Goal: Transaction & Acquisition: Download file/media

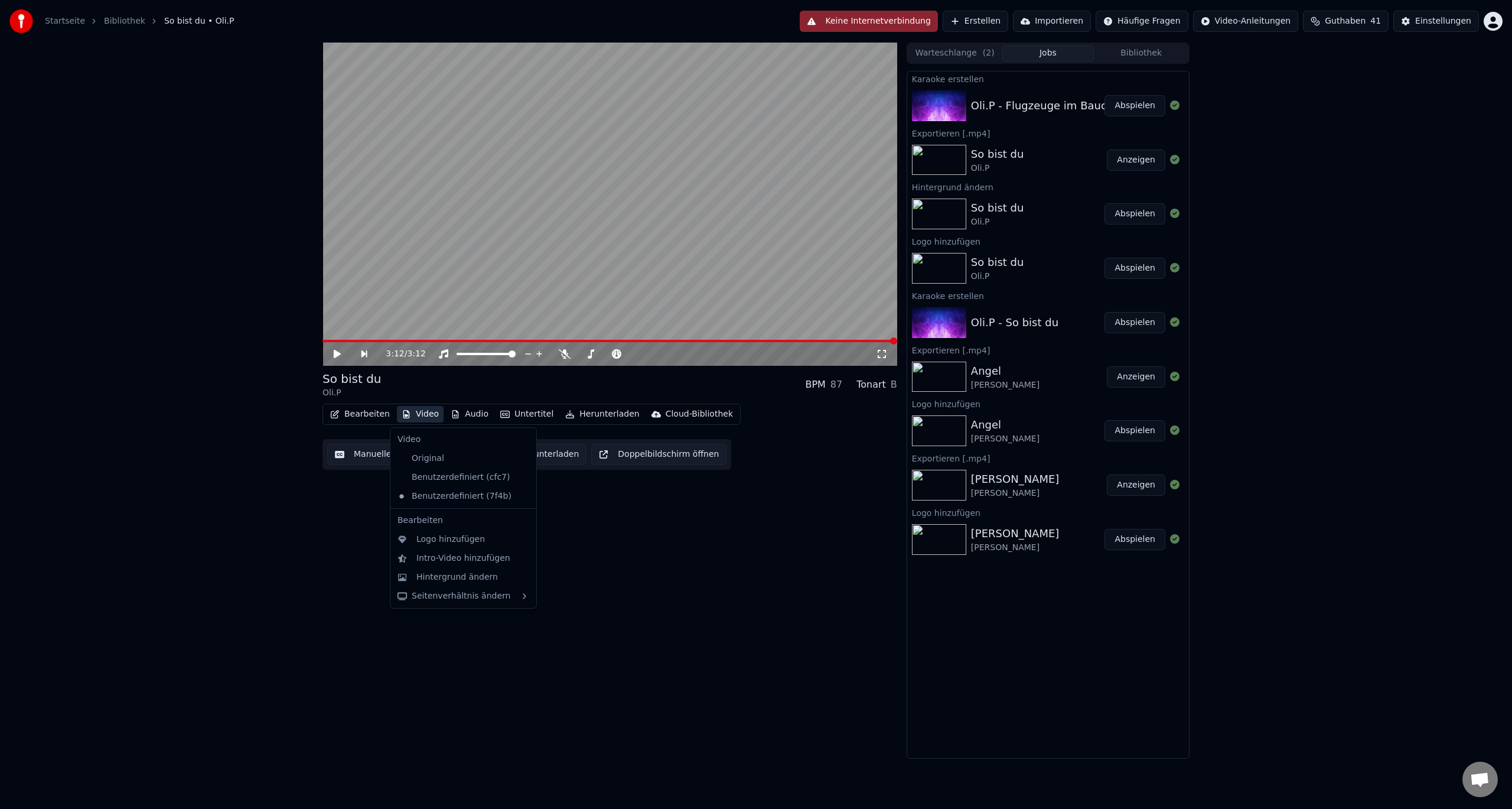
click at [422, 414] on button "Video" at bounding box center [420, 414] width 47 height 17
click at [449, 534] on div "Logo hinzufügen" at bounding box center [451, 540] width 68 height 12
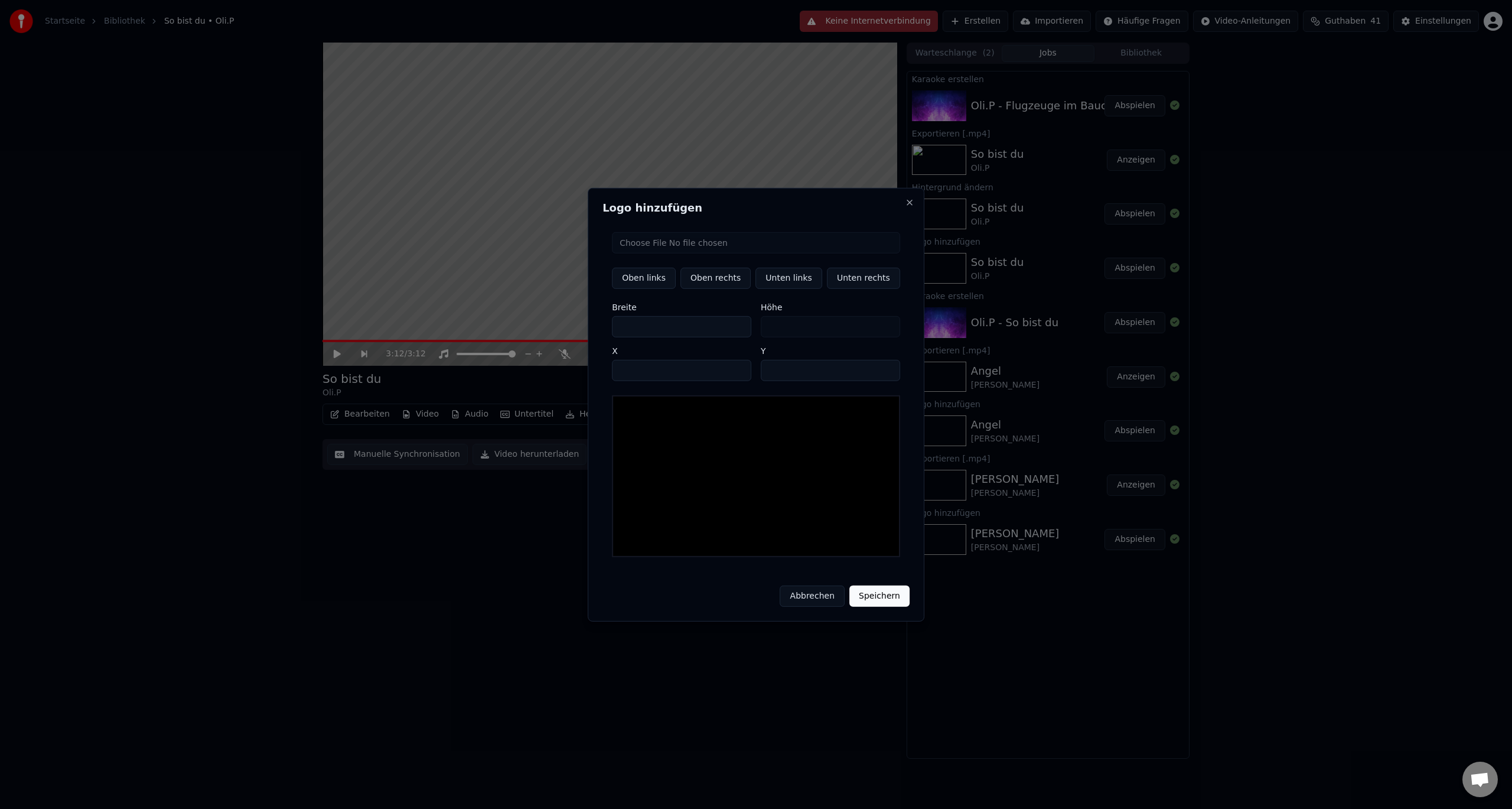
click at [702, 242] on input "file" at bounding box center [755, 242] width 288 height 21
type input "**********"
click at [843, 279] on button "Unten rechts" at bounding box center [863, 278] width 73 height 21
type input "****"
type input "***"
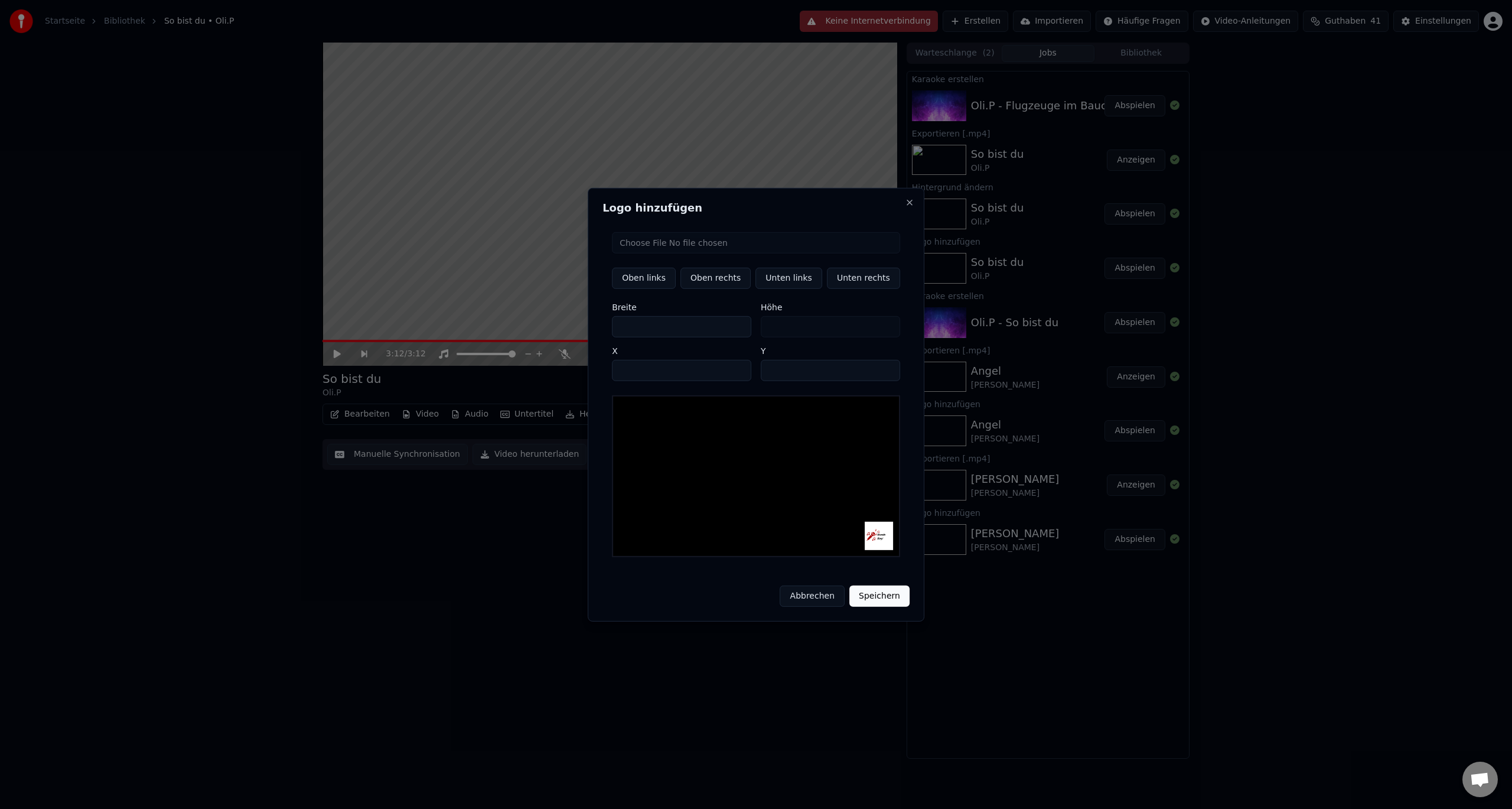
click at [883, 589] on button "Speichern" at bounding box center [880, 596] width 60 height 21
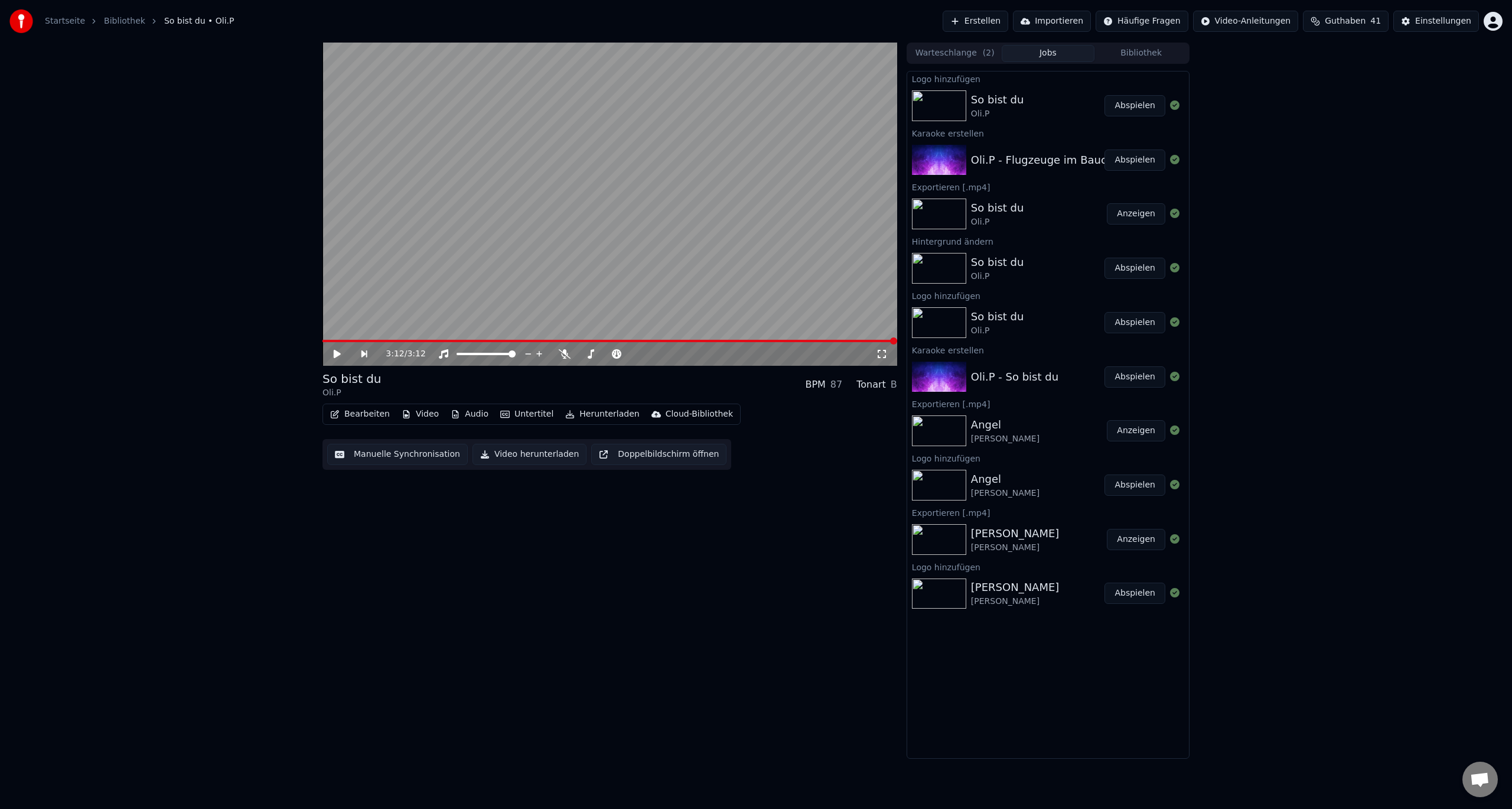
click at [1138, 101] on button "Abspielen" at bounding box center [1134, 105] width 60 height 21
click at [595, 351] on div at bounding box center [617, 354] width 95 height 12
click at [596, 352] on span at bounding box center [607, 353] width 60 height 2
click at [586, 357] on span at bounding box center [589, 353] width 7 height 7
click at [338, 353] on icon at bounding box center [338, 353] width 6 height 7
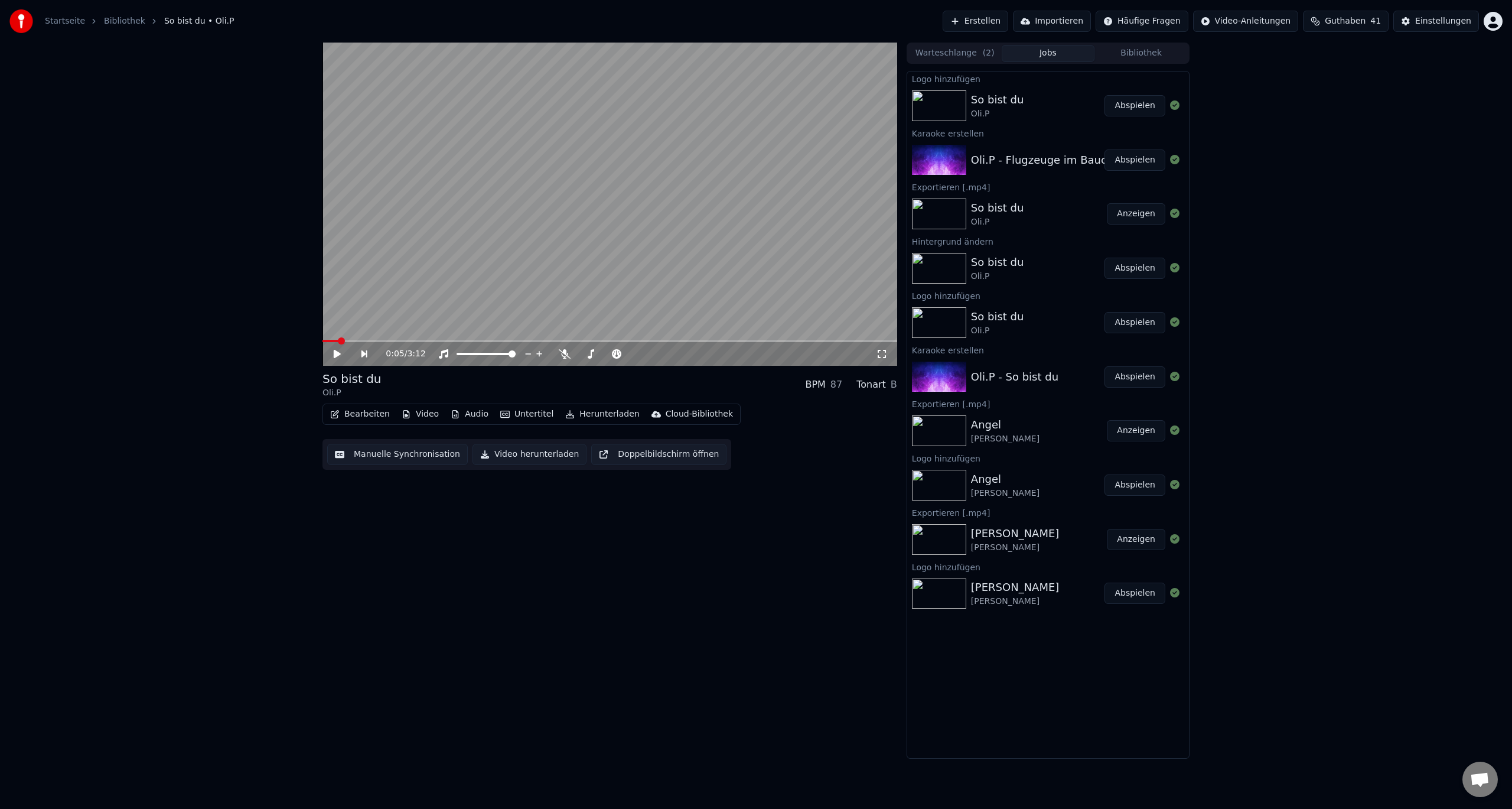
click at [351, 416] on button "Bearbeiten" at bounding box center [360, 414] width 69 height 17
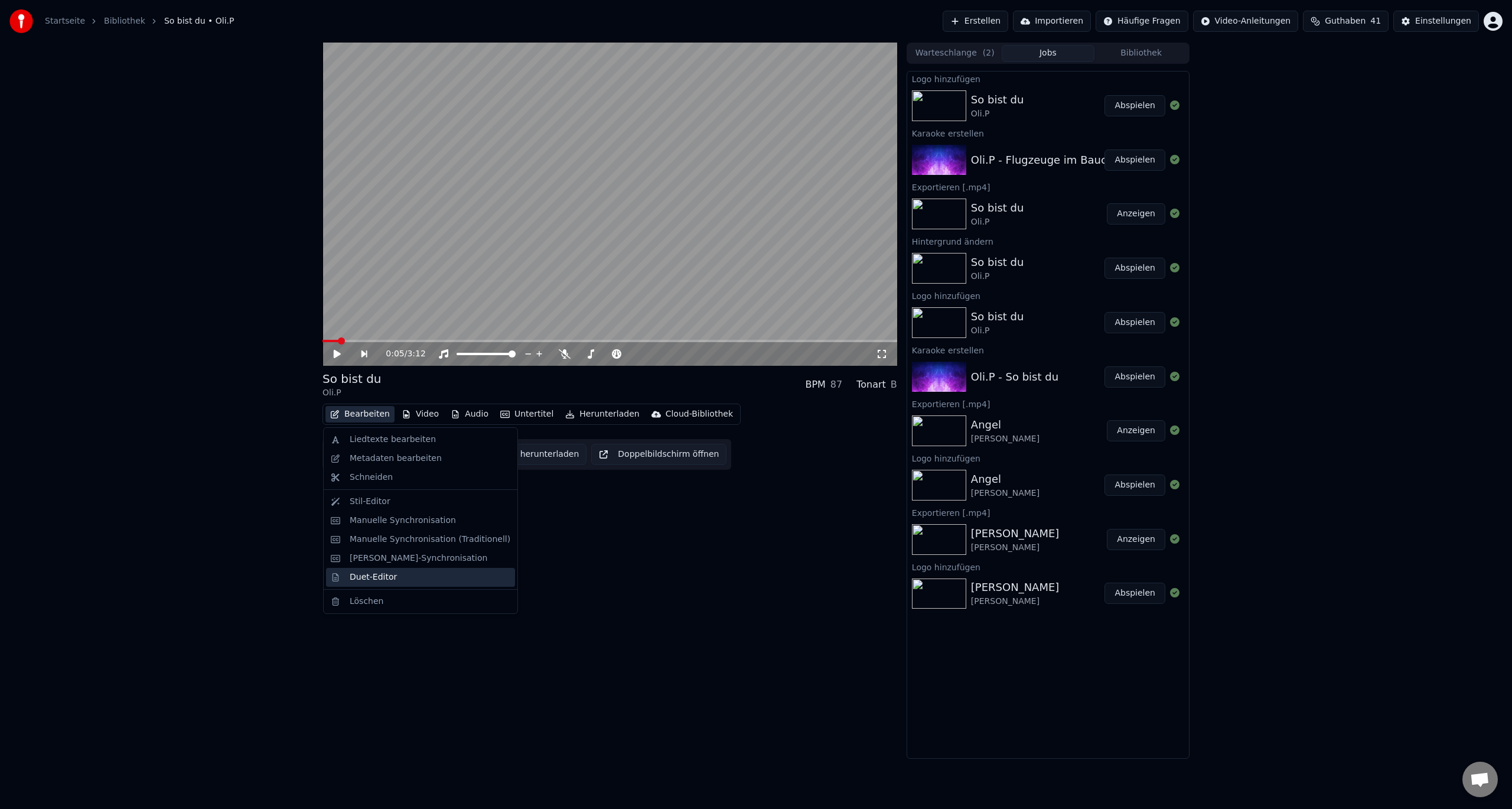
click at [355, 582] on div "Duet-Editor" at bounding box center [373, 577] width 47 height 12
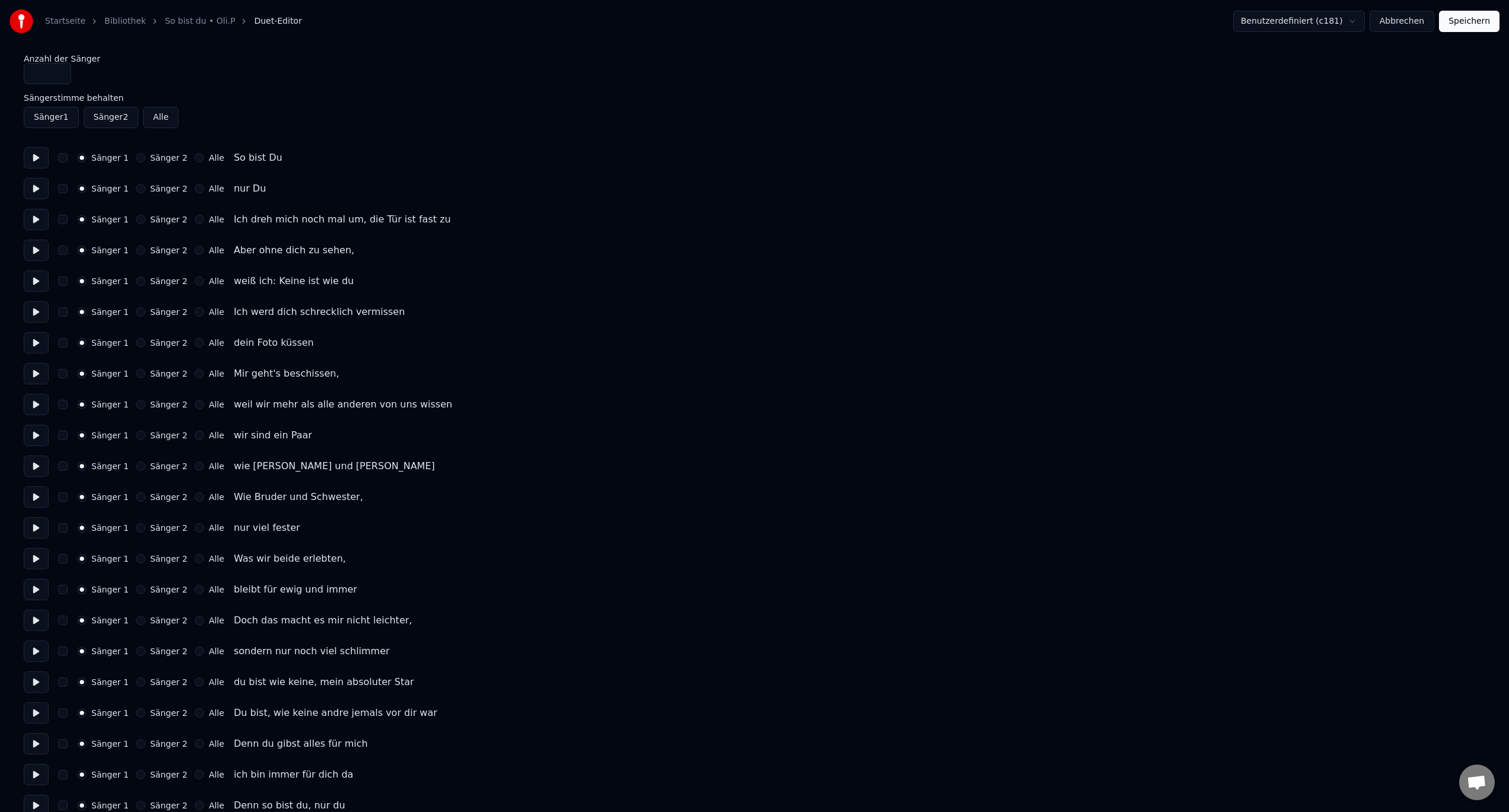
click at [1487, 22] on button "Speichern" at bounding box center [1469, 22] width 61 height 22
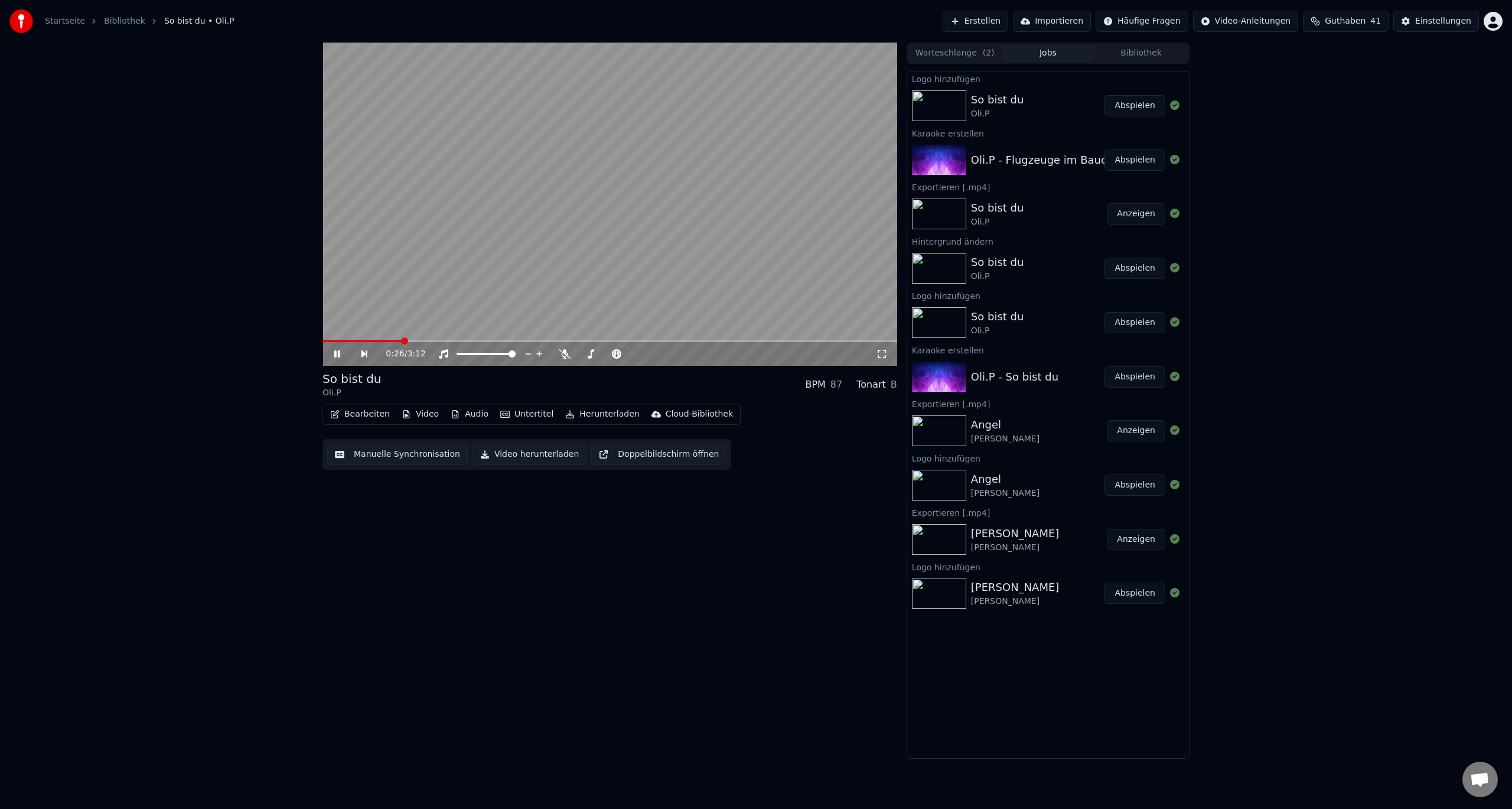
click at [329, 345] on div "0:26 / 3:12" at bounding box center [610, 354] width 575 height 23
click at [326, 342] on span at bounding box center [324, 341] width 3 height 2
click at [326, 344] on span at bounding box center [329, 341] width 7 height 7
click at [338, 352] on icon at bounding box center [338, 353] width 6 height 7
click at [829, 102] on video at bounding box center [610, 204] width 575 height 323
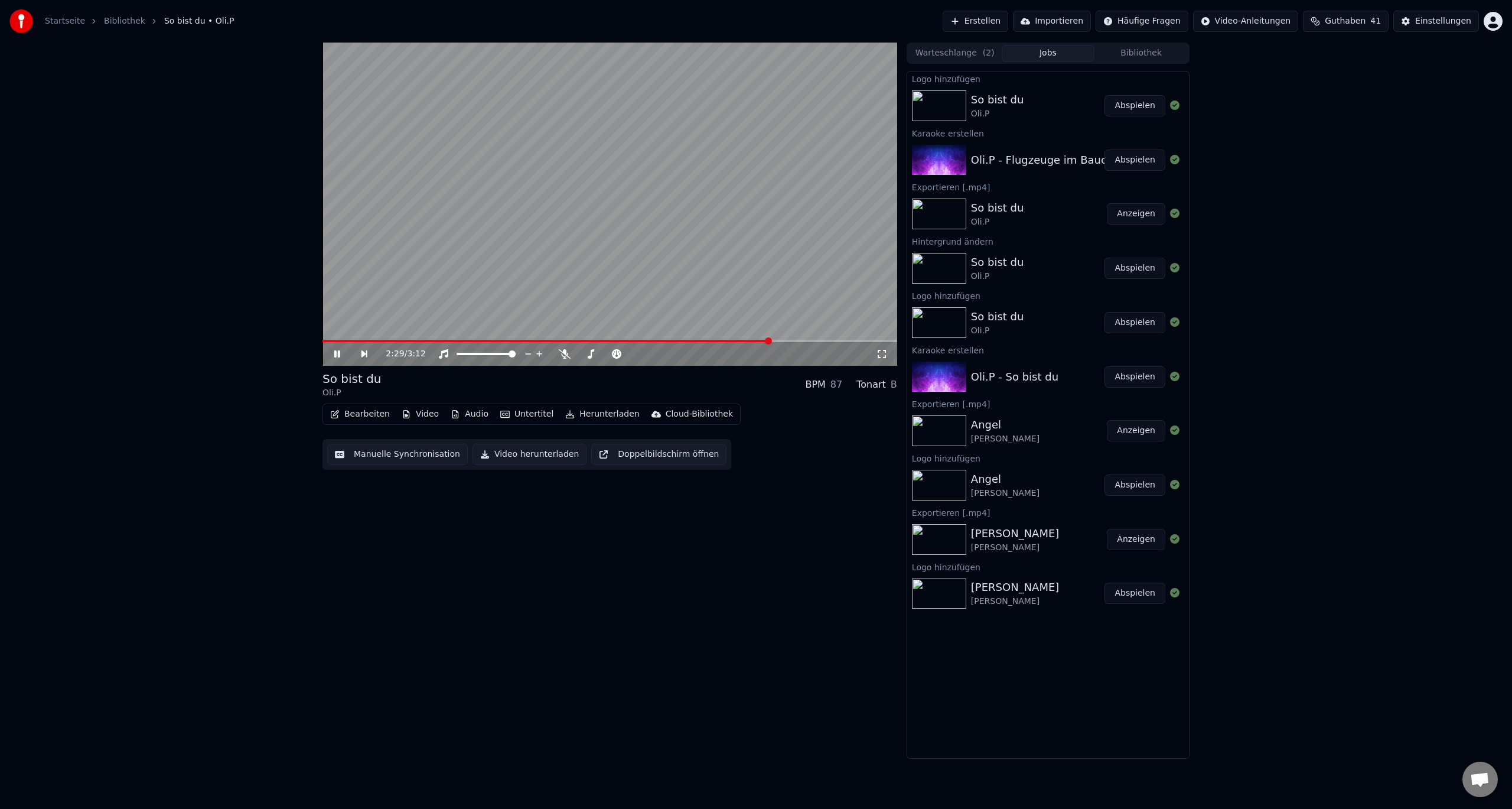
click at [339, 352] on icon at bounding box center [338, 353] width 6 height 7
click at [587, 414] on button "Herunterladen" at bounding box center [602, 414] width 83 height 17
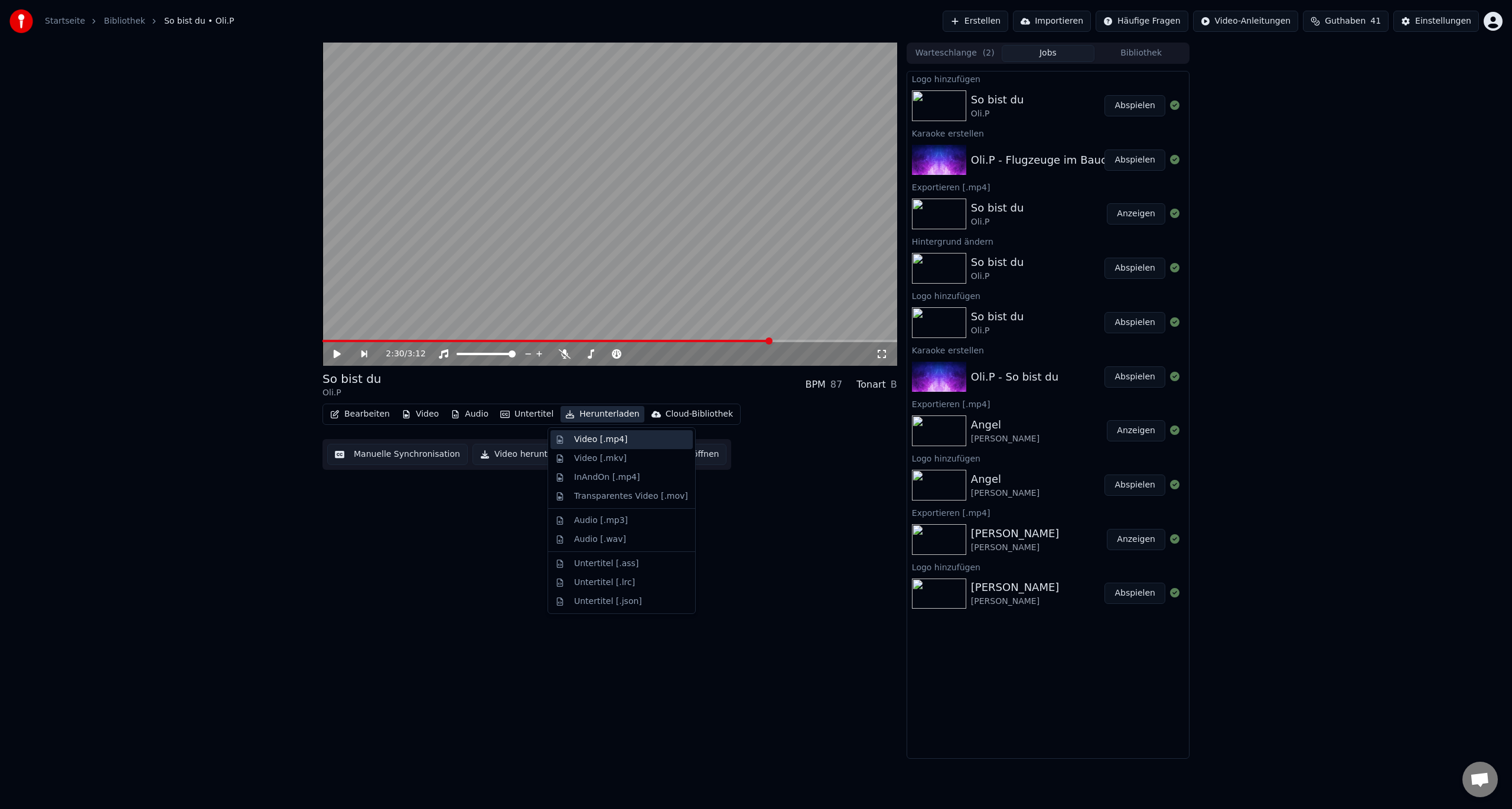
click at [592, 436] on div "Video [.mp4]" at bounding box center [600, 439] width 53 height 12
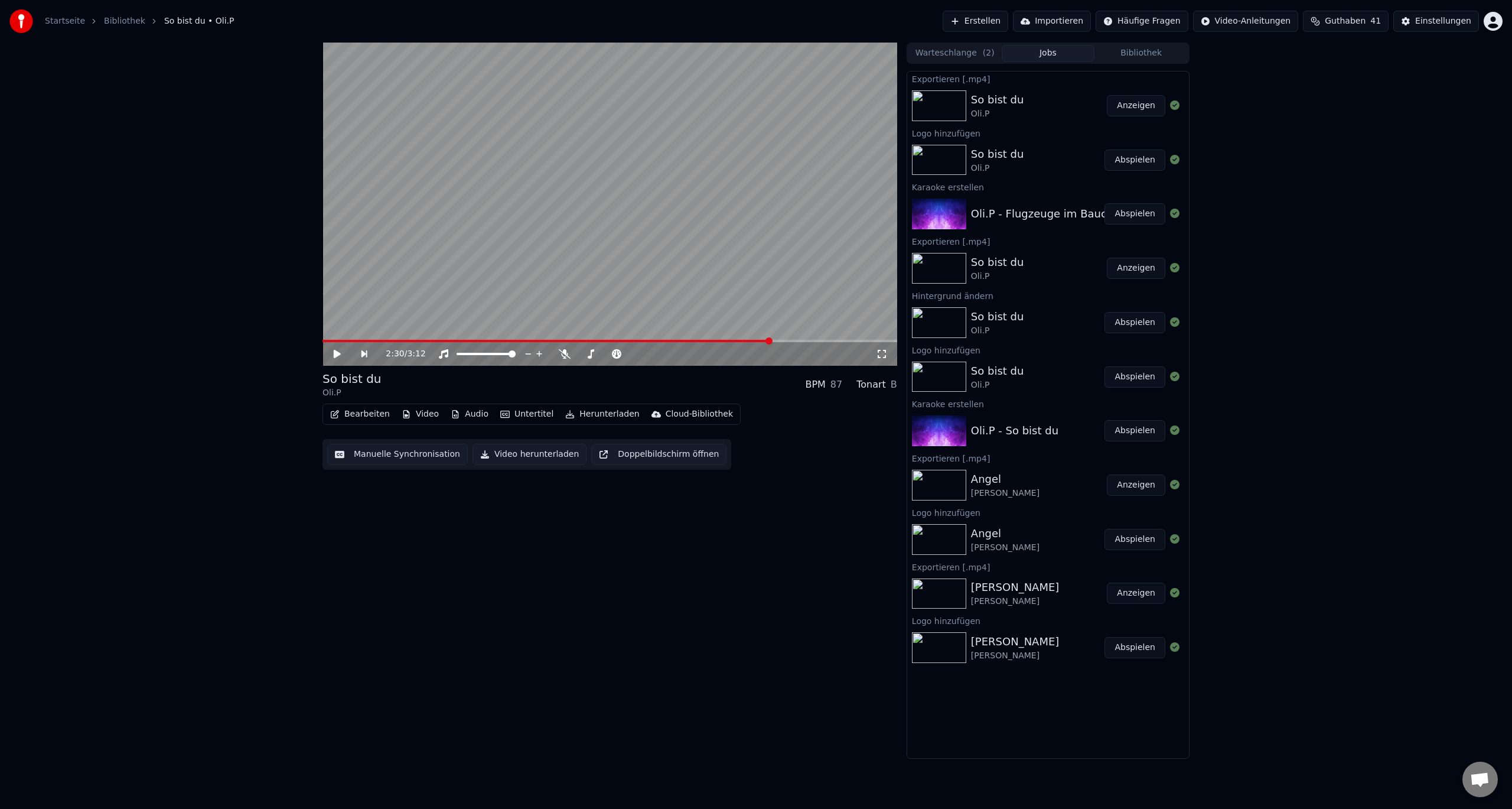
click at [1132, 102] on button "Anzeigen" at bounding box center [1136, 105] width 59 height 21
click at [1134, 215] on button "Abspielen" at bounding box center [1134, 214] width 60 height 21
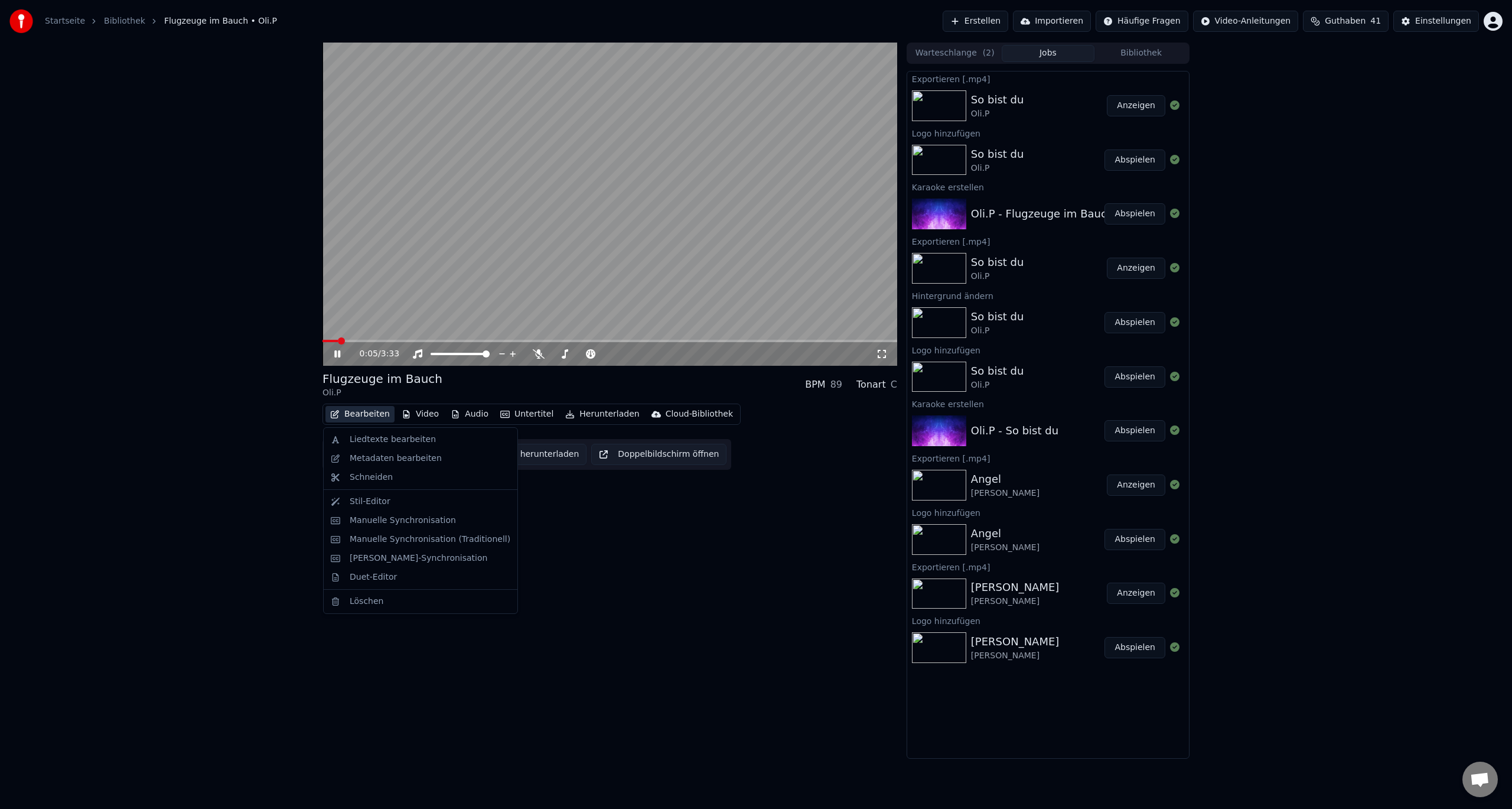
click at [369, 417] on button "Bearbeiten" at bounding box center [360, 414] width 69 height 17
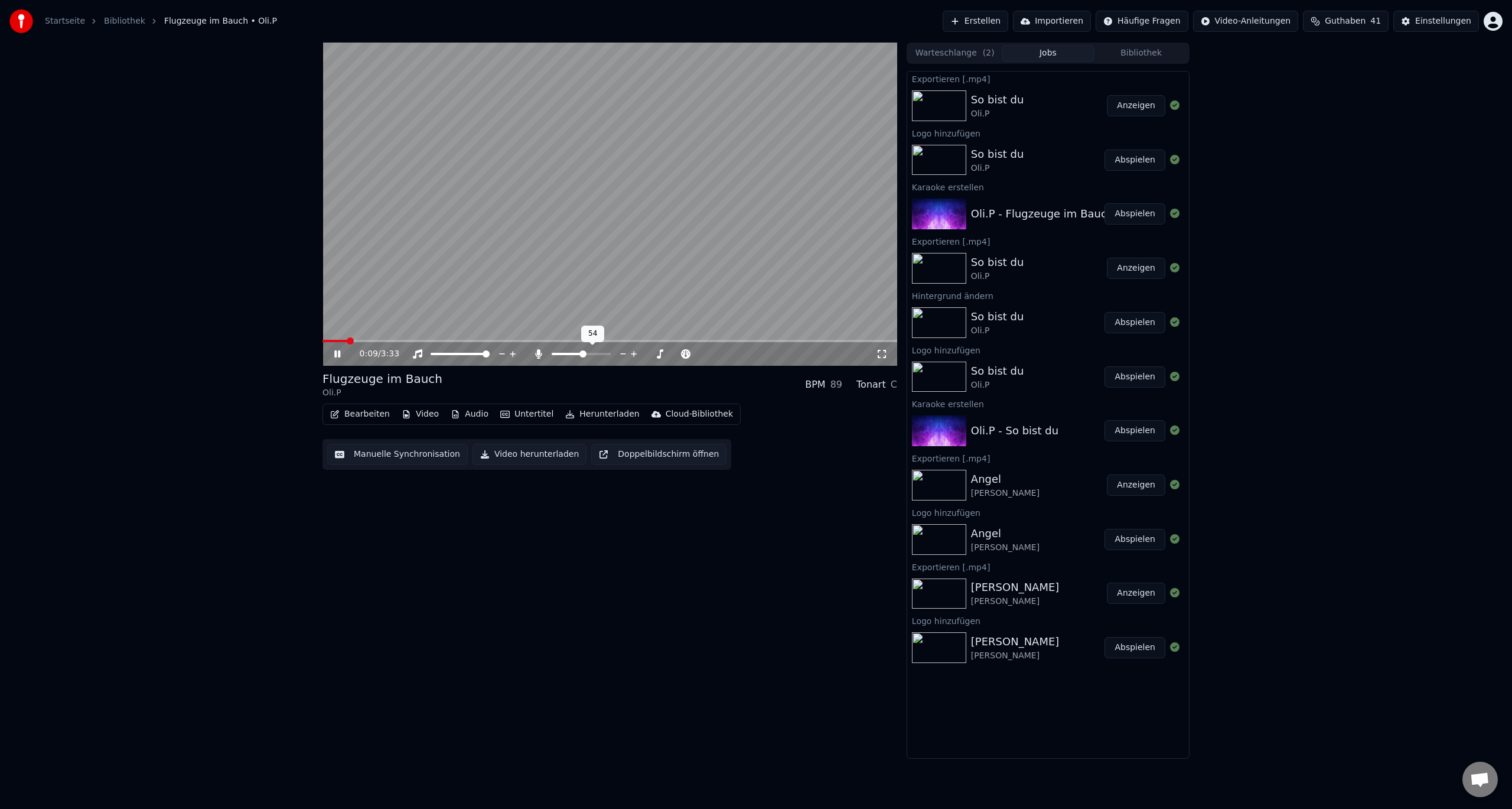
click at [583, 354] on span at bounding box center [580, 353] width 60 height 2
click at [590, 354] on span at bounding box center [589, 353] width 7 height 7
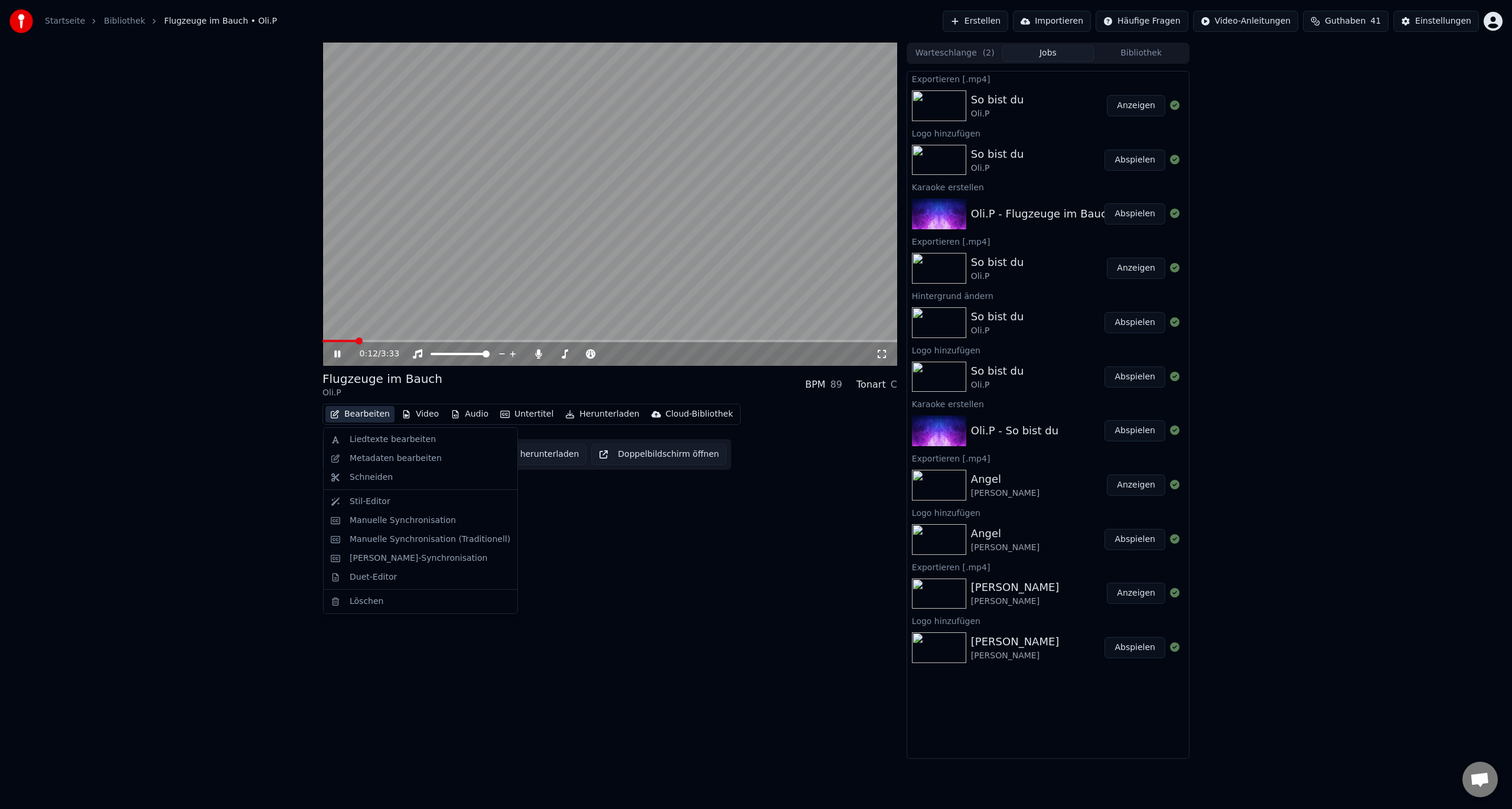
click at [349, 415] on button "Bearbeiten" at bounding box center [360, 414] width 69 height 17
click at [362, 580] on div "Duet-Editor" at bounding box center [373, 577] width 47 height 12
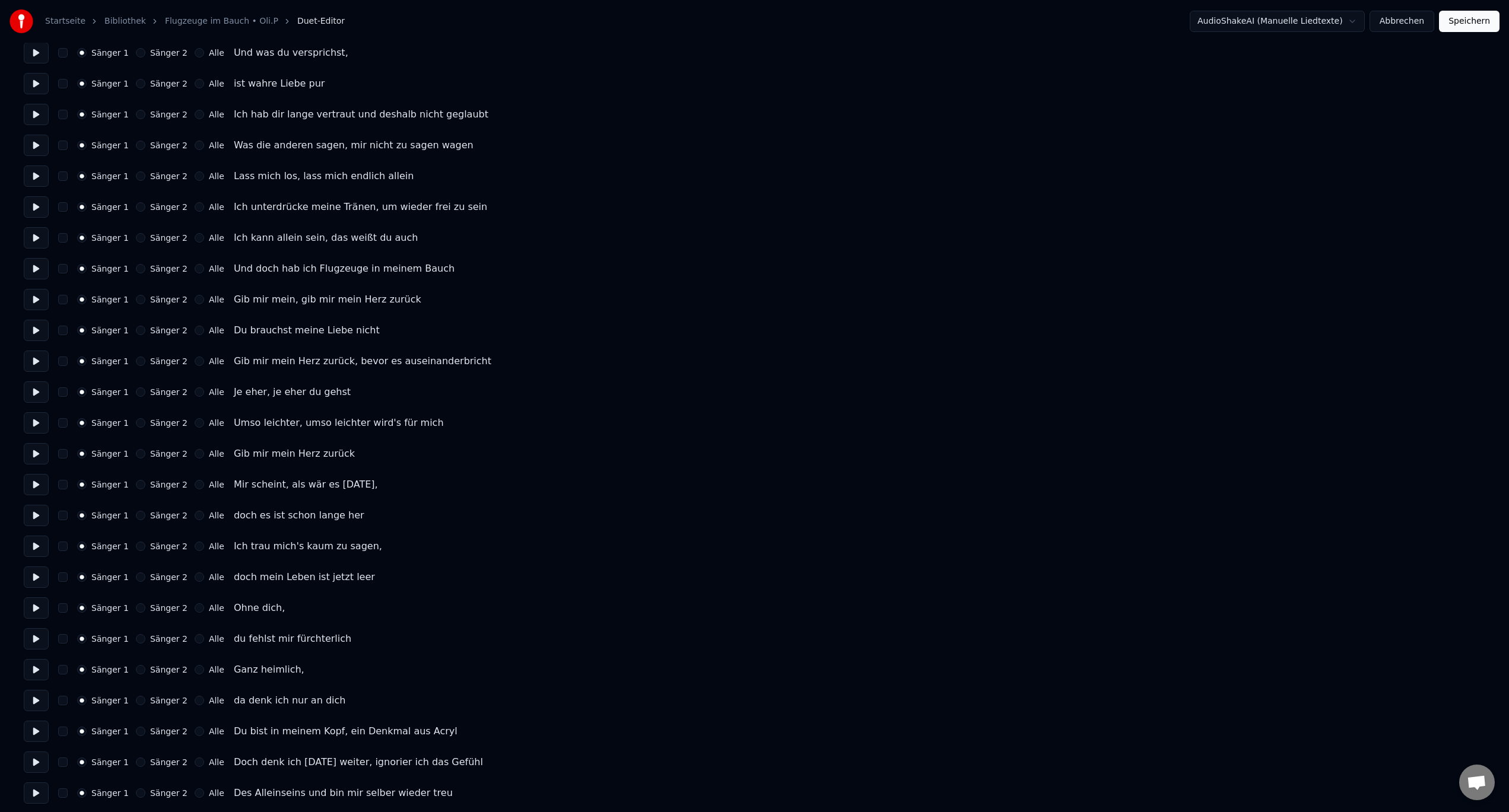
scroll to position [415, 0]
click at [136, 294] on button "Sänger 2" at bounding box center [141, 298] width 10 height 10
click at [136, 329] on button "Sänger 2" at bounding box center [141, 329] width 10 height 10
click at [136, 361] on button "Sänger 2" at bounding box center [141, 359] width 10 height 10
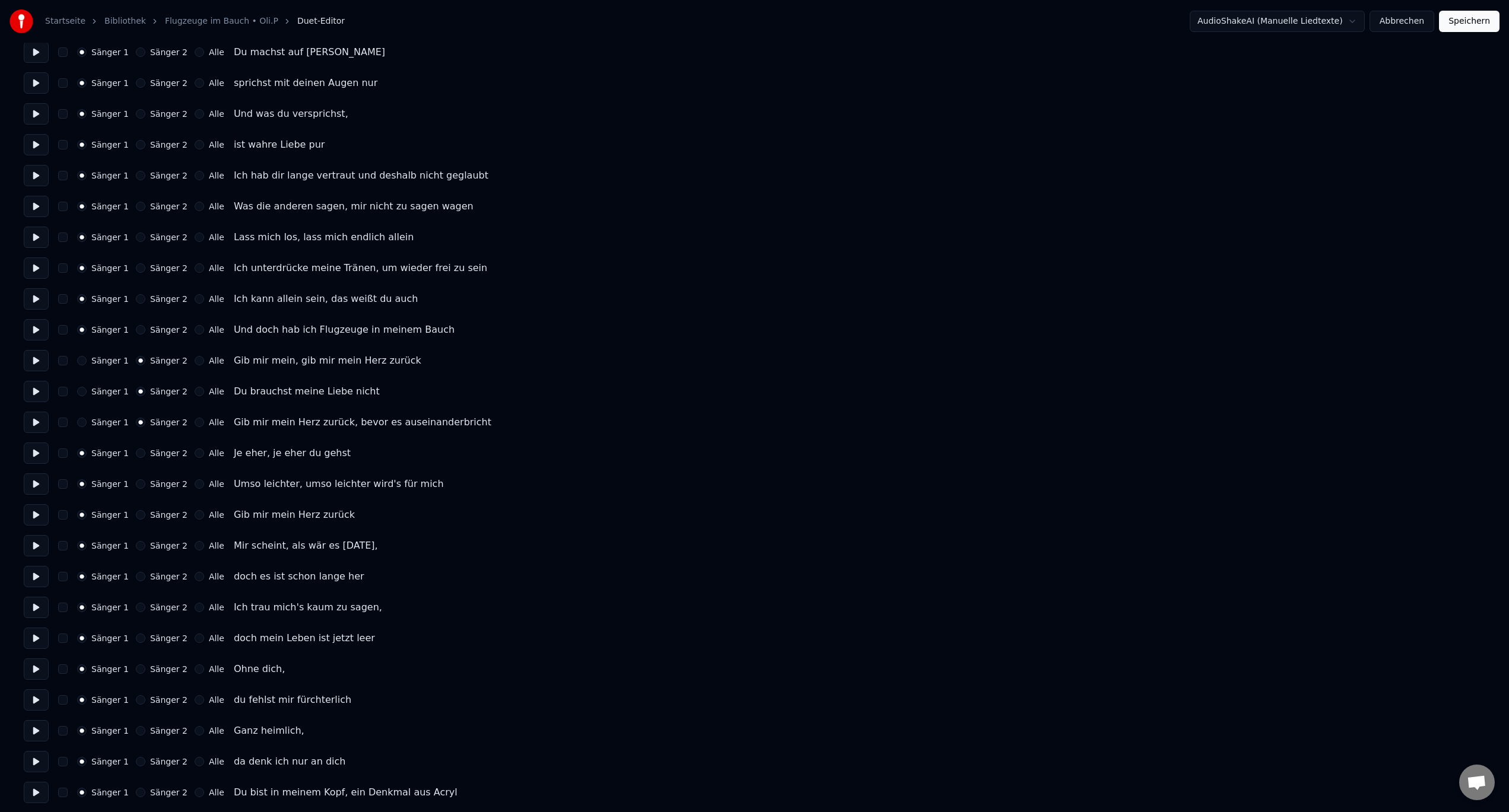
scroll to position [297, 0]
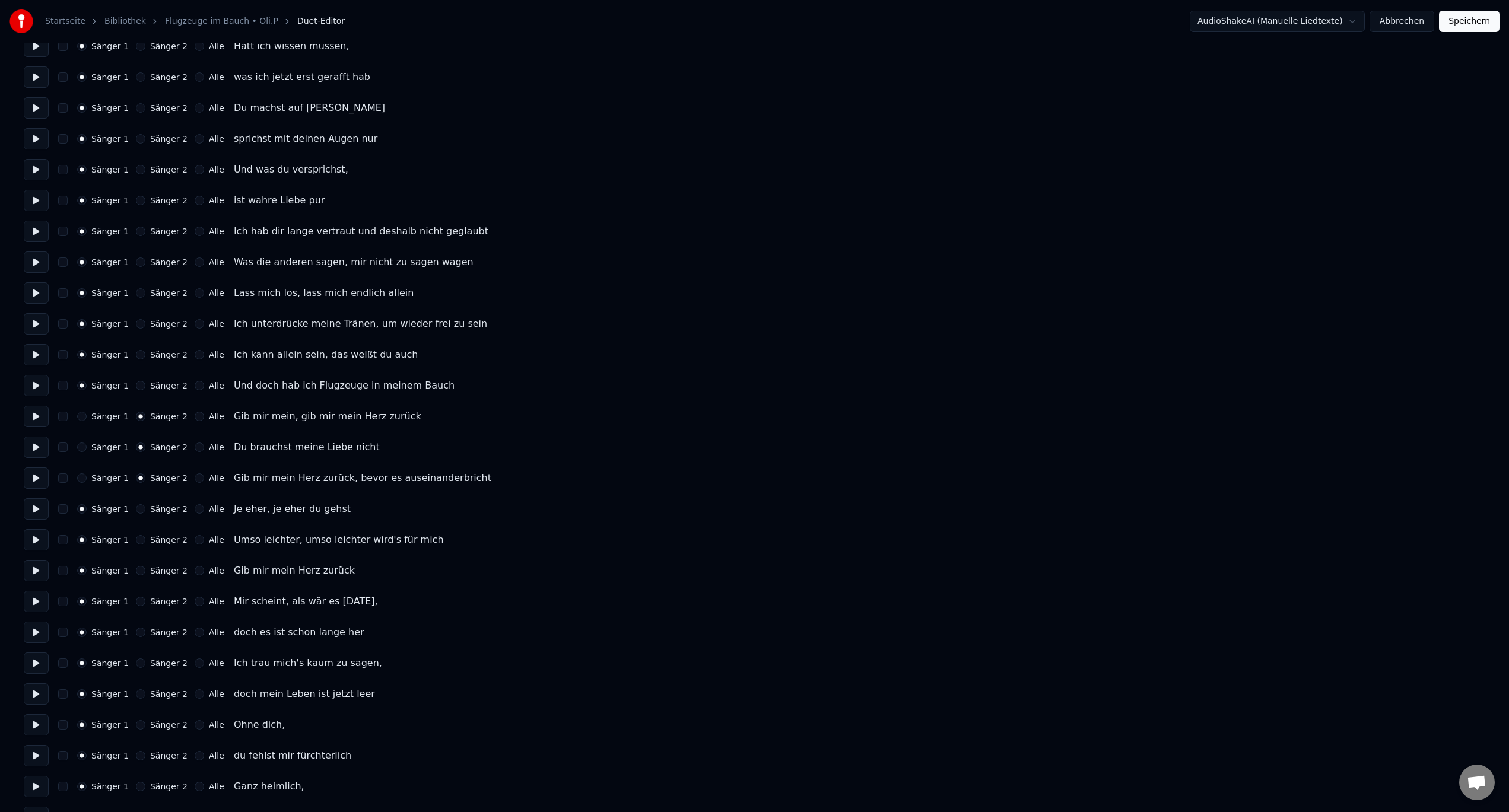
click at [138, 508] on button "Sänger 2" at bounding box center [141, 509] width 10 height 10
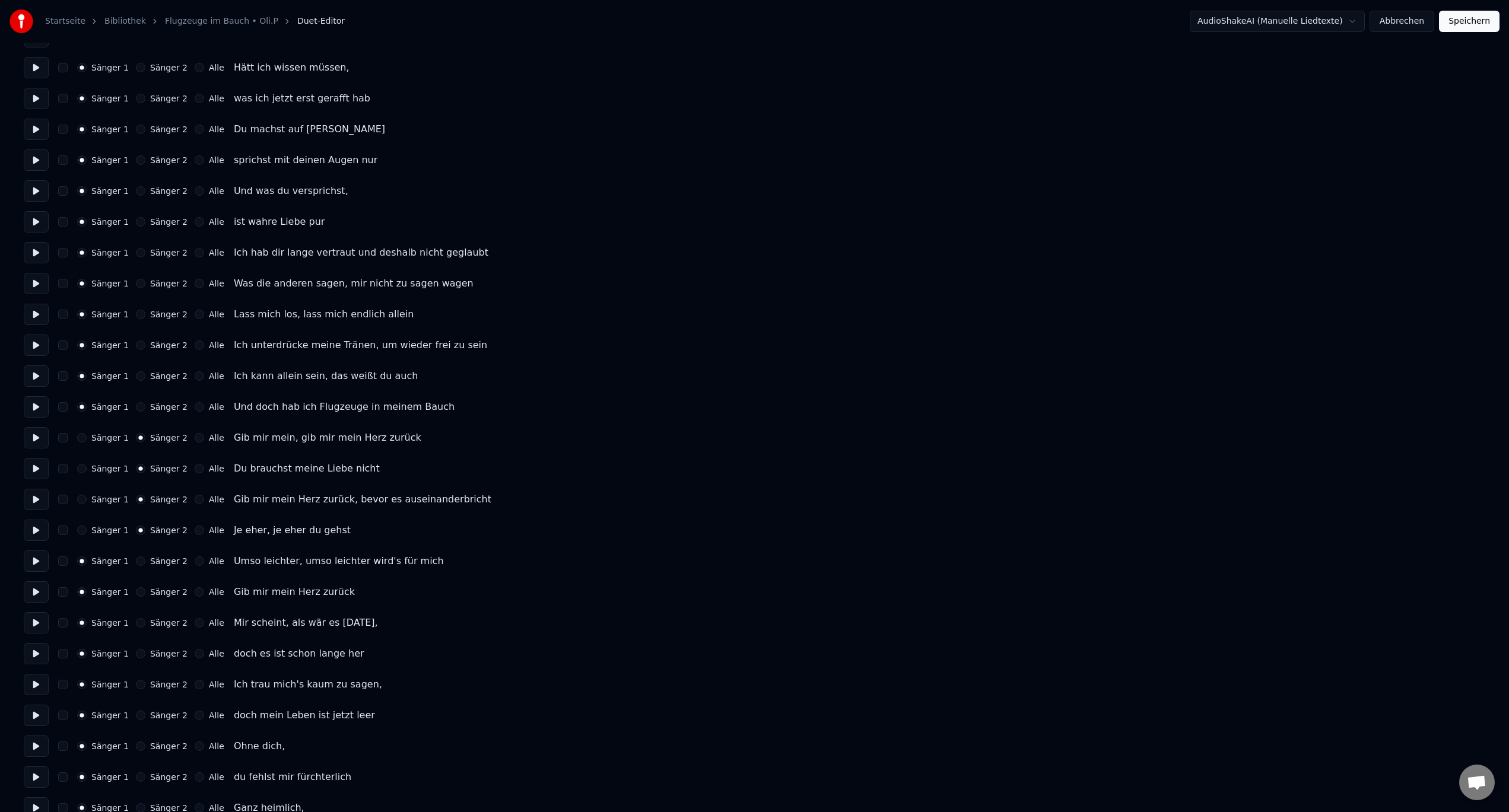
click at [135, 537] on div "Anzahl der Sänger * Sängerstimme behalten Sänger 1 Sänger 2 Alle Sänger 1 Sänge…" at bounding box center [754, 607] width 1461 height 1655
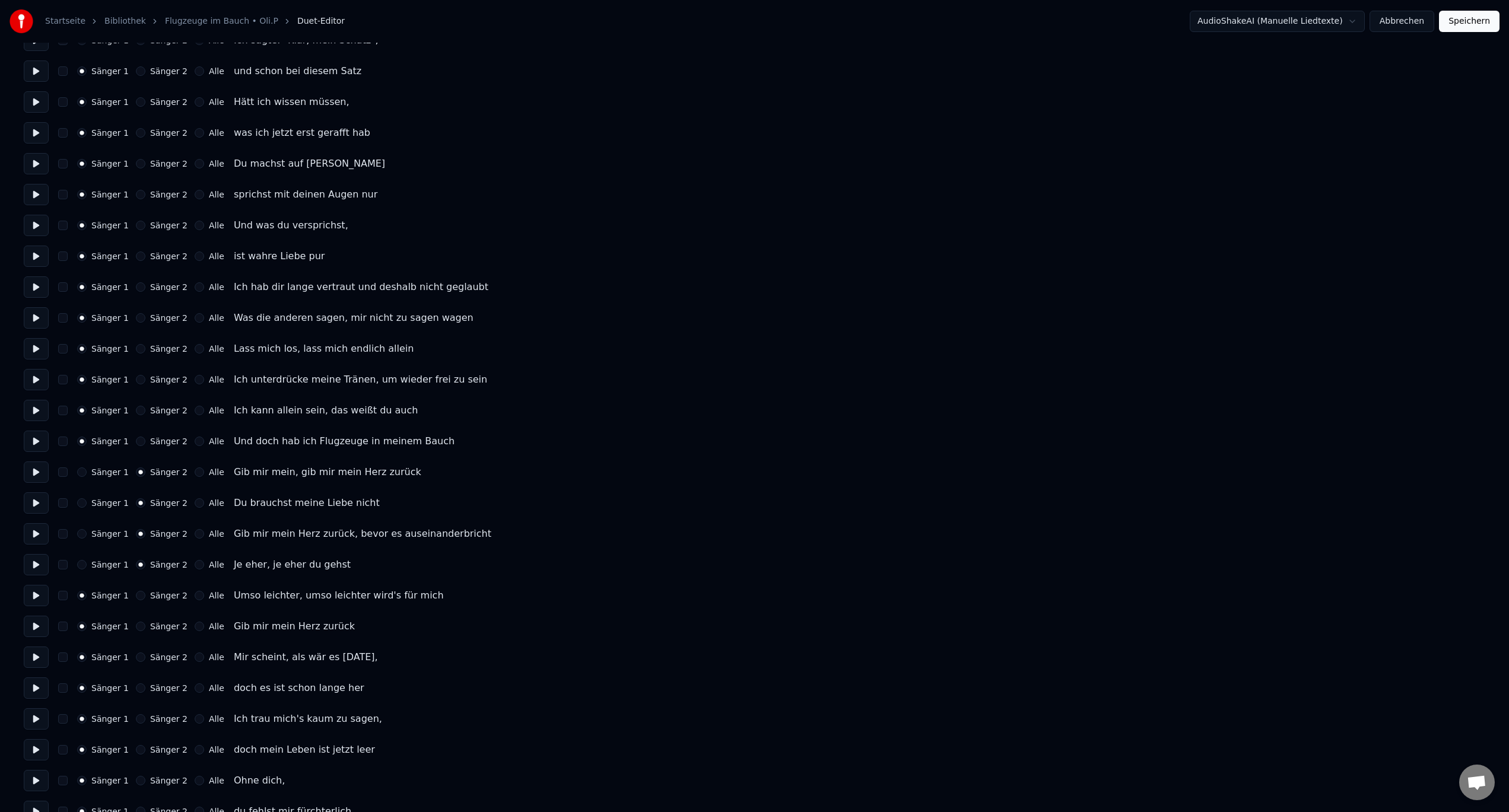
scroll to position [237, 0]
click at [136, 602] on button "Sänger 2" at bounding box center [141, 599] width 10 height 10
click at [136, 631] on button "Sänger 2" at bounding box center [141, 630] width 10 height 10
click at [139, 629] on circle "button" at bounding box center [141, 630] width 4 height 4
click at [81, 629] on button "Sänger 1" at bounding box center [82, 630] width 10 height 10
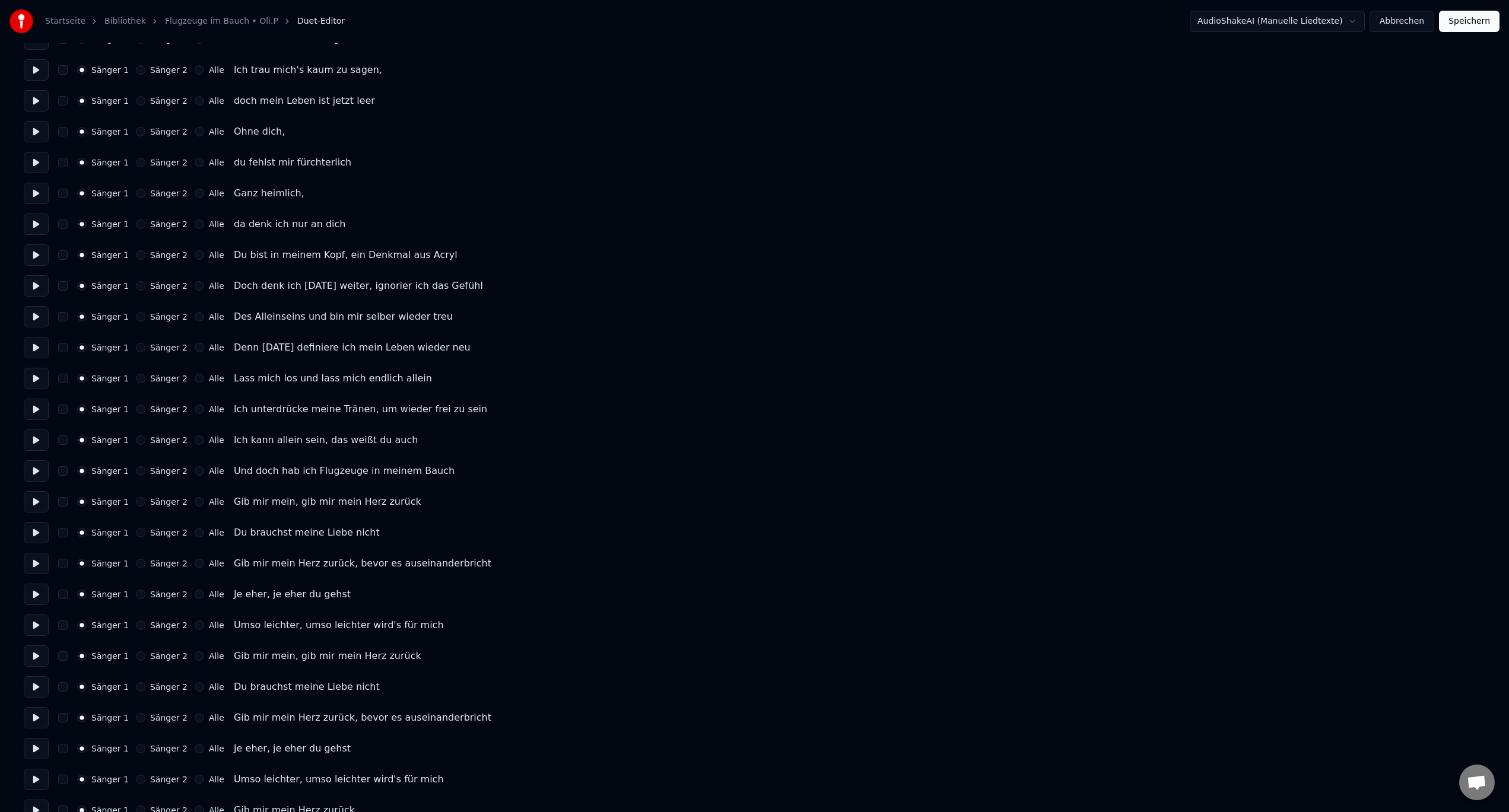
scroll to position [910, 0]
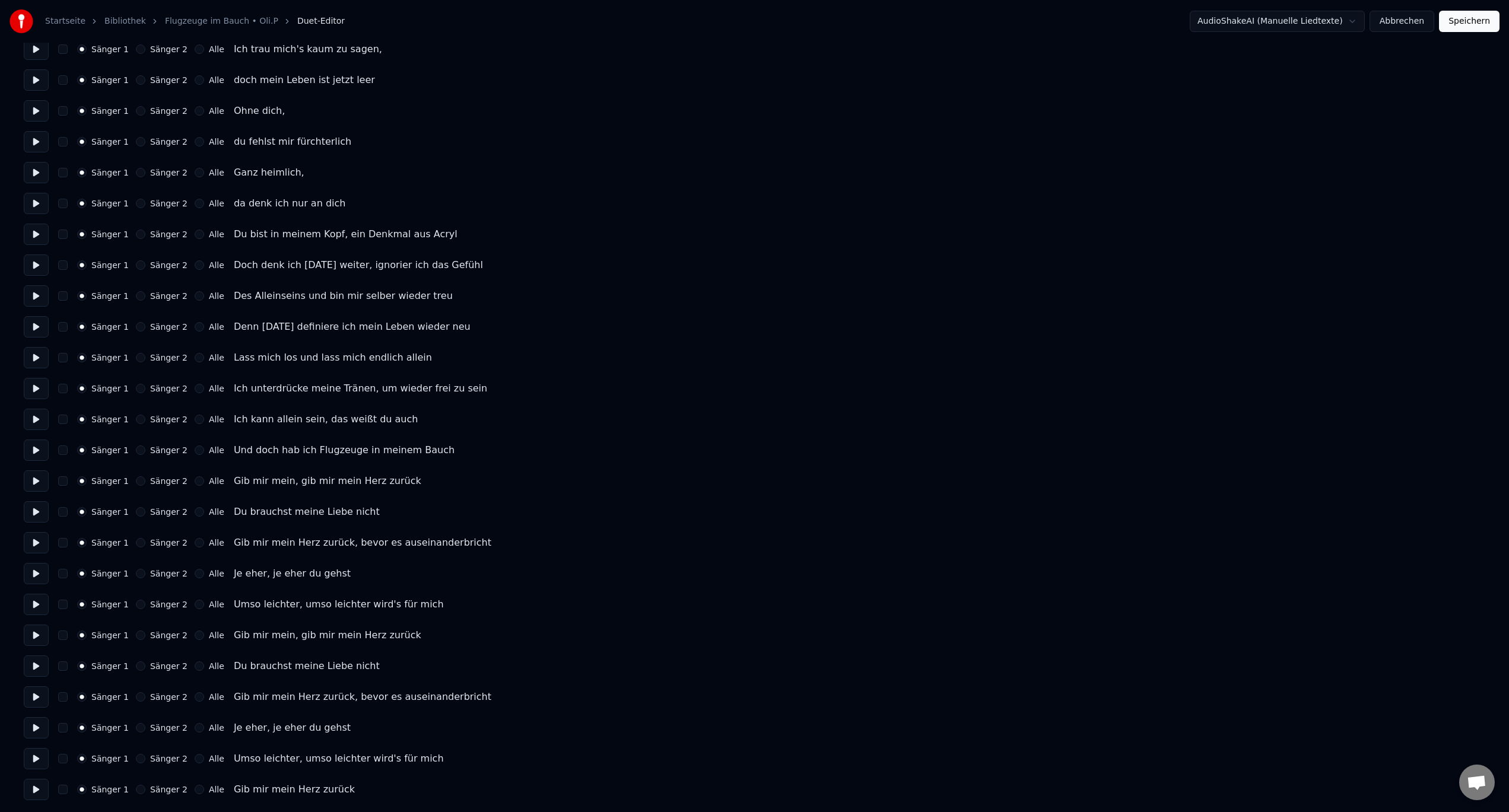
click at [136, 481] on button "Sänger 2" at bounding box center [141, 481] width 10 height 10
click at [136, 513] on button "Sänger 2" at bounding box center [141, 512] width 10 height 10
click at [136, 544] on button "Sänger 2" at bounding box center [141, 543] width 10 height 10
click at [136, 573] on button "Sänger 2" at bounding box center [141, 574] width 10 height 10
click at [136, 605] on button "Sänger 2" at bounding box center [141, 604] width 10 height 10
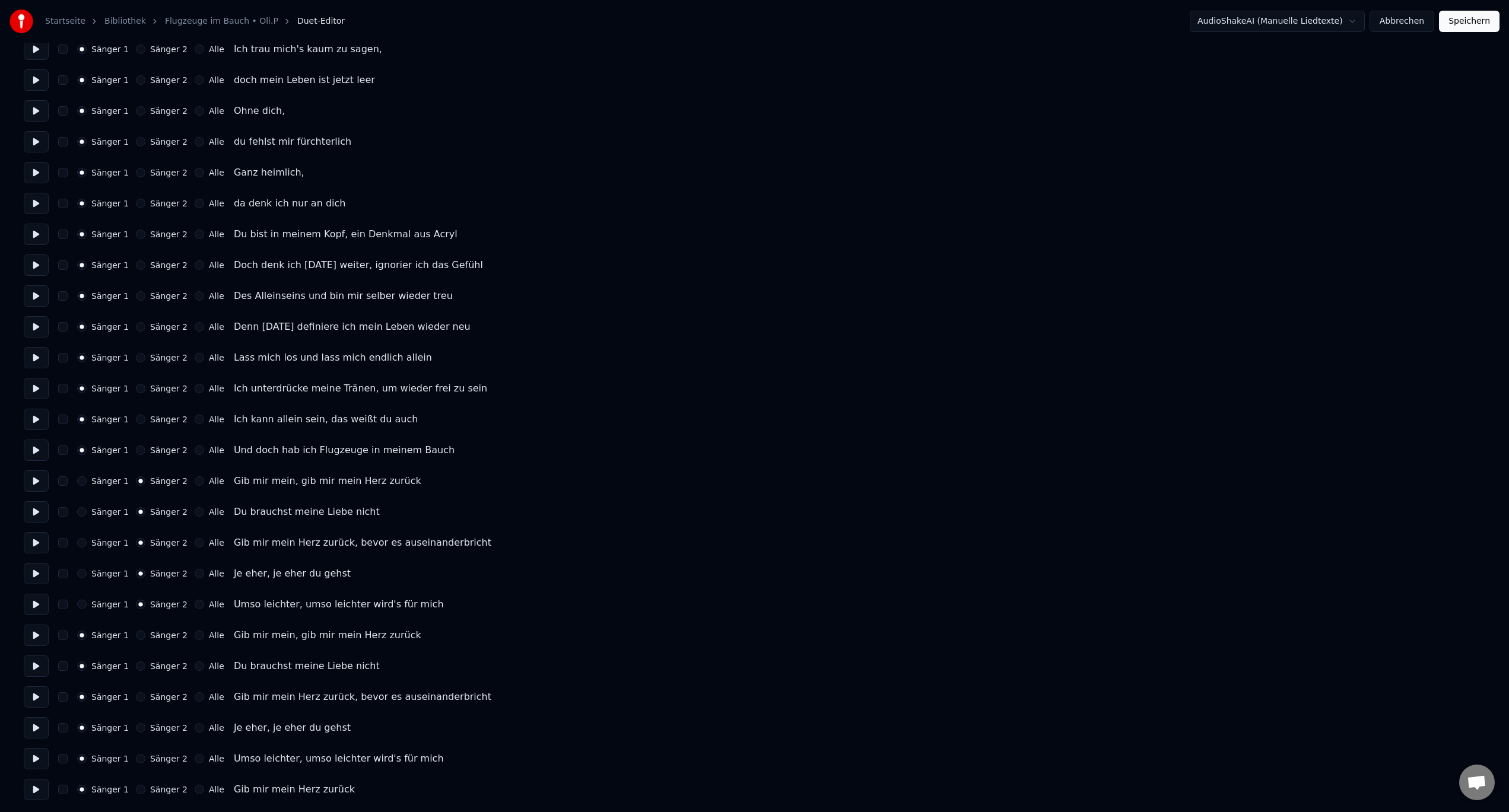
click at [136, 635] on button "Sänger 2" at bounding box center [141, 636] width 10 height 10
click at [136, 663] on button "Sänger 2" at bounding box center [141, 666] width 10 height 10
click at [136, 698] on button "Sänger 2" at bounding box center [141, 697] width 10 height 10
click at [136, 730] on button "Sänger 2" at bounding box center [141, 728] width 10 height 10
click at [136, 757] on button "Sänger 2" at bounding box center [141, 758] width 10 height 10
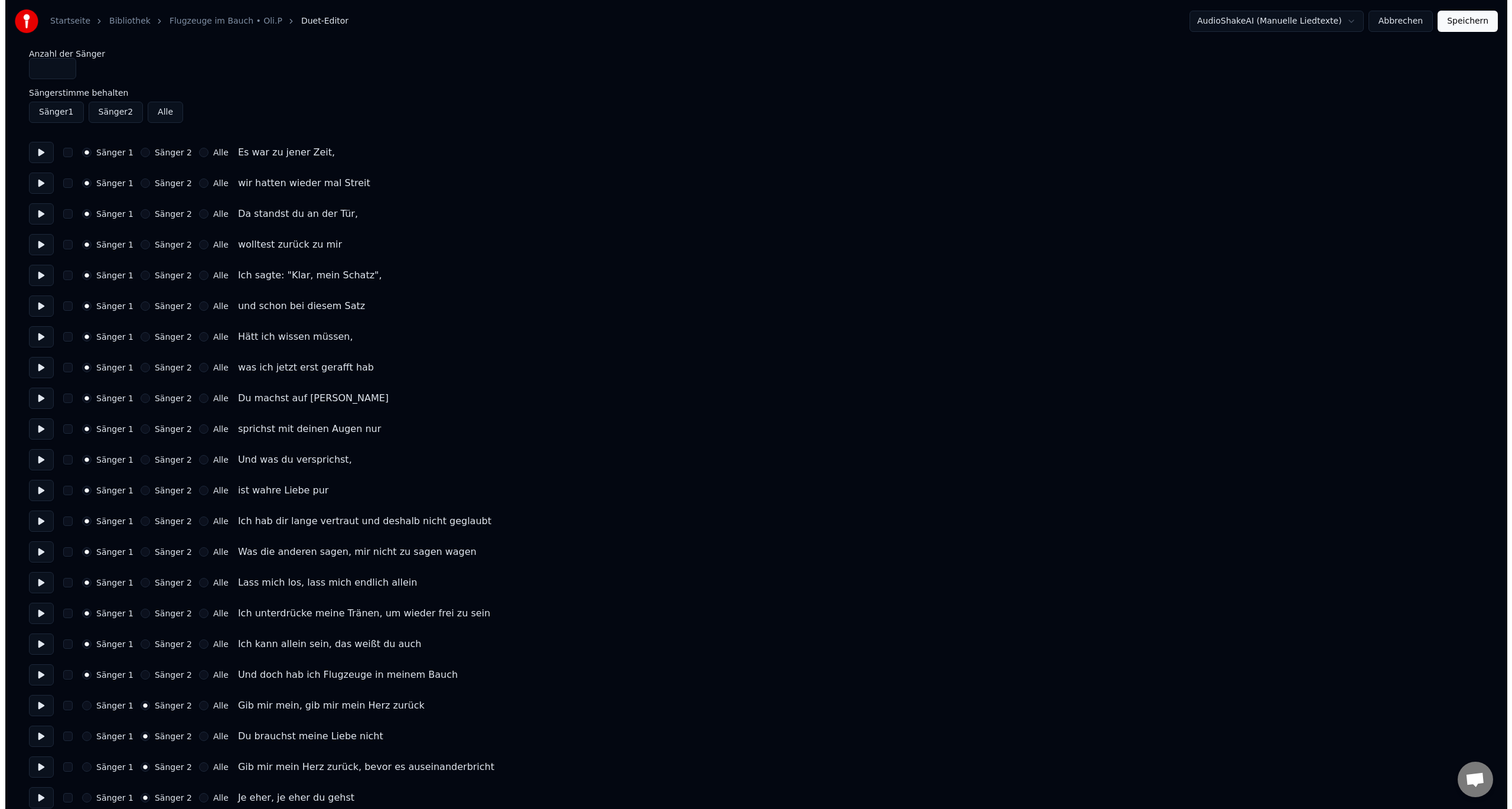
scroll to position [0, 0]
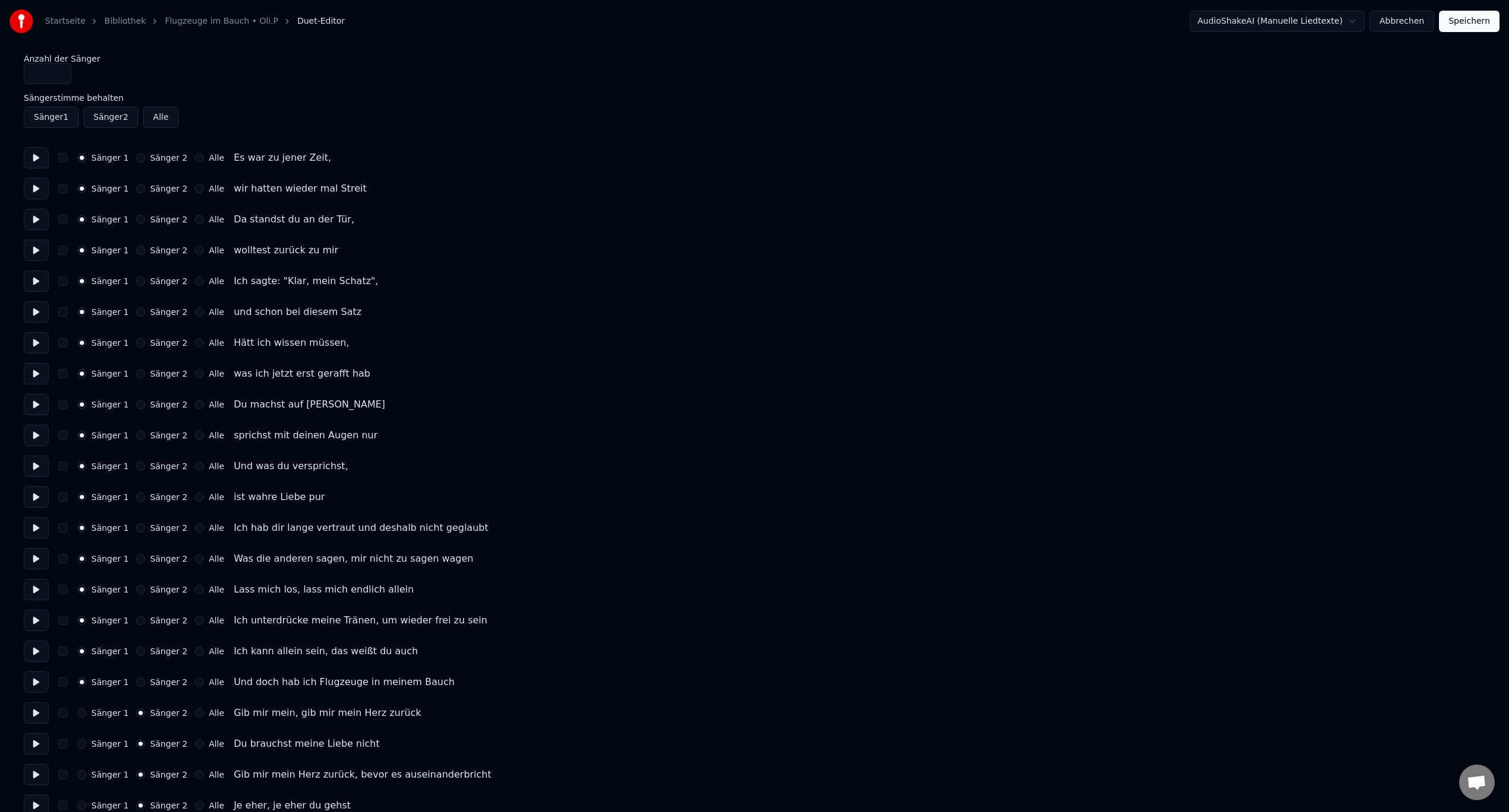
click at [1490, 12] on button "Speichern" at bounding box center [1469, 22] width 61 height 22
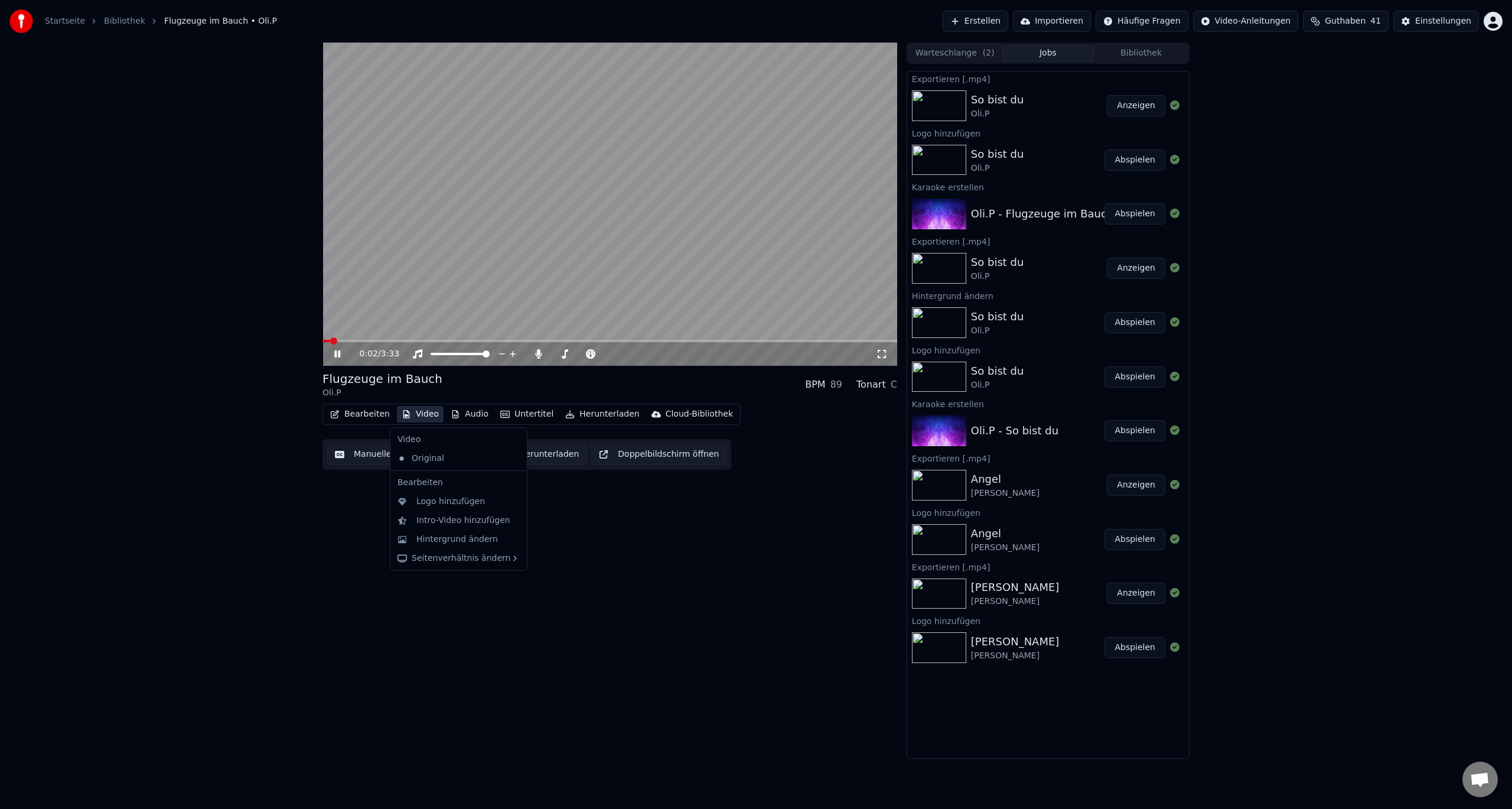
click at [424, 413] on button "Video" at bounding box center [420, 414] width 47 height 17
click at [449, 508] on div "Logo hinzufügen" at bounding box center [458, 501] width 132 height 19
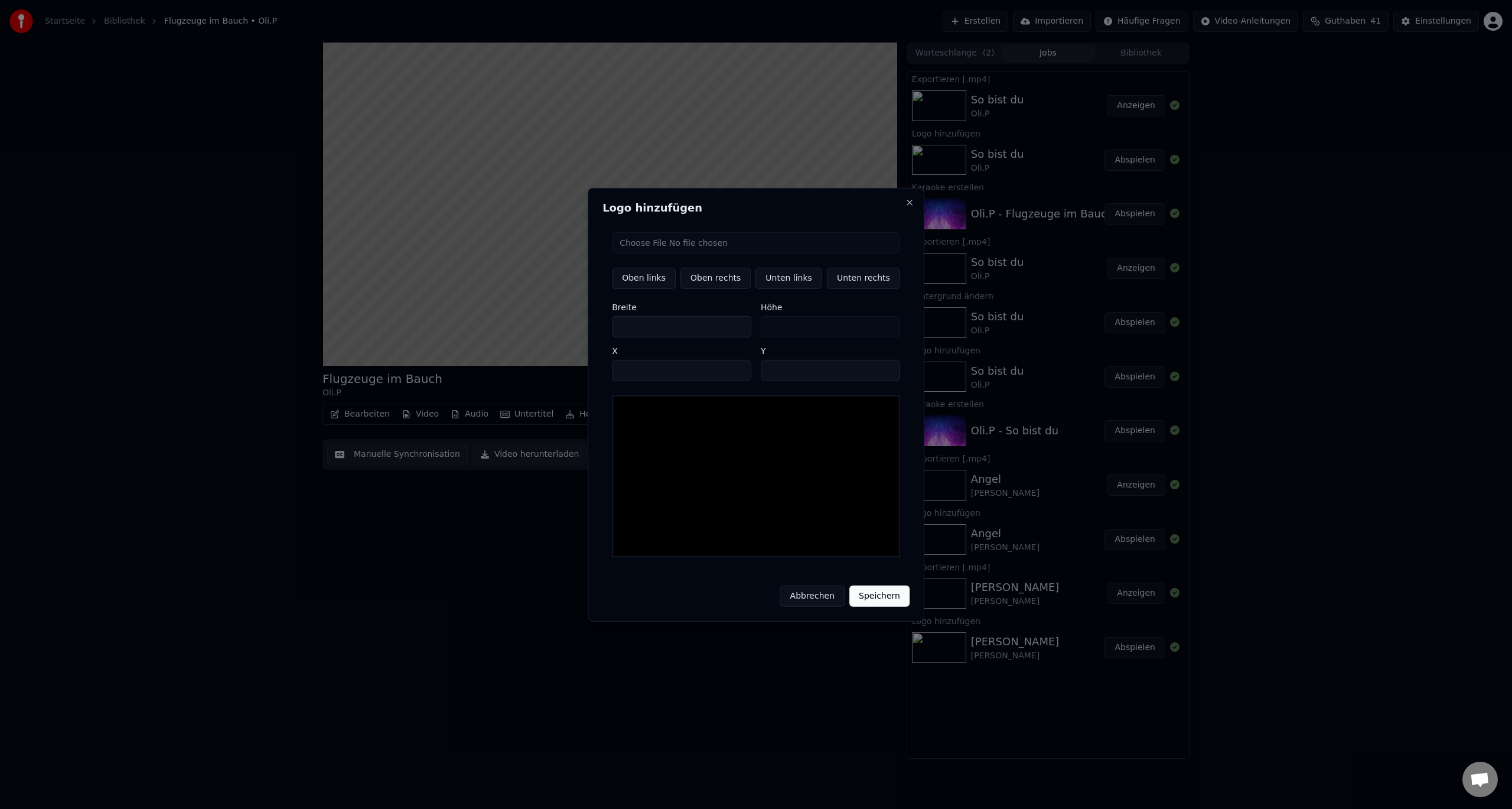
click at [740, 253] on input "file" at bounding box center [755, 242] width 288 height 21
type input "**********"
click at [843, 284] on button "Unten rechts" at bounding box center [863, 278] width 73 height 21
type input "****"
type input "***"
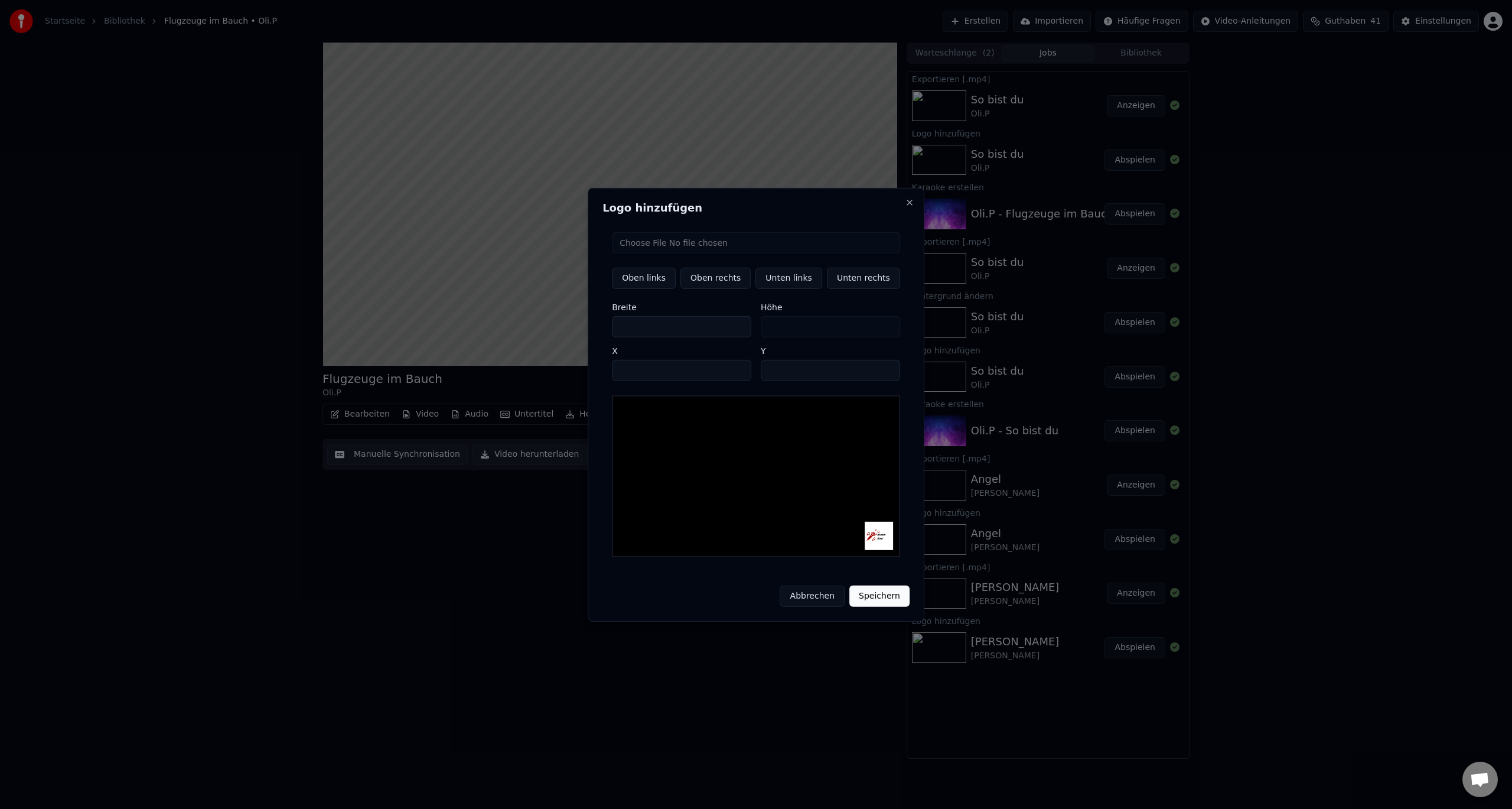
click at [871, 589] on button "Speichern" at bounding box center [880, 596] width 60 height 21
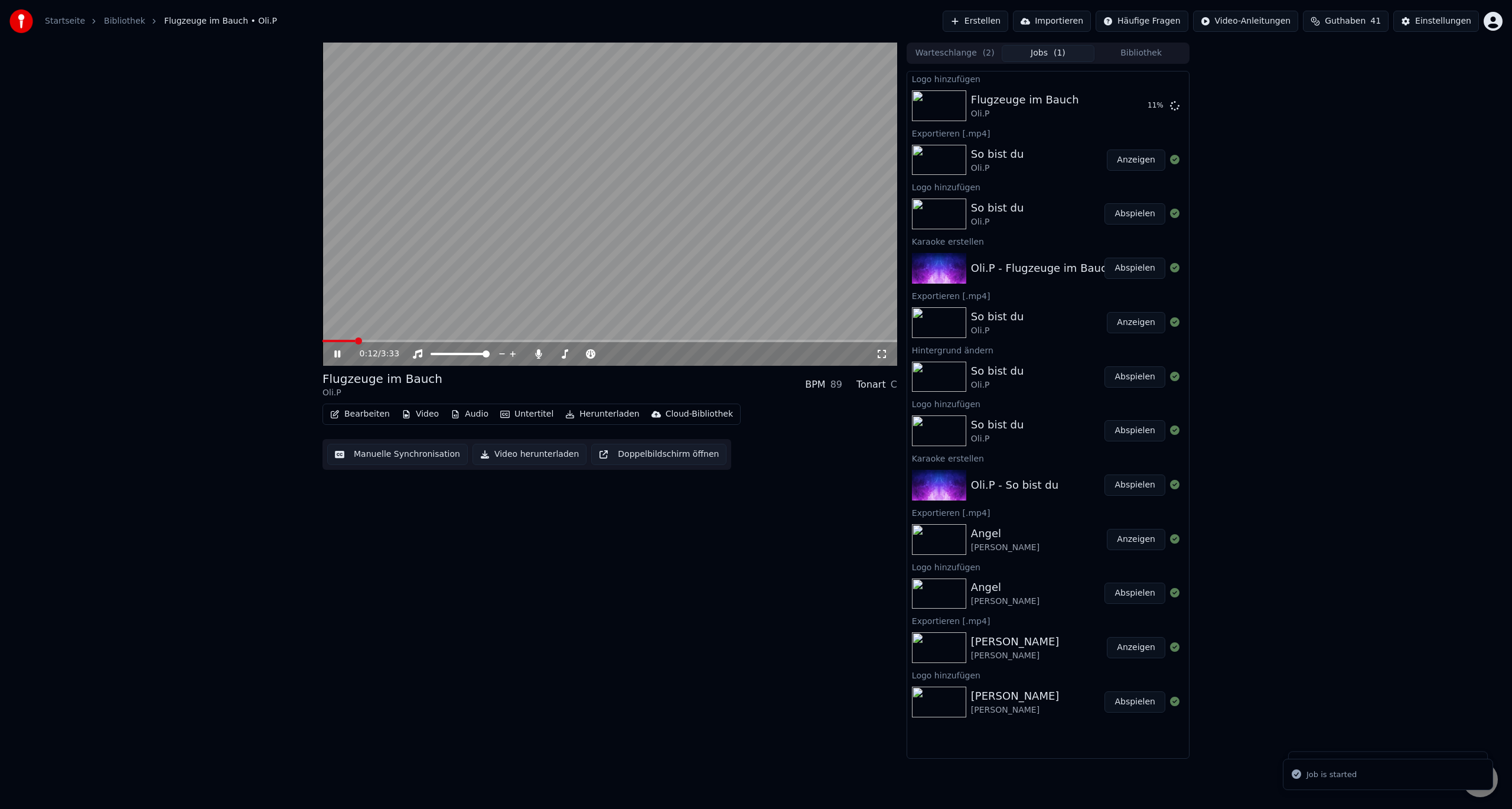
click at [335, 354] on icon at bounding box center [345, 354] width 27 height 10
click at [1130, 107] on button "Abspielen" at bounding box center [1134, 105] width 60 height 21
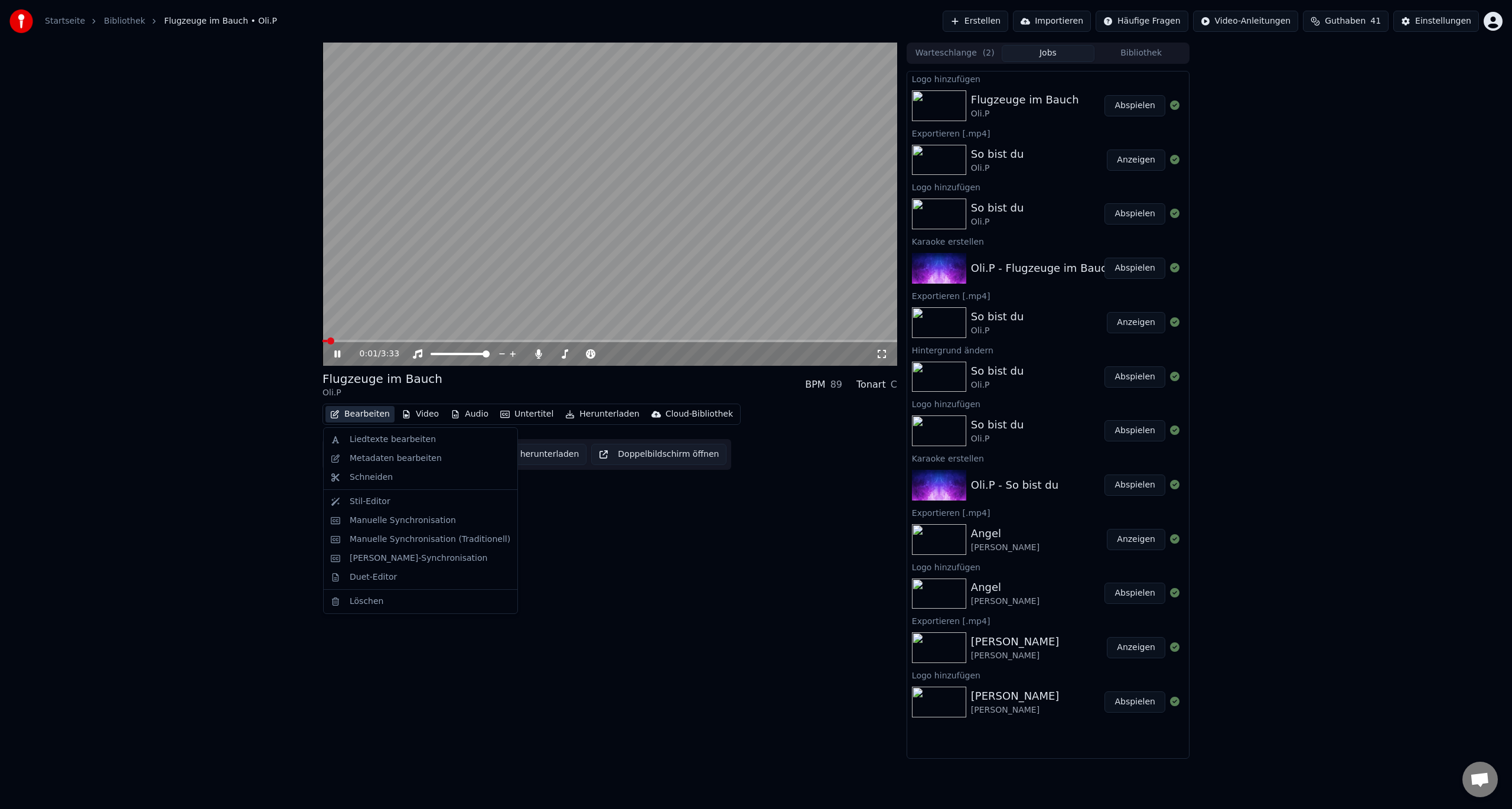
click at [371, 413] on button "Bearbeiten" at bounding box center [360, 414] width 69 height 17
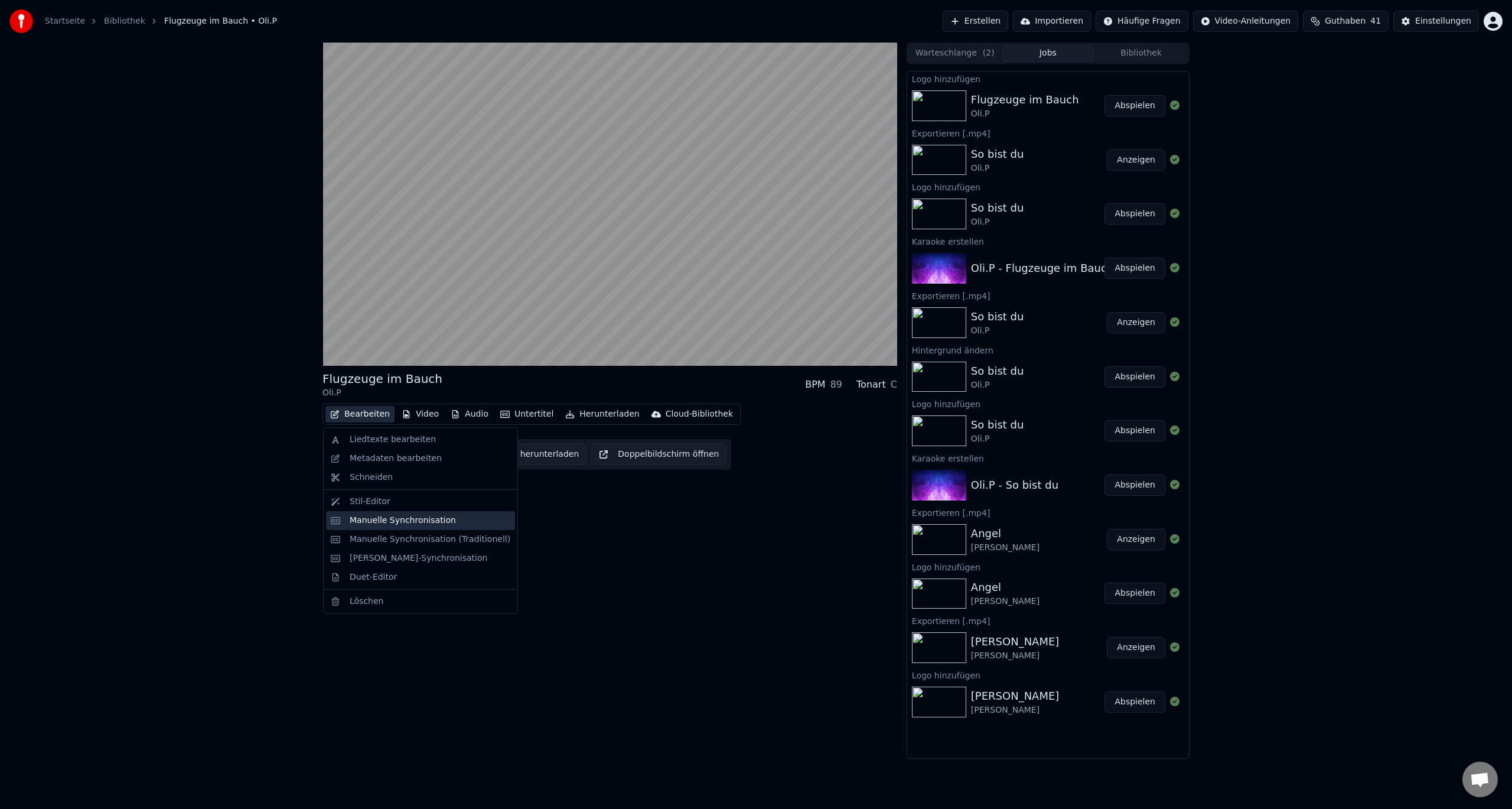
click at [385, 519] on div "Manuelle Synchronisation" at bounding box center [402, 520] width 106 height 12
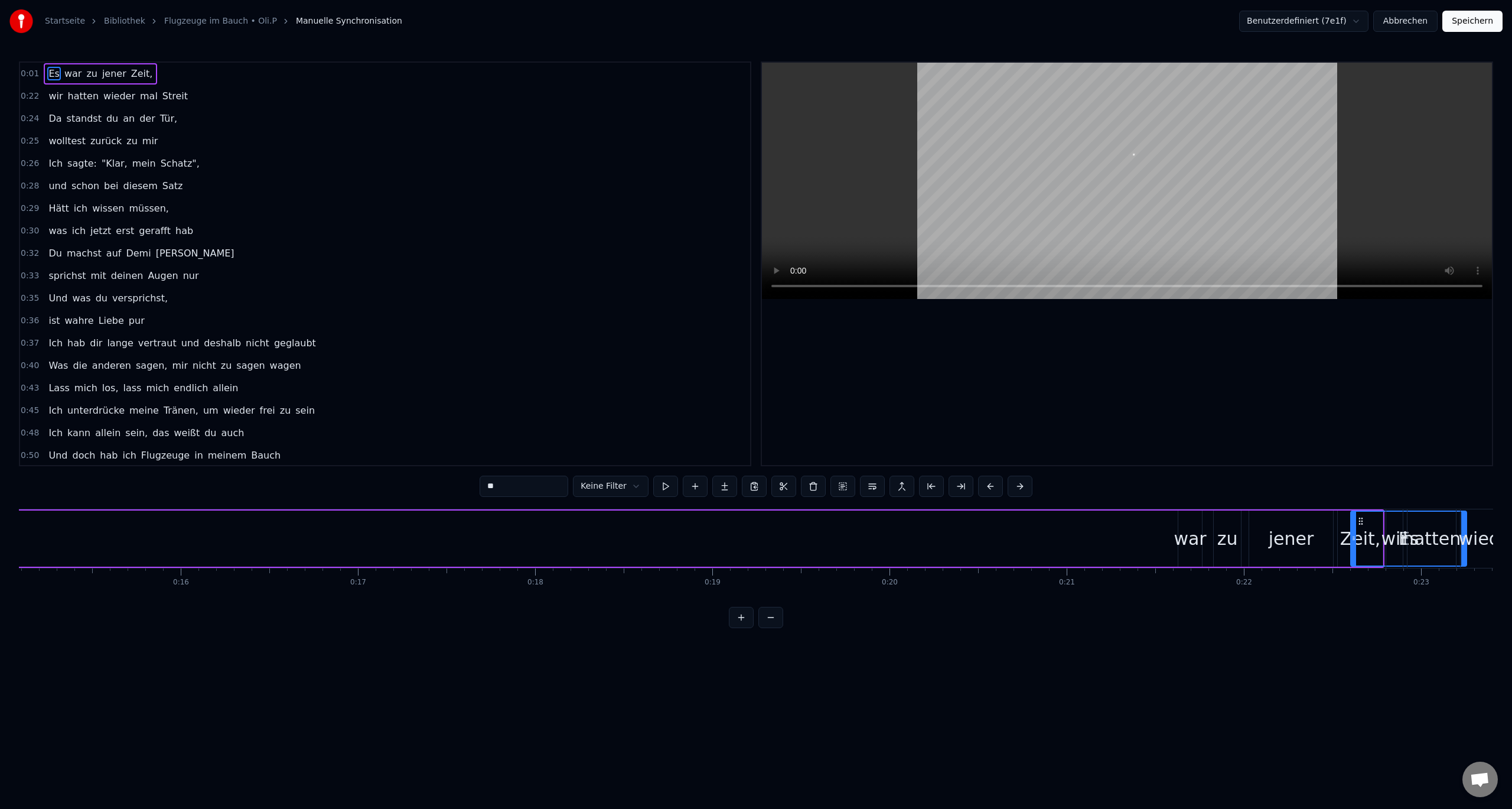
scroll to position [0, 2707]
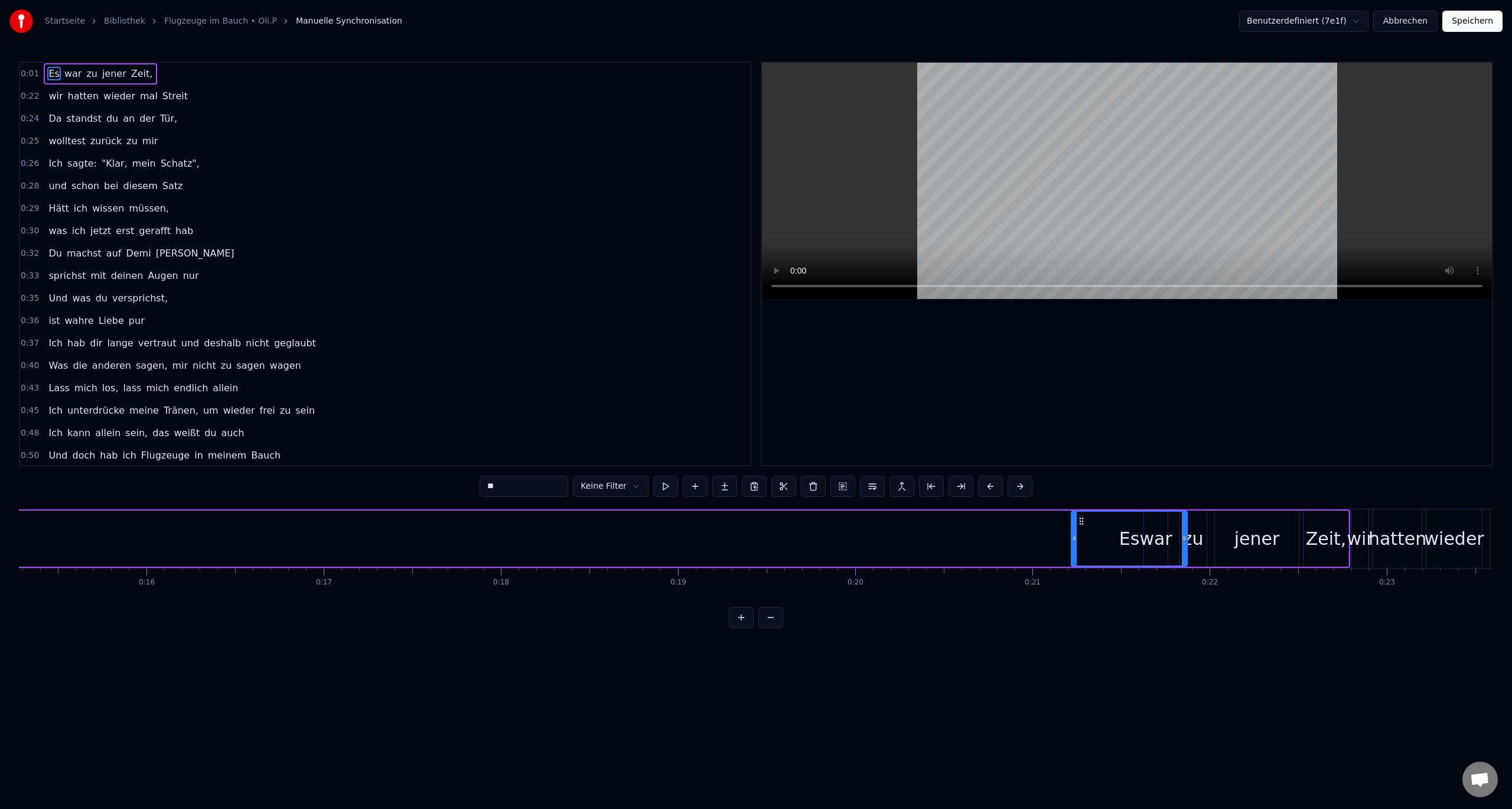
drag, startPoint x: 89, startPoint y: 521, endPoint x: 1081, endPoint y: 543, distance: 992.2
click at [1081, 543] on div "Es" at bounding box center [1129, 538] width 114 height 54
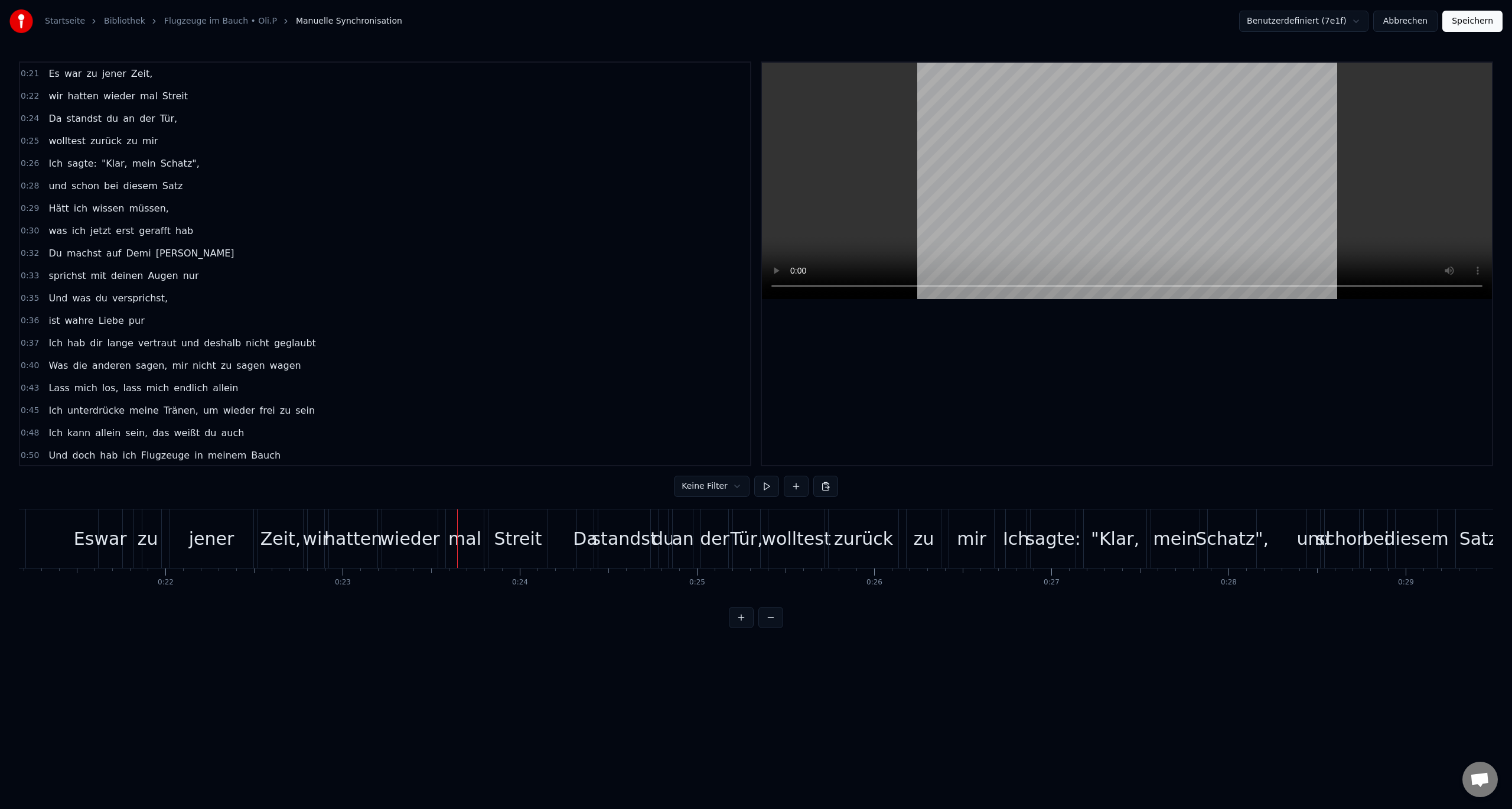
scroll to position [0, 3552]
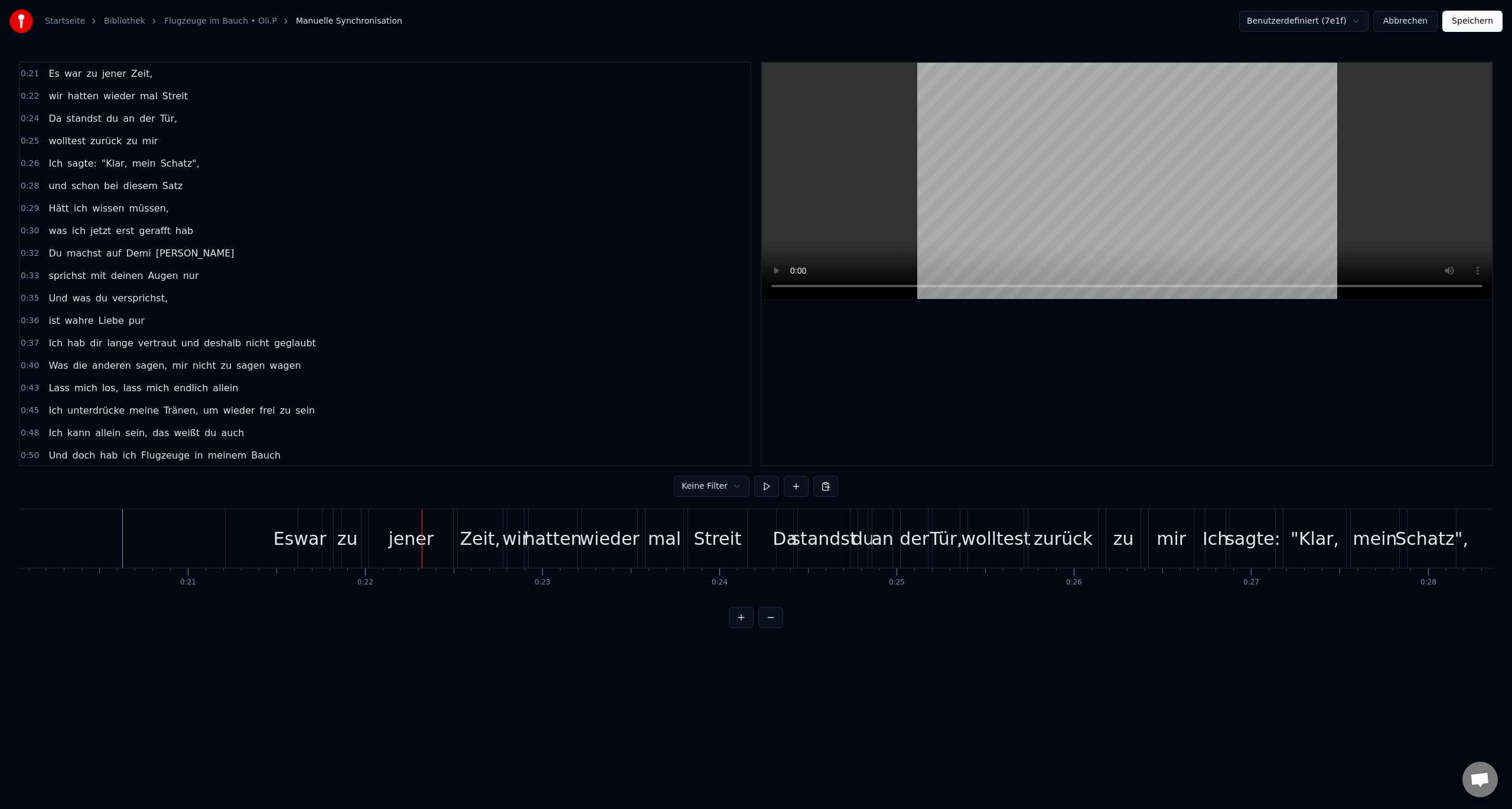
click at [260, 536] on div "Es" at bounding box center [283, 539] width 116 height 59
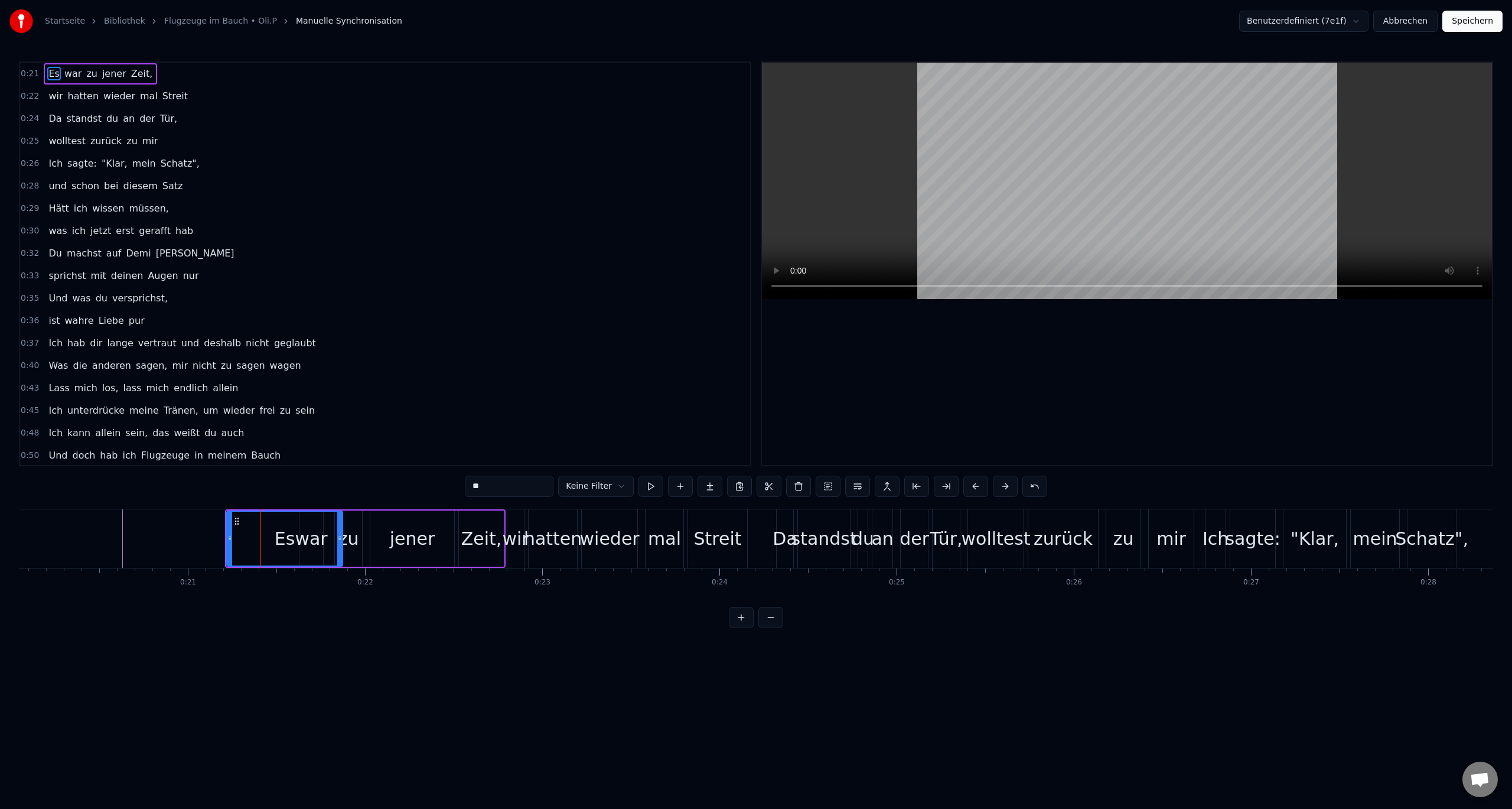
click at [488, 533] on div "Zeit," at bounding box center [482, 538] width 41 height 26
click at [422, 536] on div "jener" at bounding box center [413, 538] width 46 height 26
drag, startPoint x: 373, startPoint y: 537, endPoint x: 403, endPoint y: 540, distance: 30.1
click at [404, 541] on icon at bounding box center [404, 539] width 5 height 10
drag, startPoint x: 352, startPoint y: 545, endPoint x: 358, endPoint y: 544, distance: 6.1
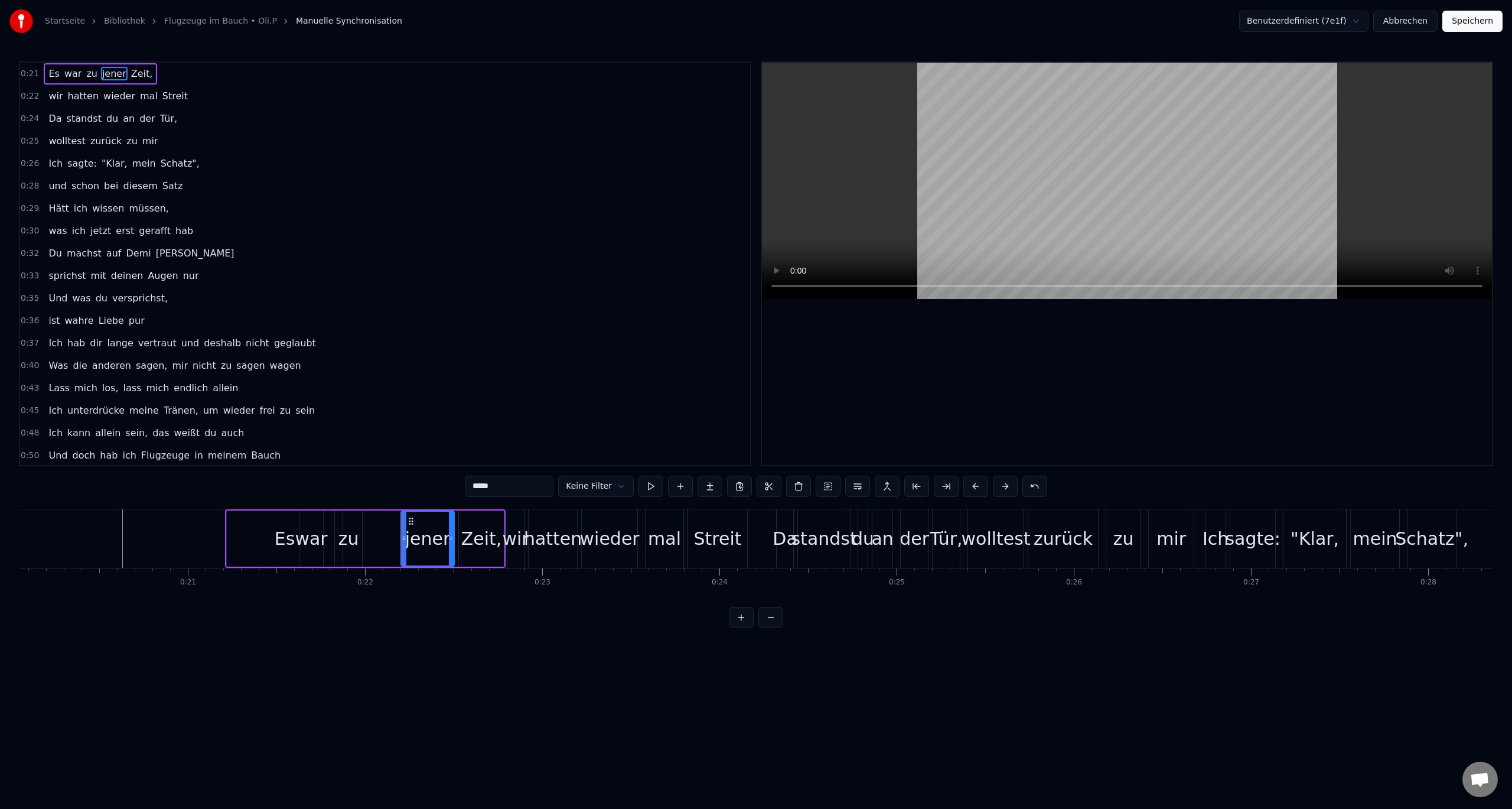
click at [358, 544] on div "zu" at bounding box center [348, 539] width 27 height 57
drag, startPoint x: 342, startPoint y: 520, endPoint x: 388, endPoint y: 523, distance: 46.1
click at [388, 523] on icon at bounding box center [392, 521] width 10 height 10
click at [317, 542] on div "war" at bounding box center [310, 538] width 32 height 26
drag, startPoint x: 307, startPoint y: 521, endPoint x: 371, endPoint y: 522, distance: 64.0
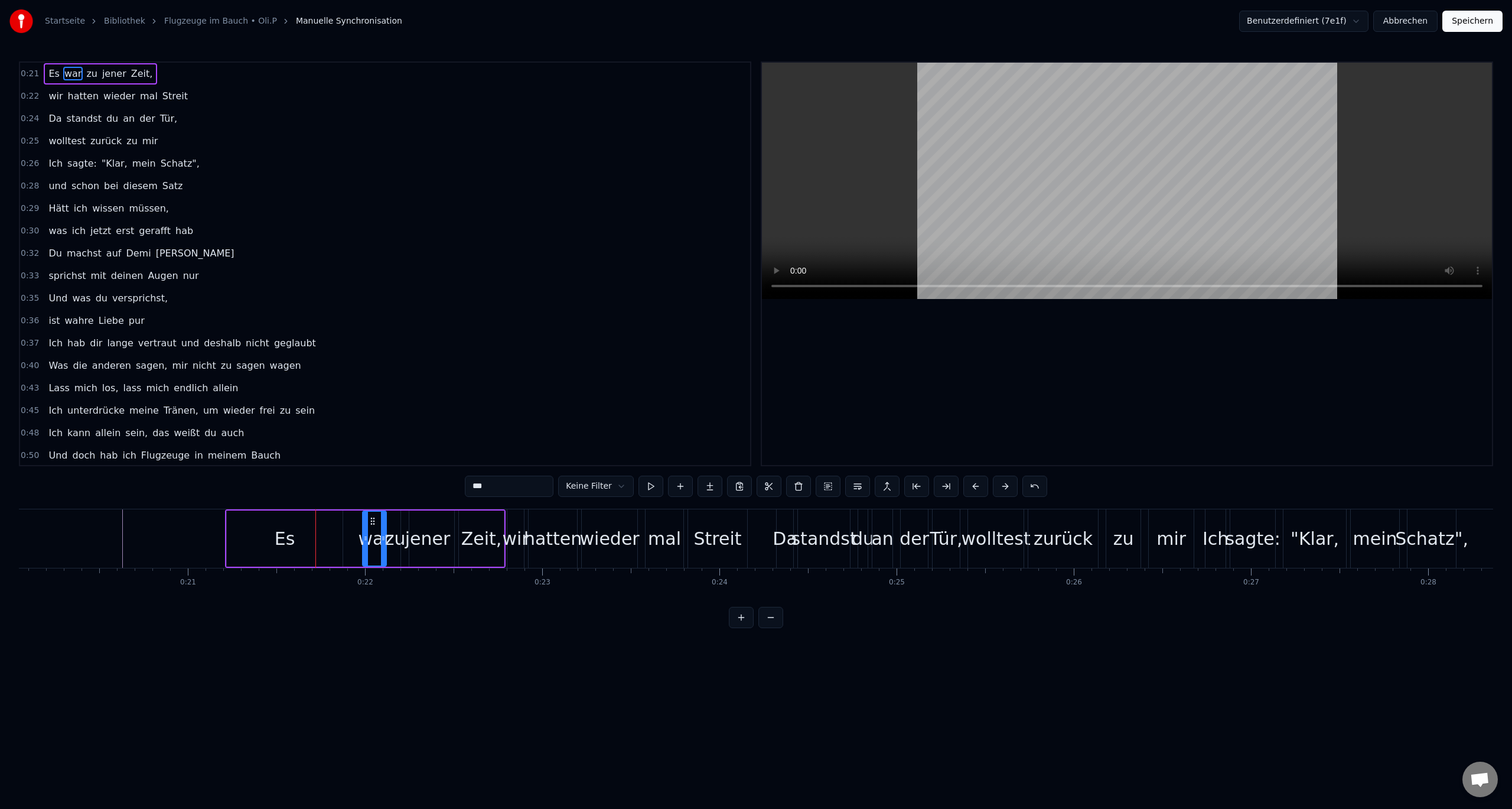
click at [371, 522] on icon at bounding box center [373, 521] width 10 height 10
click at [285, 538] on div "Es" at bounding box center [285, 538] width 20 height 26
type input "**"
drag, startPoint x: 229, startPoint y: 537, endPoint x: 314, endPoint y: 547, distance: 85.6
click at [314, 547] on div at bounding box center [314, 538] width 5 height 54
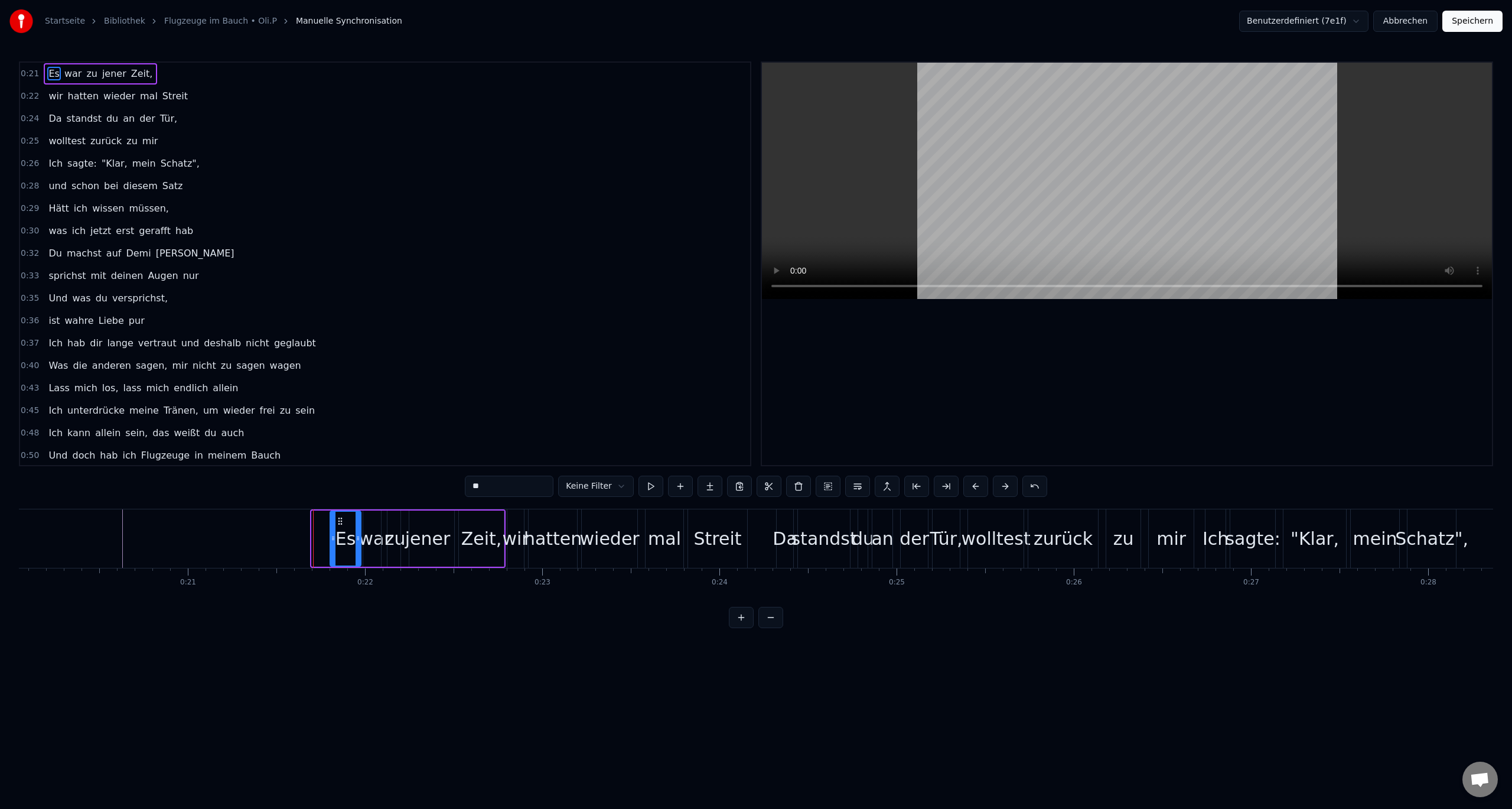
drag, startPoint x: 322, startPoint y: 519, endPoint x: 339, endPoint y: 523, distance: 17.5
click at [339, 523] on icon at bounding box center [340, 521] width 10 height 10
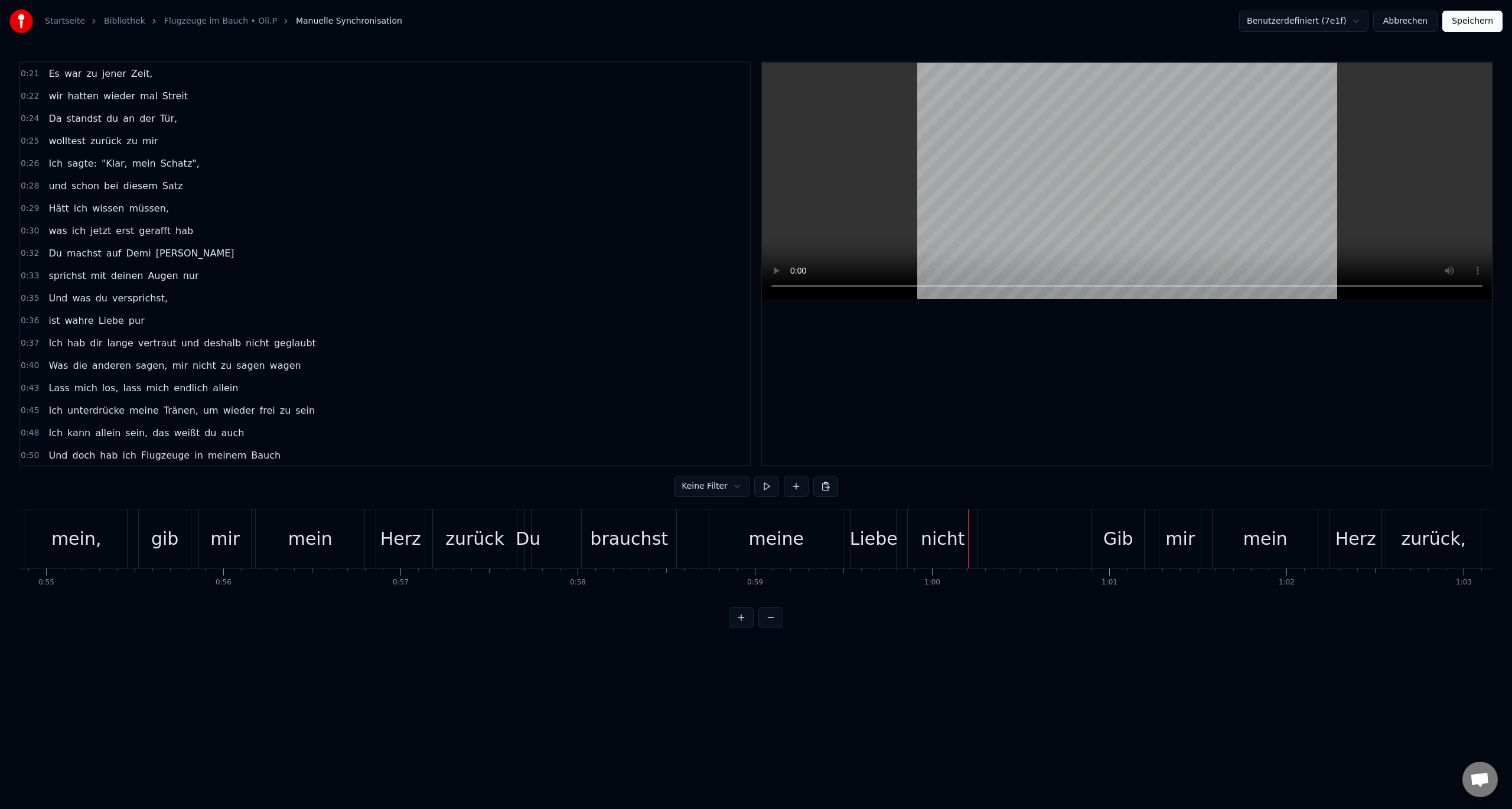
scroll to position [0, 9687]
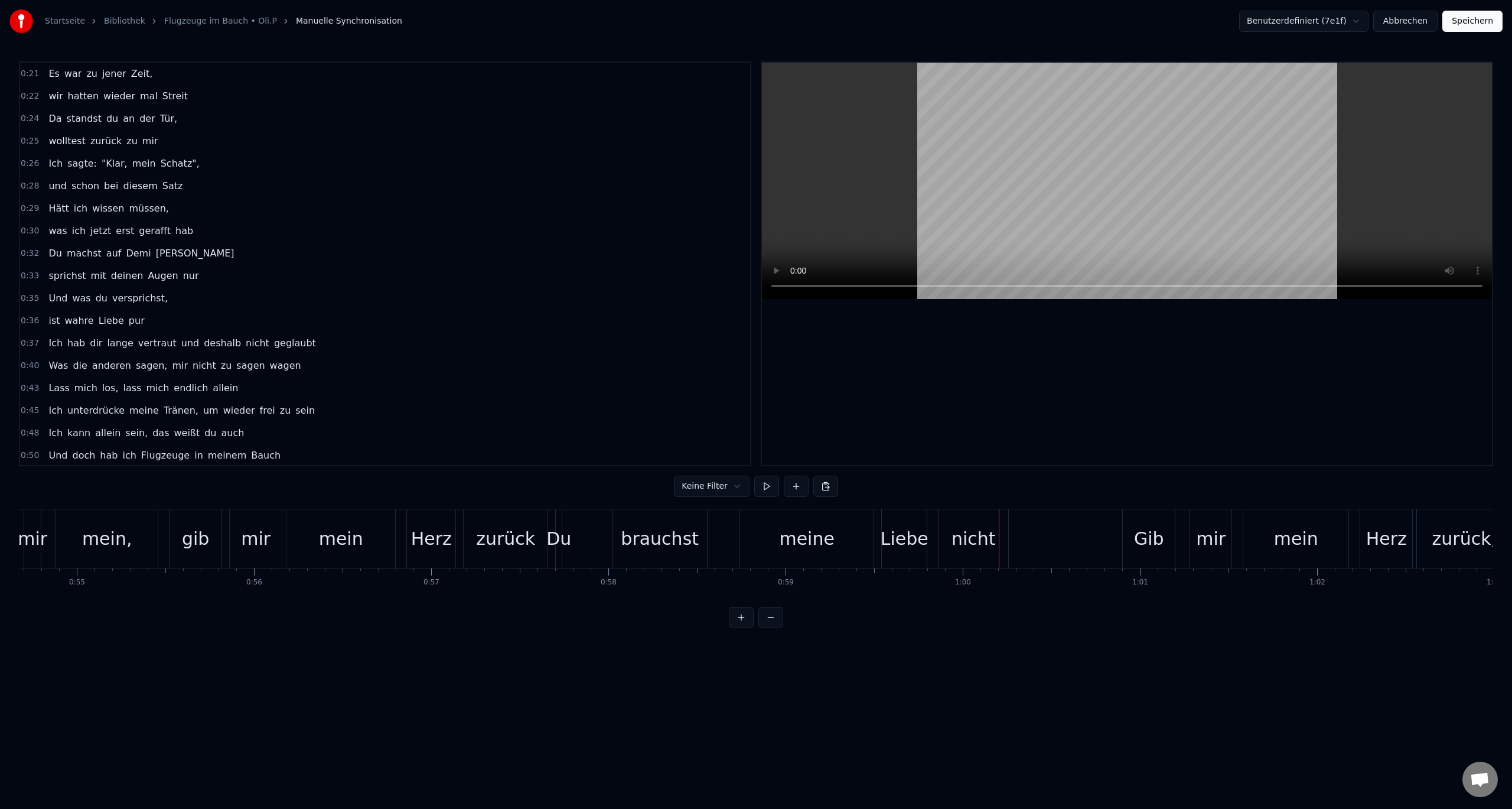
click at [557, 539] on div "Du" at bounding box center [558, 538] width 24 height 26
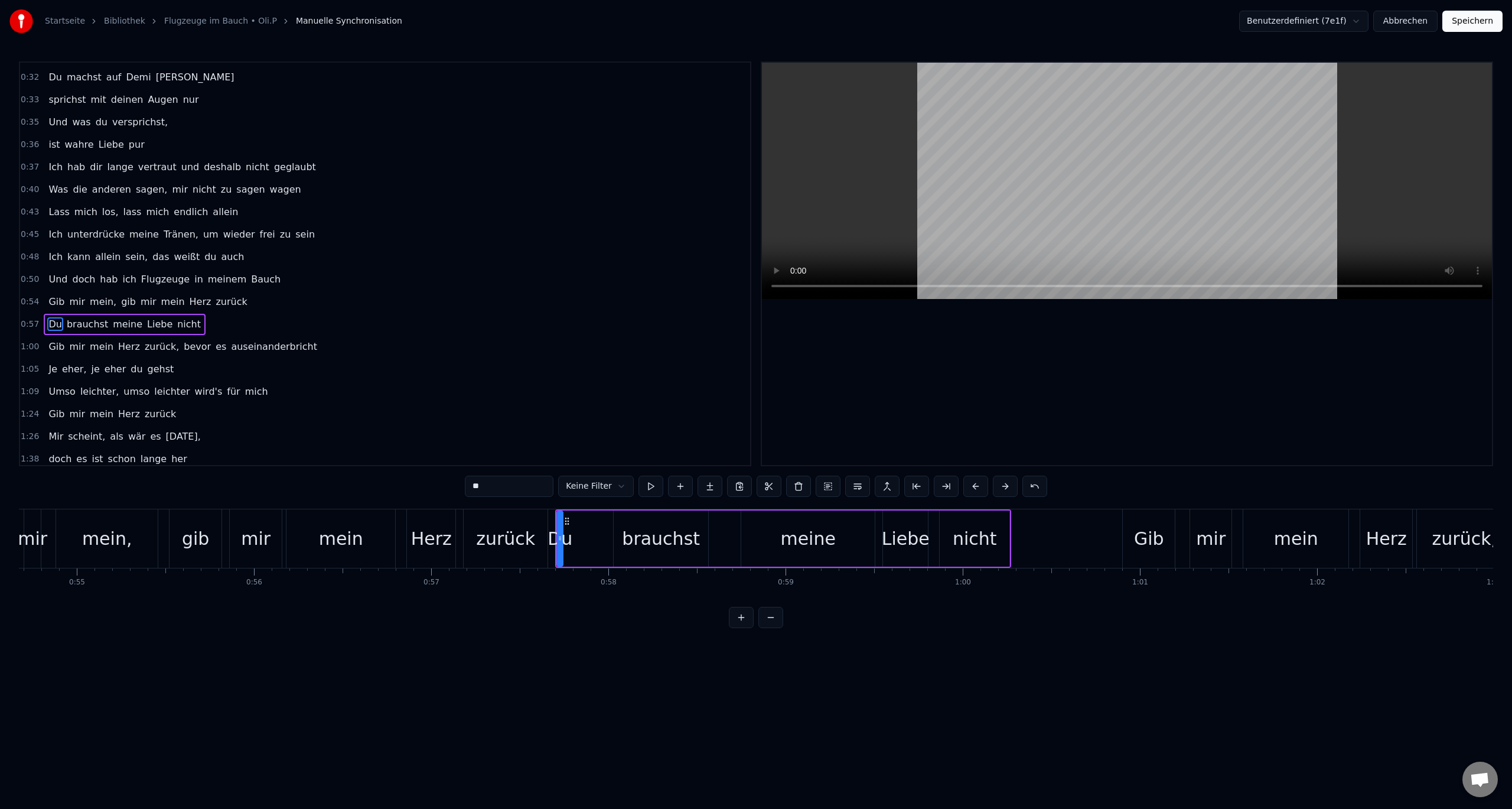
scroll to position [236, 0]
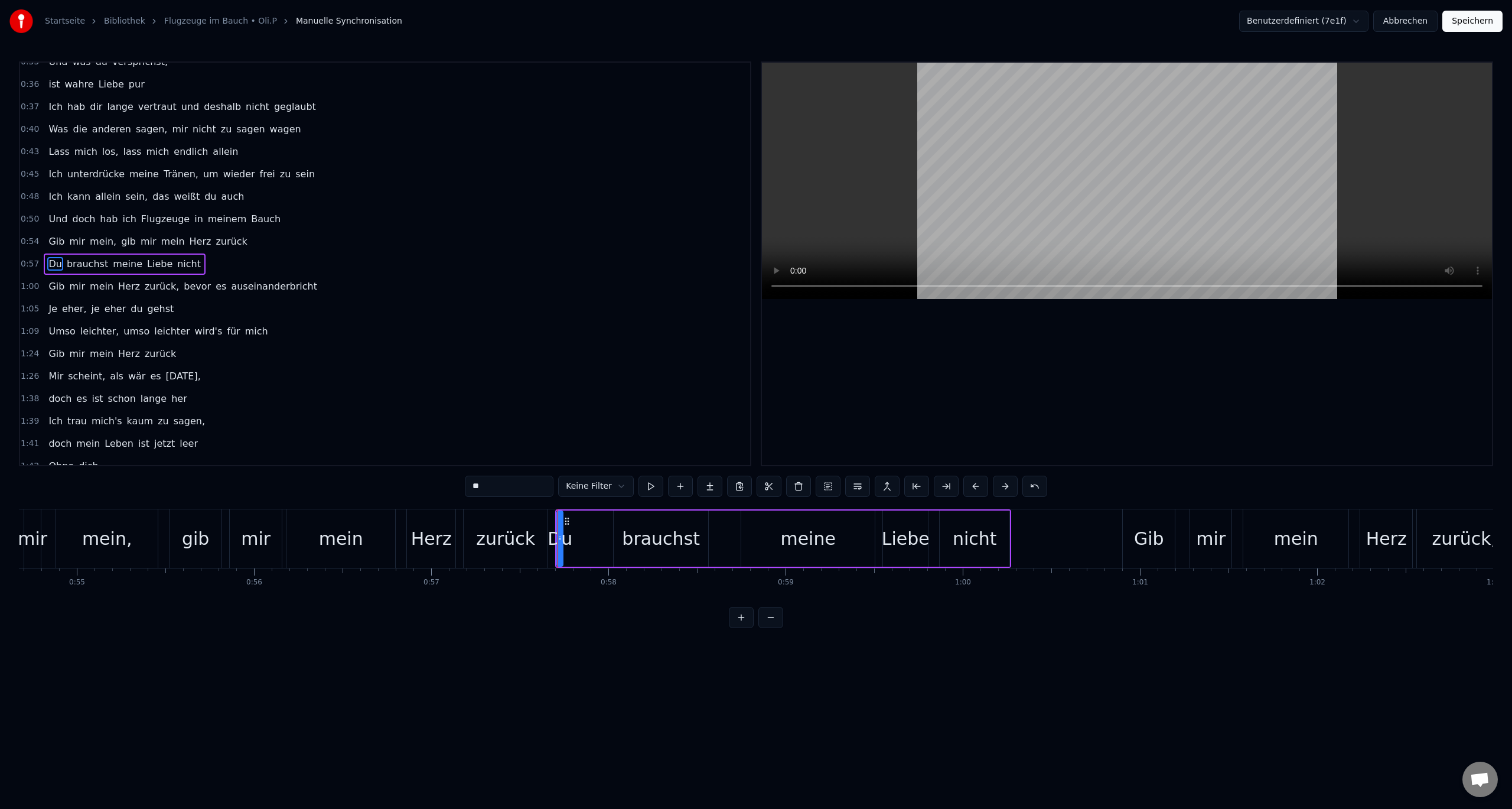
click at [552, 539] on div "Du" at bounding box center [559, 538] width 24 height 26
click at [570, 540] on div "Du" at bounding box center [559, 538] width 24 height 26
click at [564, 542] on div "Du" at bounding box center [559, 538] width 24 height 26
drag, startPoint x: 558, startPoint y: 539, endPoint x: 589, endPoint y: 546, distance: 31.8
click at [589, 546] on div at bounding box center [591, 538] width 5 height 54
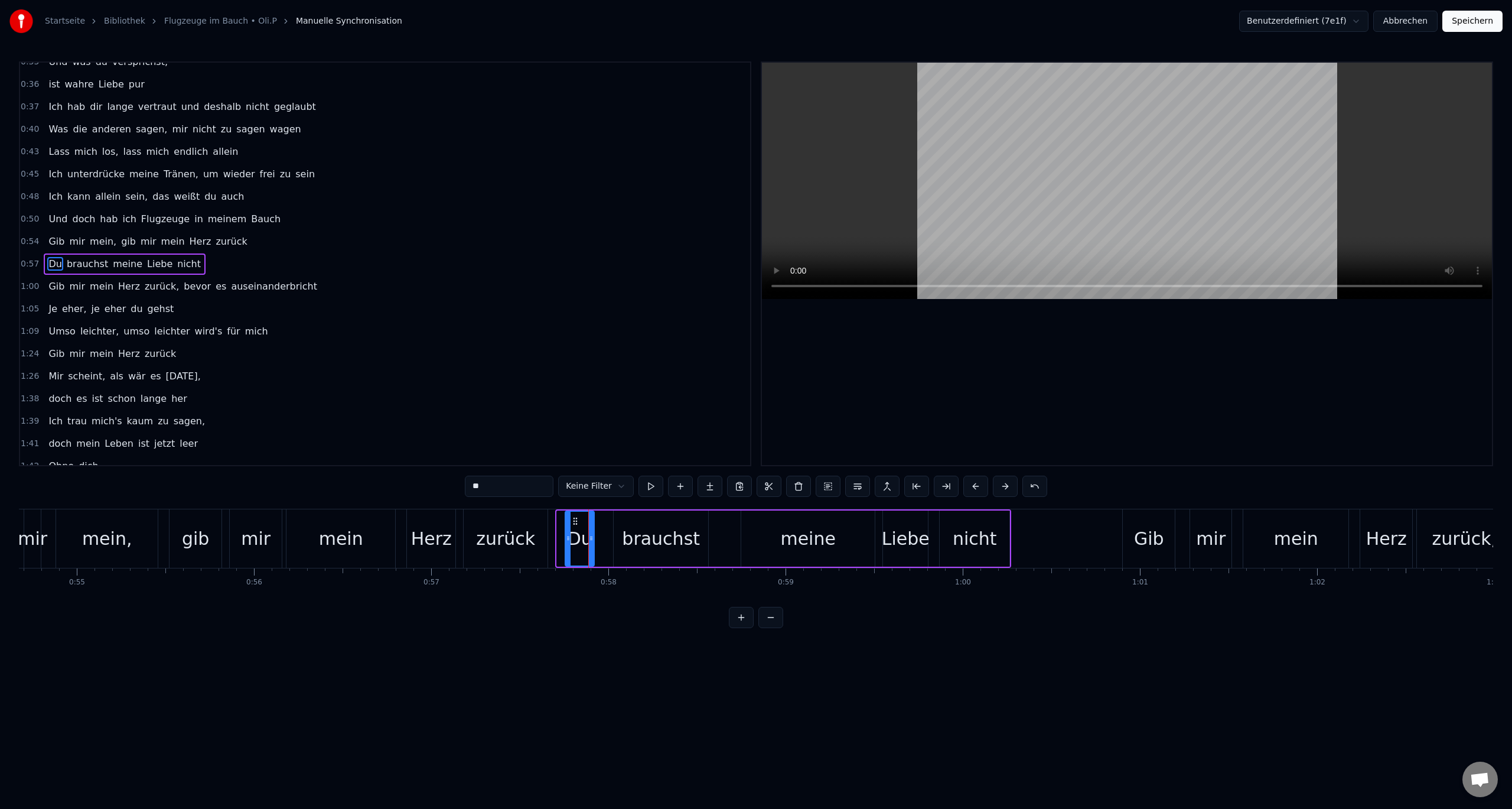
drag, startPoint x: 560, startPoint y: 537, endPoint x: 570, endPoint y: 542, distance: 11.2
click at [568, 542] on icon at bounding box center [568, 539] width 5 height 10
drag, startPoint x: 573, startPoint y: 520, endPoint x: 611, endPoint y: 528, distance: 38.8
click at [611, 528] on div "Du" at bounding box center [617, 538] width 28 height 54
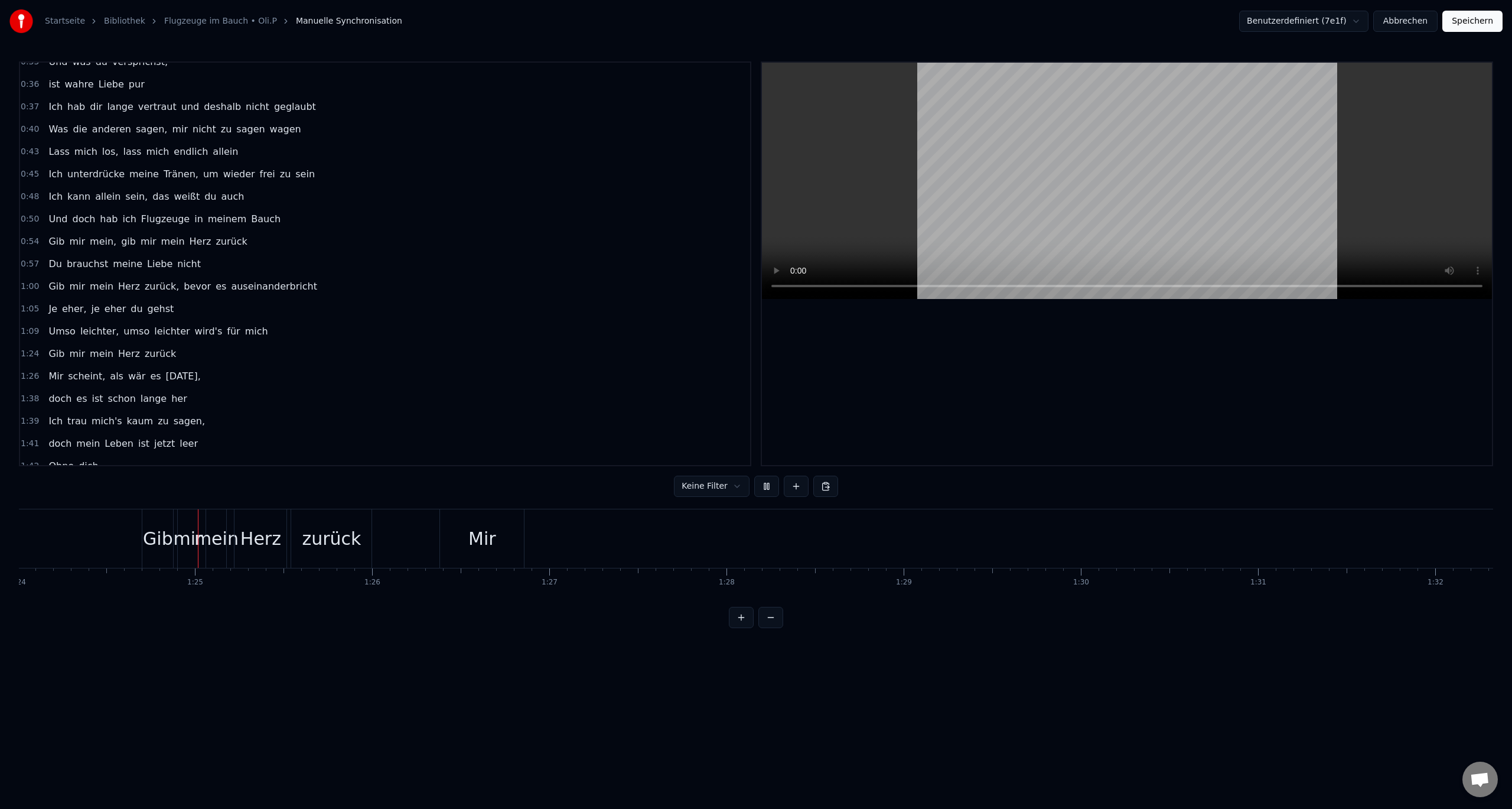
scroll to position [0, 14890]
click at [497, 539] on div "Mir" at bounding box center [476, 539] width 84 height 59
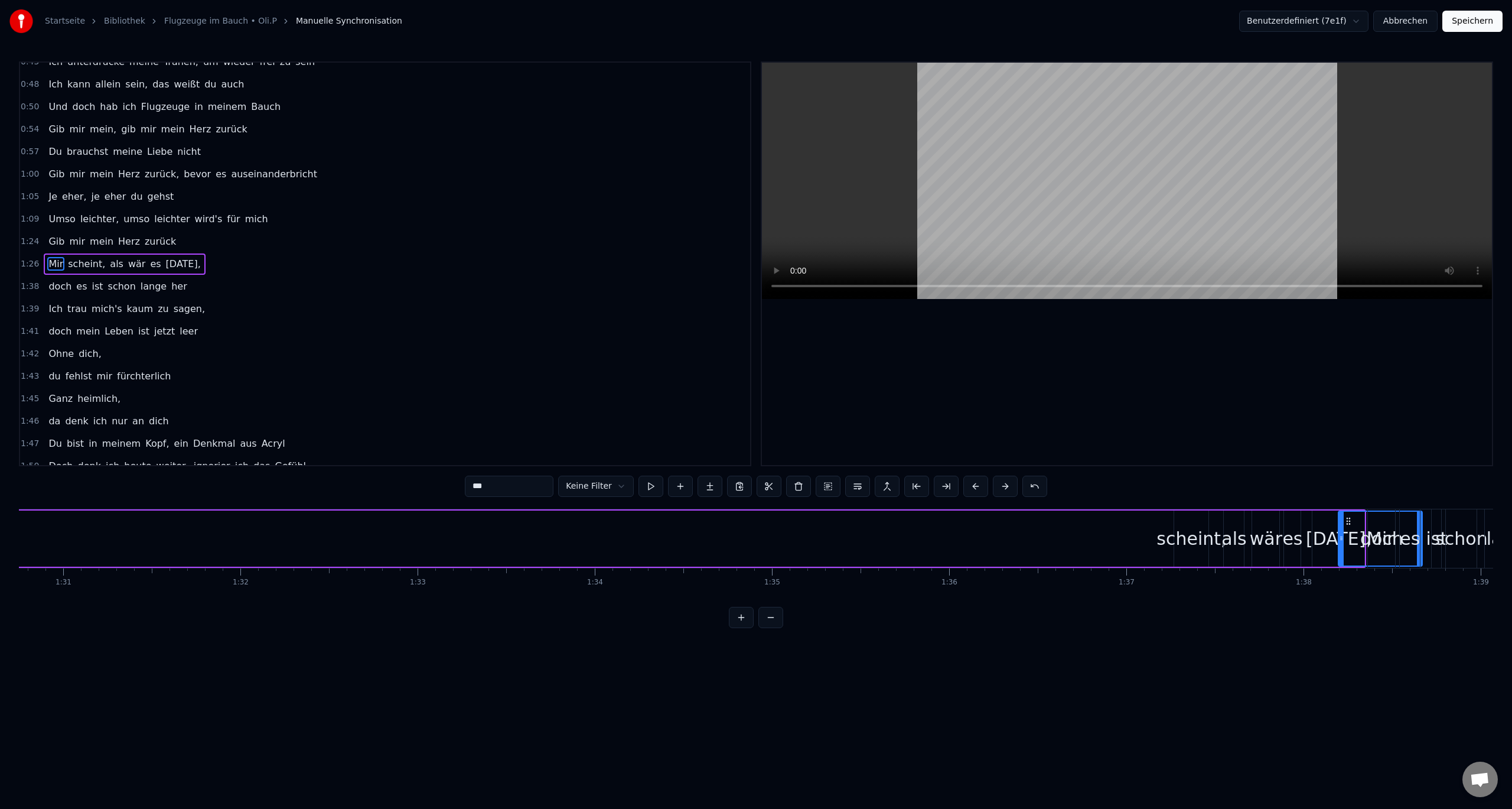
scroll to position [0, 16079]
drag, startPoint x: 445, startPoint y: 519, endPoint x: 1111, endPoint y: 534, distance: 666.2
click at [1111, 534] on div "Mir" at bounding box center [1143, 538] width 83 height 54
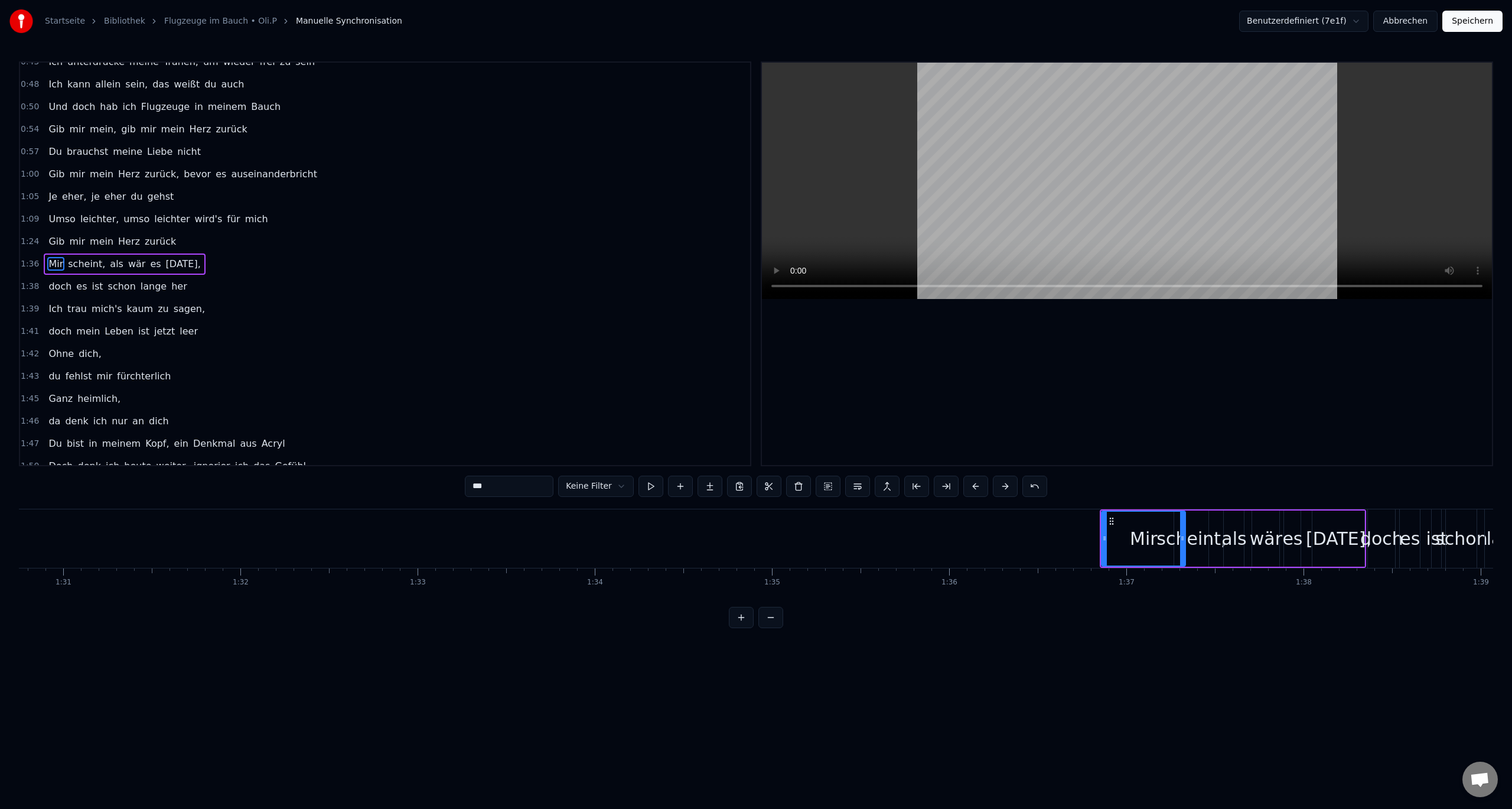
click at [24, 603] on div "0:21 Es war zu jener Zeit, 0:22 wir hatten wieder mal Streit 0:24 Da standst du…" at bounding box center [755, 344] width 1474 height 567
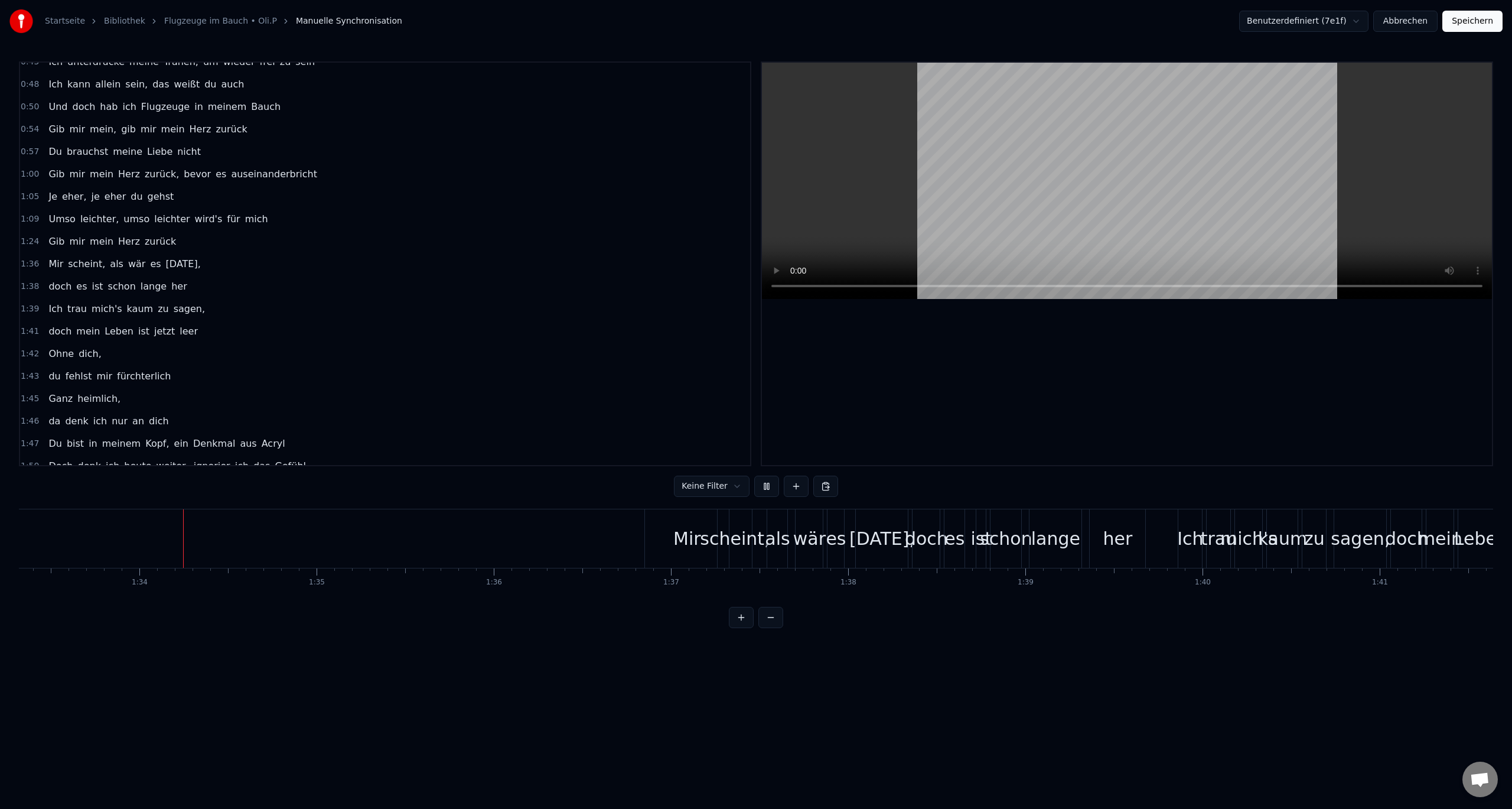
scroll to position [0, 16535]
click at [716, 545] on div "scheint," at bounding box center [733, 538] width 69 height 26
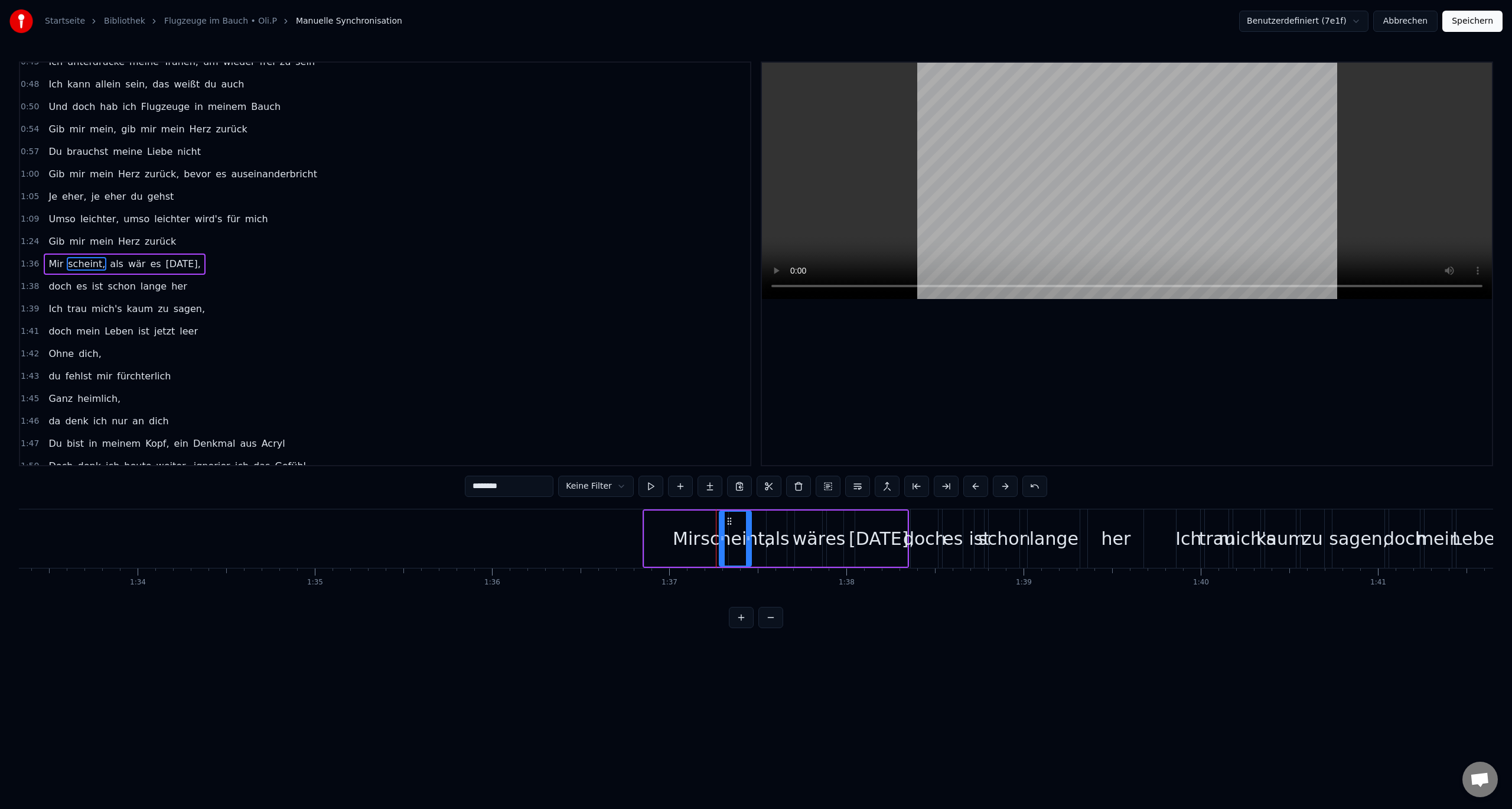
click at [724, 539] on icon at bounding box center [722, 539] width 5 height 10
click at [698, 539] on div "Mir" at bounding box center [687, 538] width 27 height 26
type input "***"
click at [646, 537] on icon at bounding box center [647, 539] width 5 height 10
drag, startPoint x: 649, startPoint y: 538, endPoint x: 684, endPoint y: 546, distance: 35.9
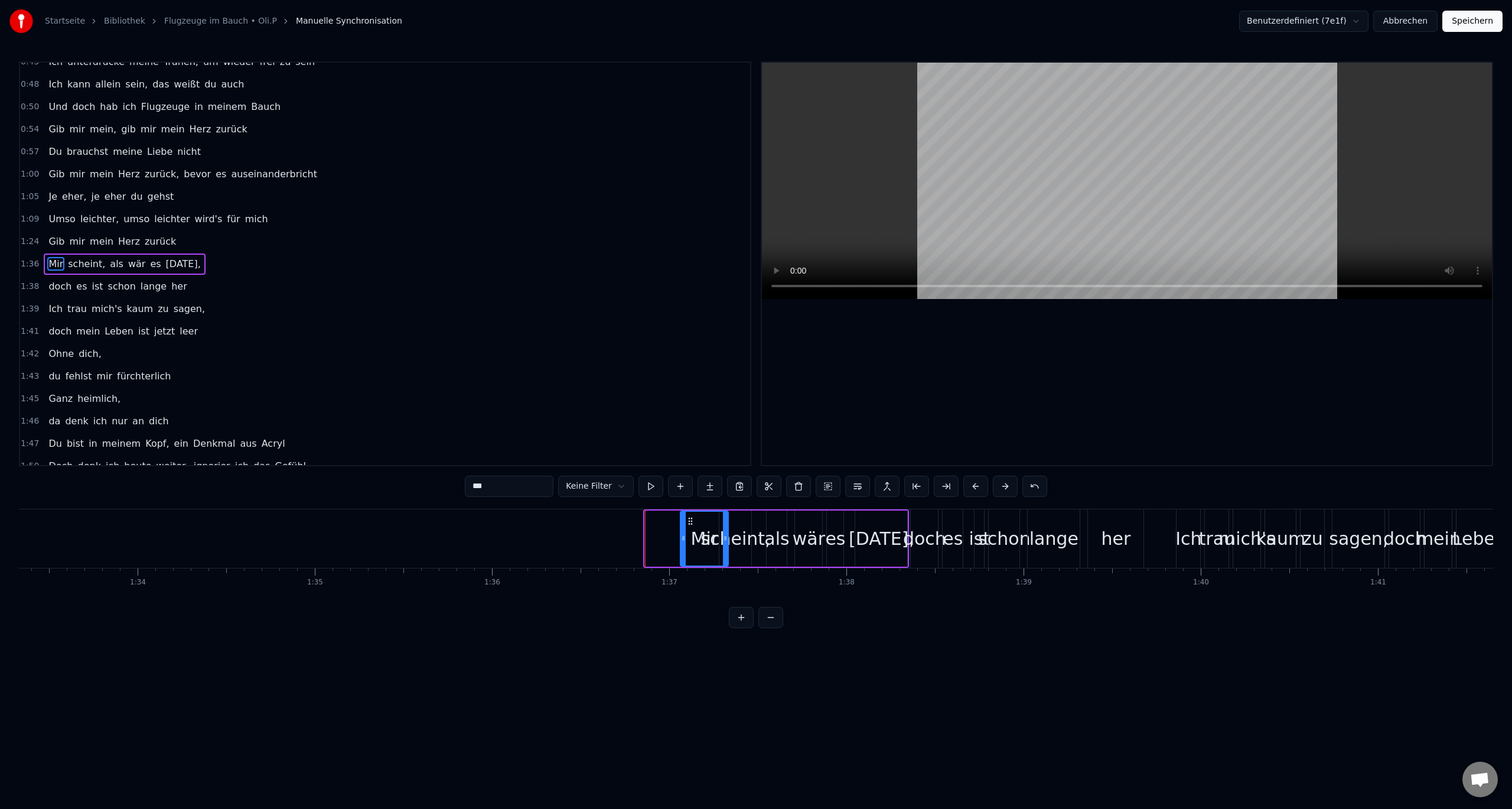
click at [684, 546] on div at bounding box center [683, 538] width 5 height 54
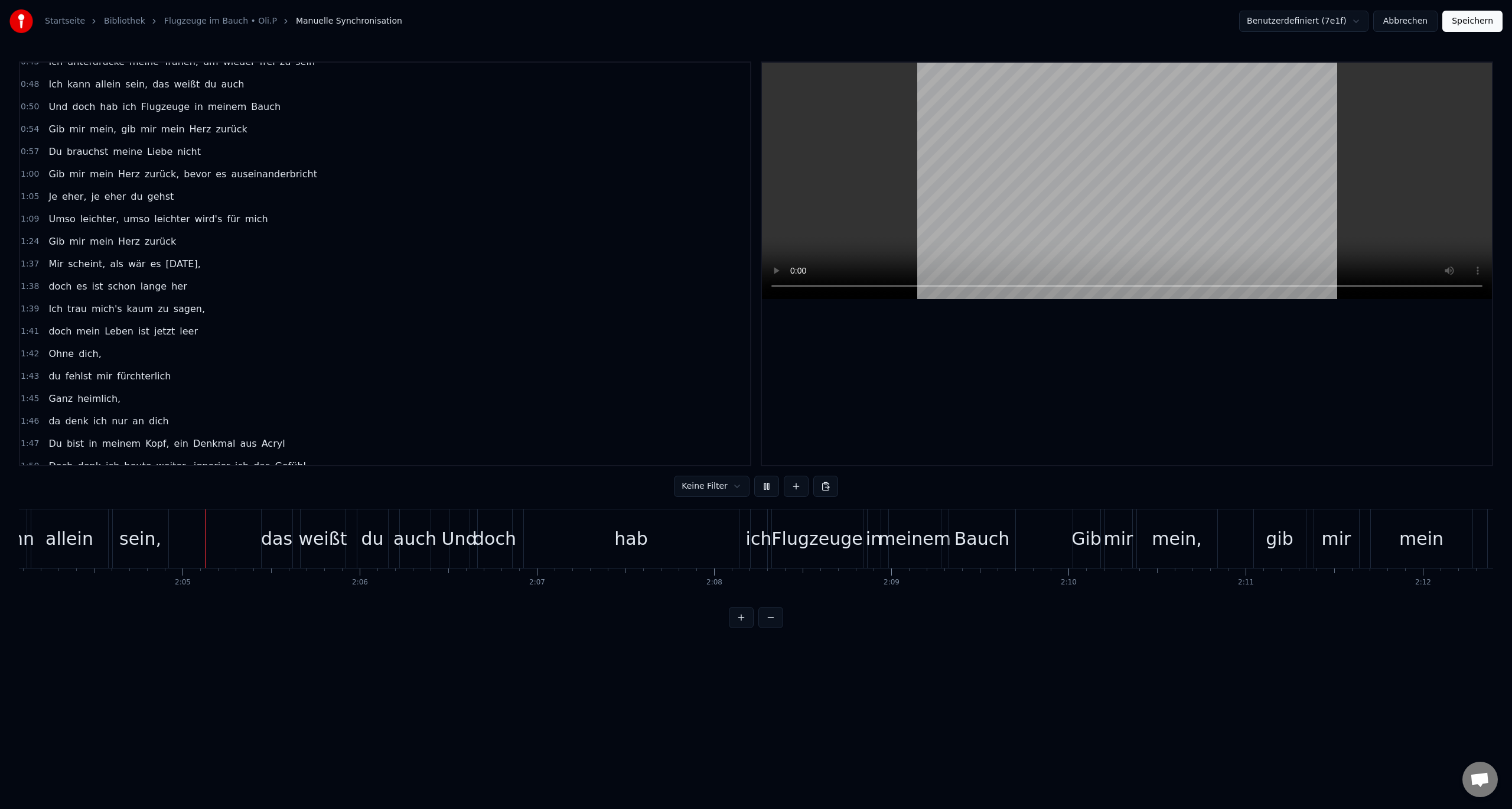
scroll to position [0, 21989]
click at [622, 557] on div "hab" at bounding box center [625, 539] width 215 height 59
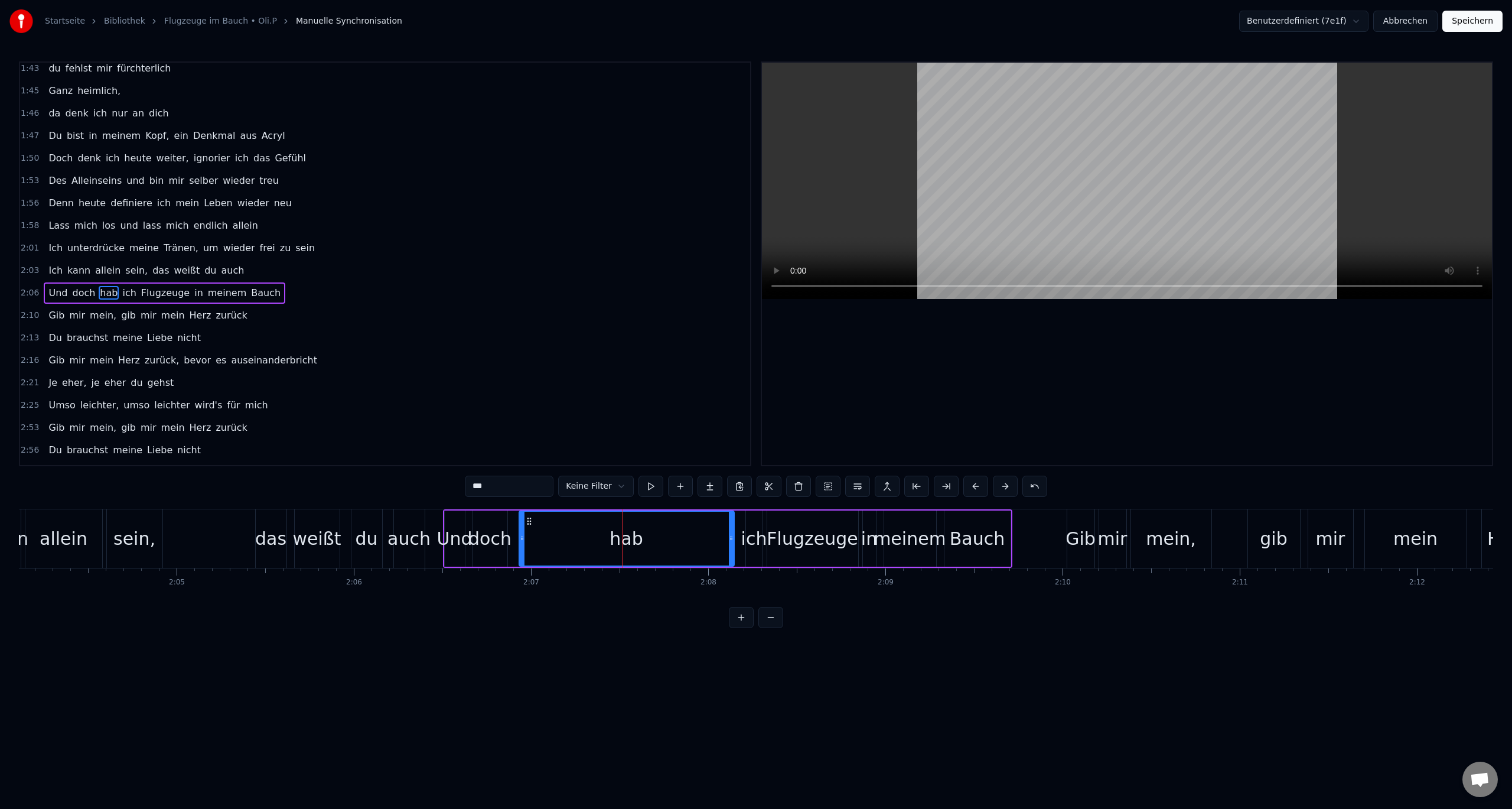
scroll to position [685, 0]
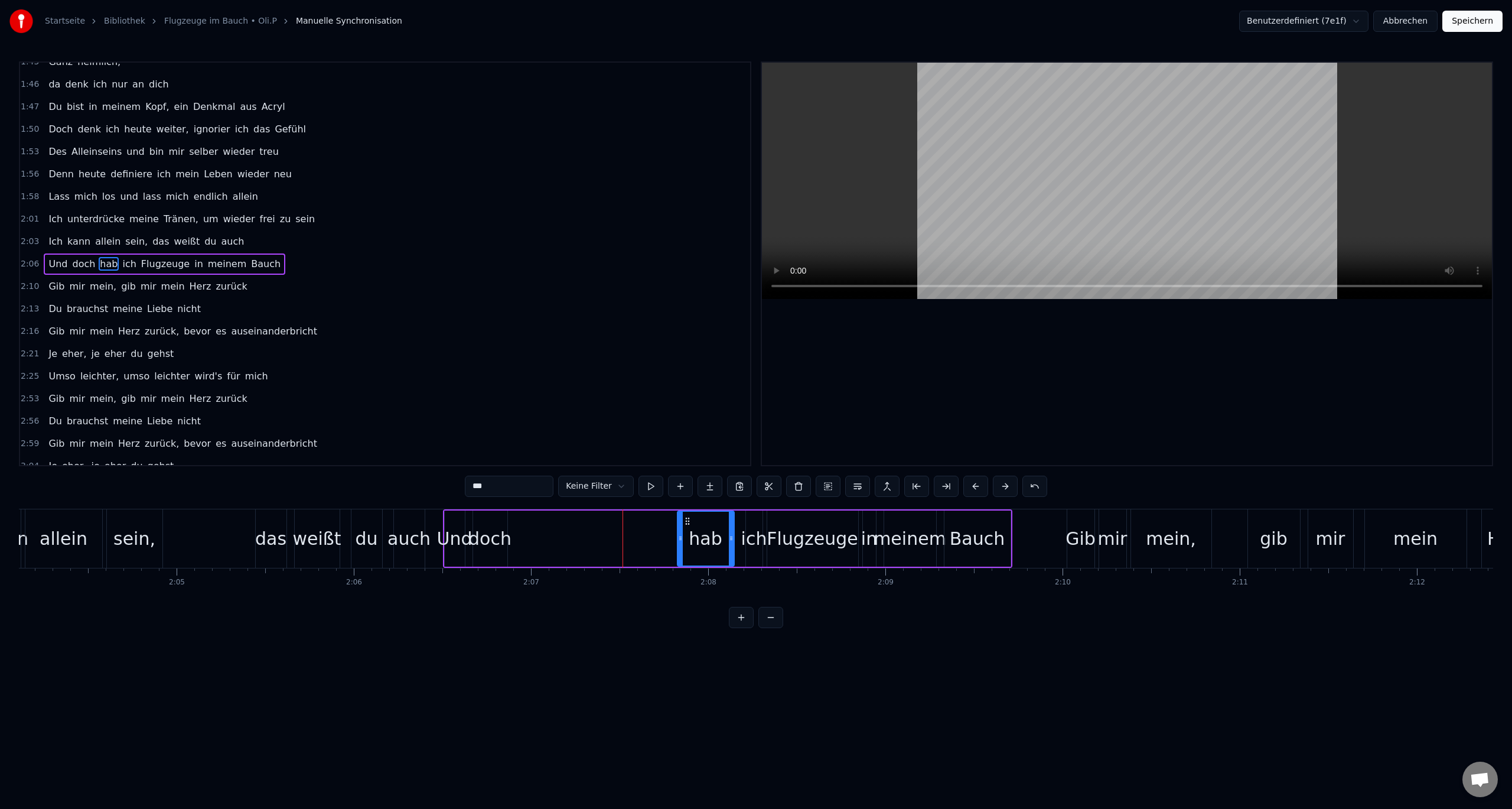
drag, startPoint x: 520, startPoint y: 539, endPoint x: 679, endPoint y: 538, distance: 159.0
click at [679, 538] on icon at bounding box center [680, 539] width 5 height 10
click at [183, 532] on div "Ich kann allein sein, das weißt du auch" at bounding box center [192, 539] width 470 height 59
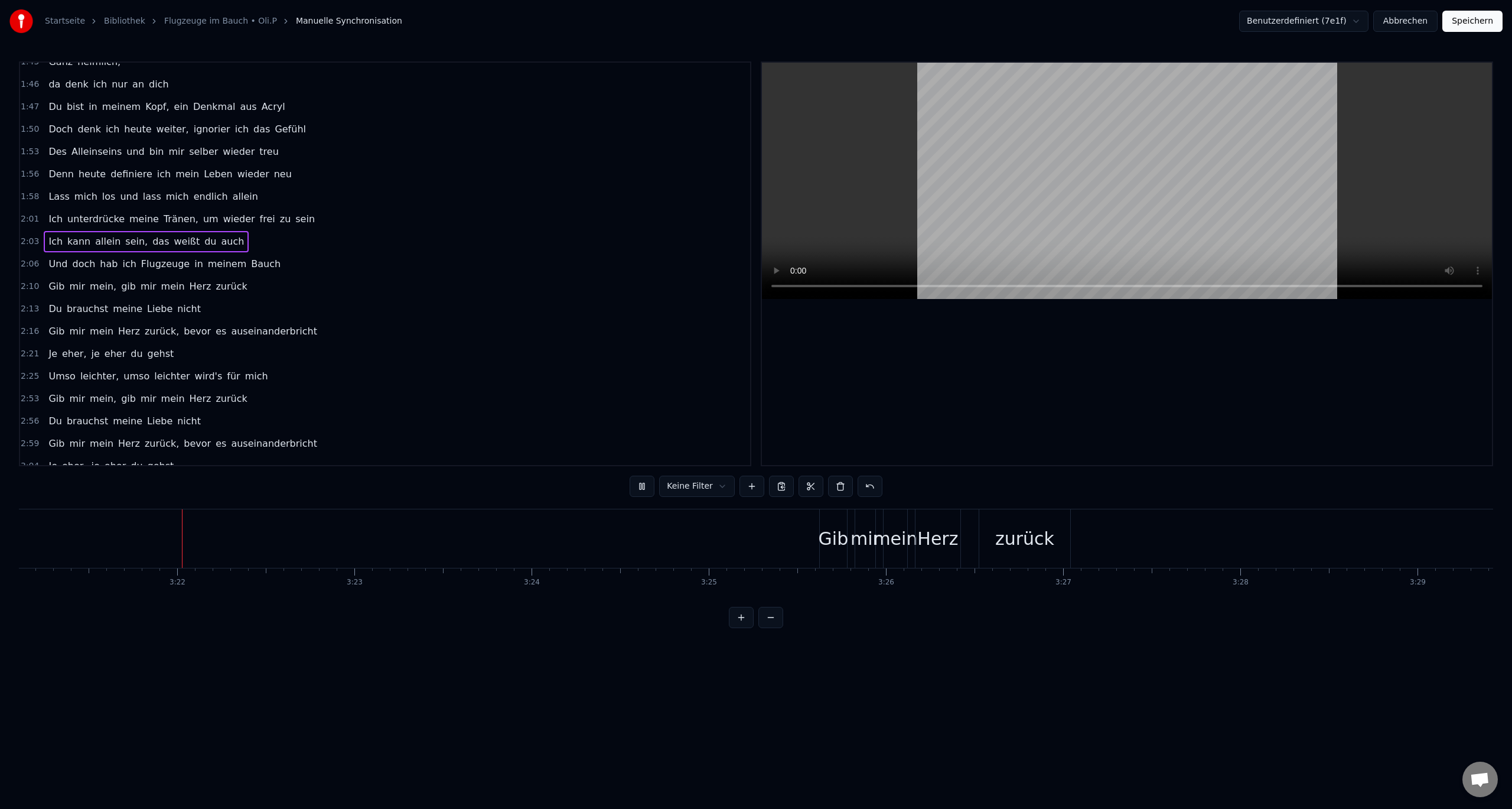
scroll to position [0, 35636]
click at [1477, 21] on button "Speichern" at bounding box center [1472, 21] width 60 height 21
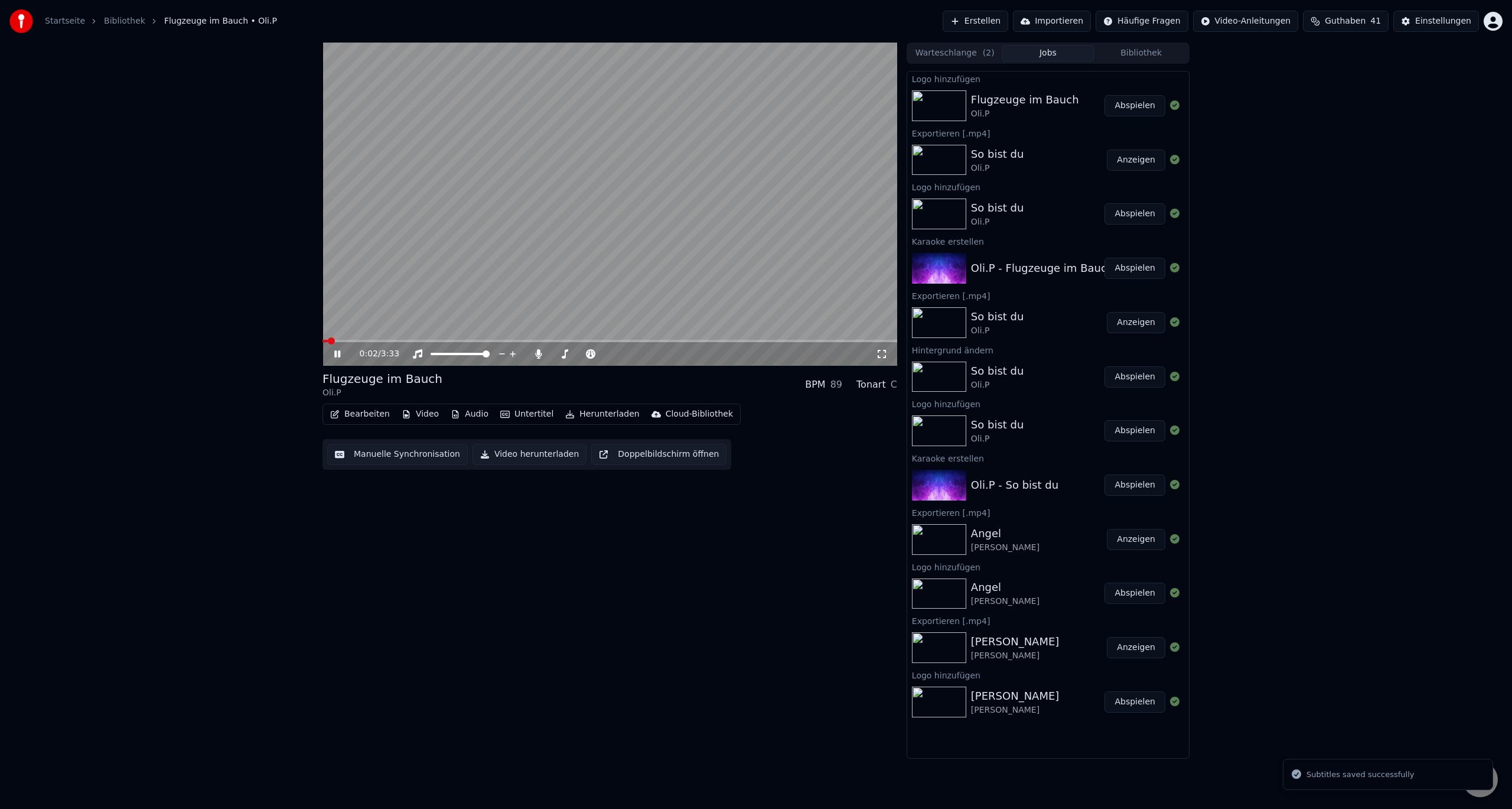
click at [338, 352] on icon at bounding box center [338, 353] width 6 height 7
click at [551, 354] on span at bounding box center [551, 353] width 0 height 2
click at [323, 341] on span at bounding box center [326, 341] width 7 height 7
click at [333, 350] on icon at bounding box center [345, 354] width 27 height 10
click at [358, 343] on div "0:00 / 3:33" at bounding box center [610, 354] width 575 height 23
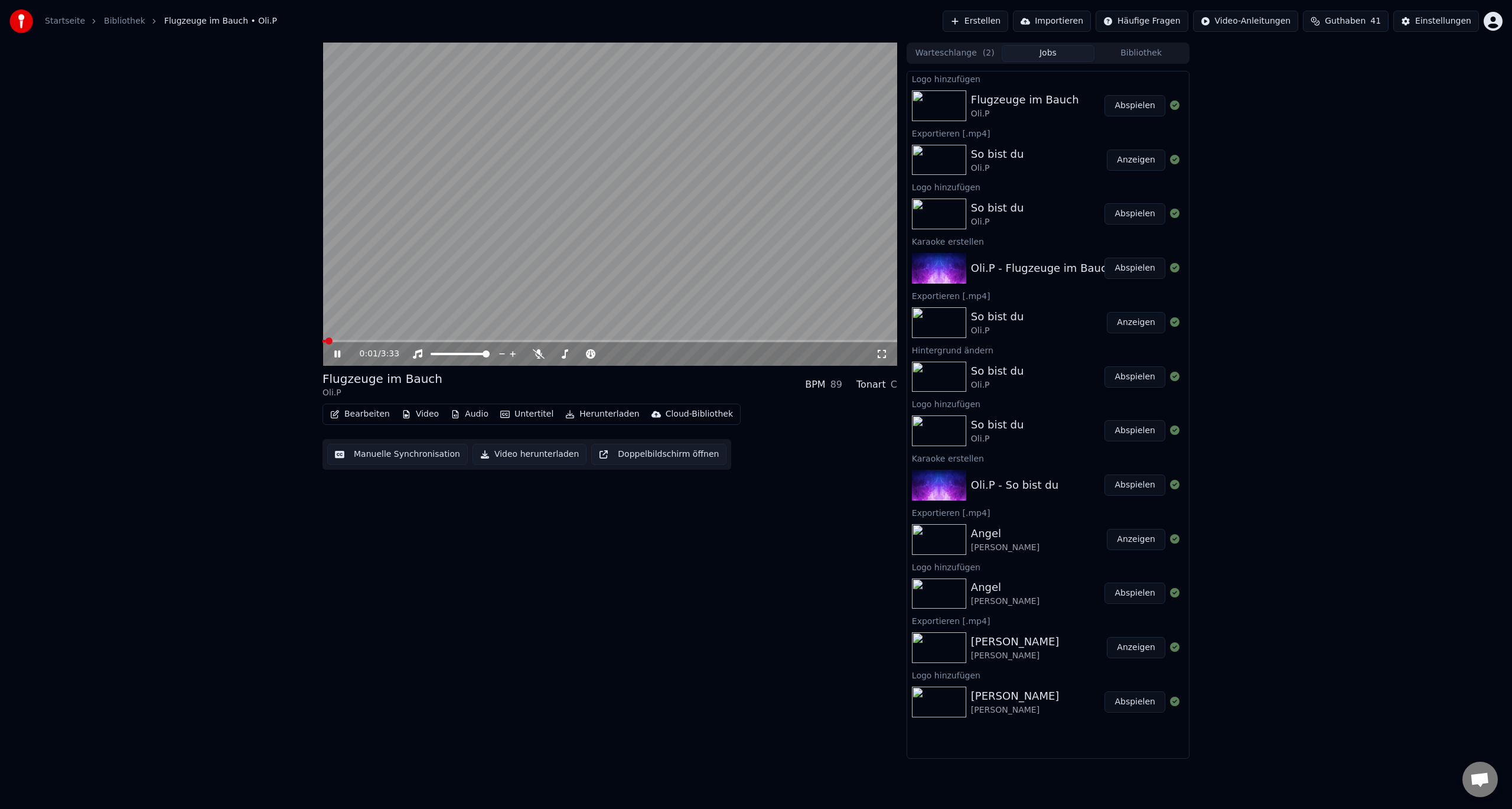
click at [363, 342] on span at bounding box center [610, 341] width 575 height 2
click at [384, 341] on span at bounding box center [610, 341] width 575 height 2
click at [332, 343] on div "0:23 / 3:33" at bounding box center [610, 354] width 575 height 23
click at [327, 341] on span at bounding box center [355, 341] width 65 height 2
click at [323, 343] on span at bounding box center [323, 341] width 0 height 2
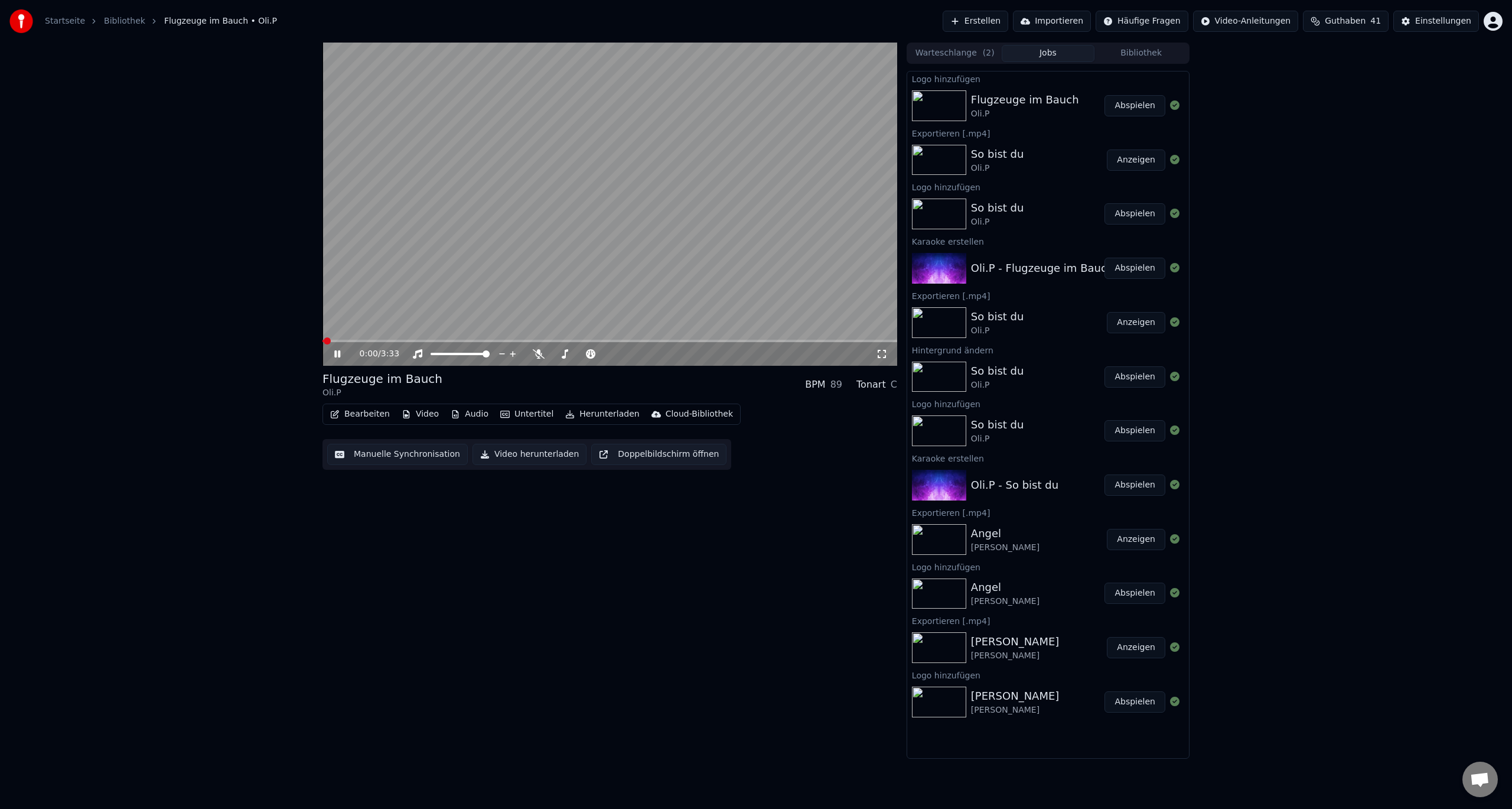
click at [335, 354] on icon at bounding box center [338, 353] width 6 height 7
click at [407, 413] on button "Video" at bounding box center [420, 414] width 47 height 17
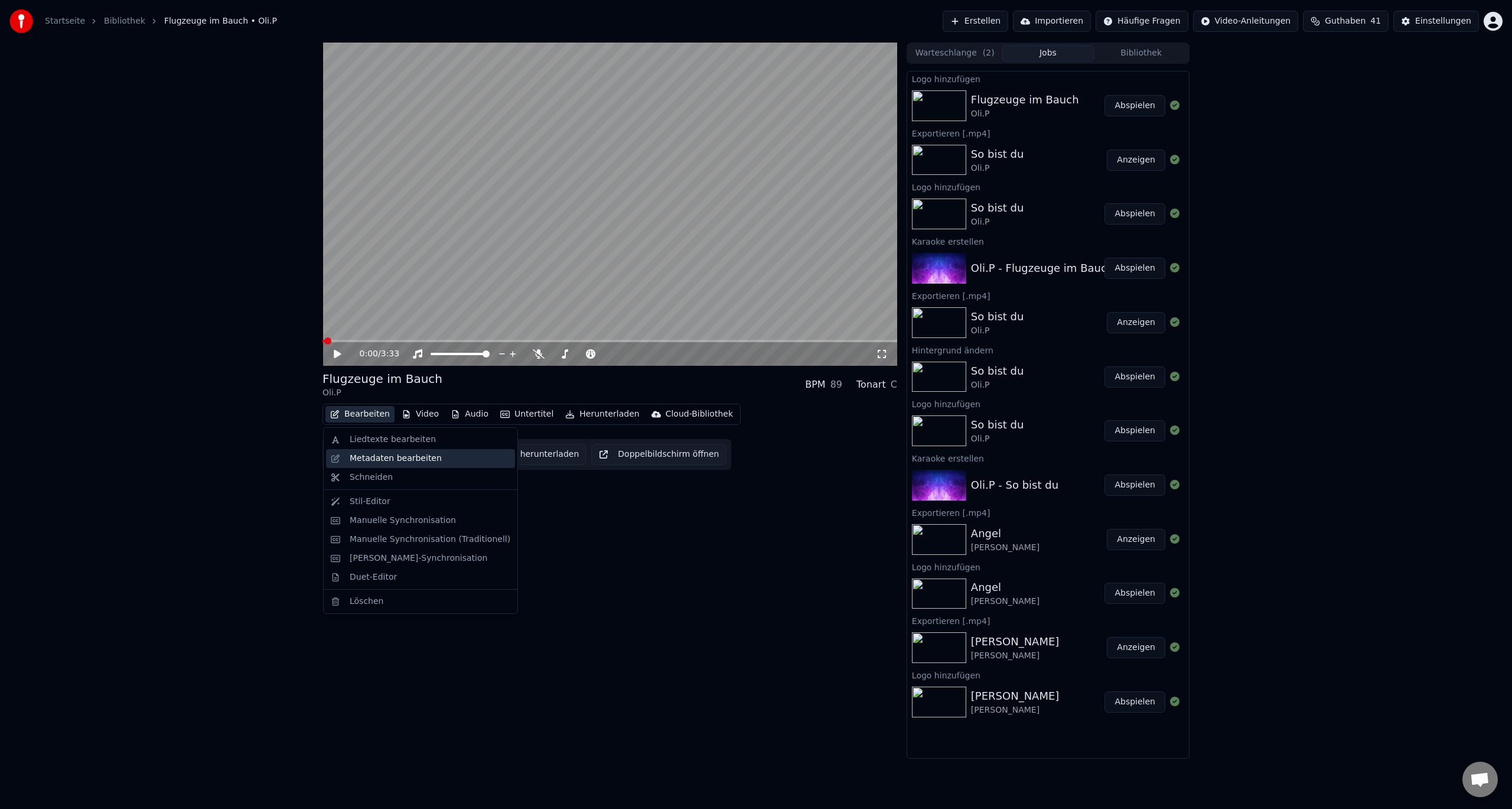
click at [377, 458] on div "Metadaten bearbeiten" at bounding box center [395, 459] width 92 height 12
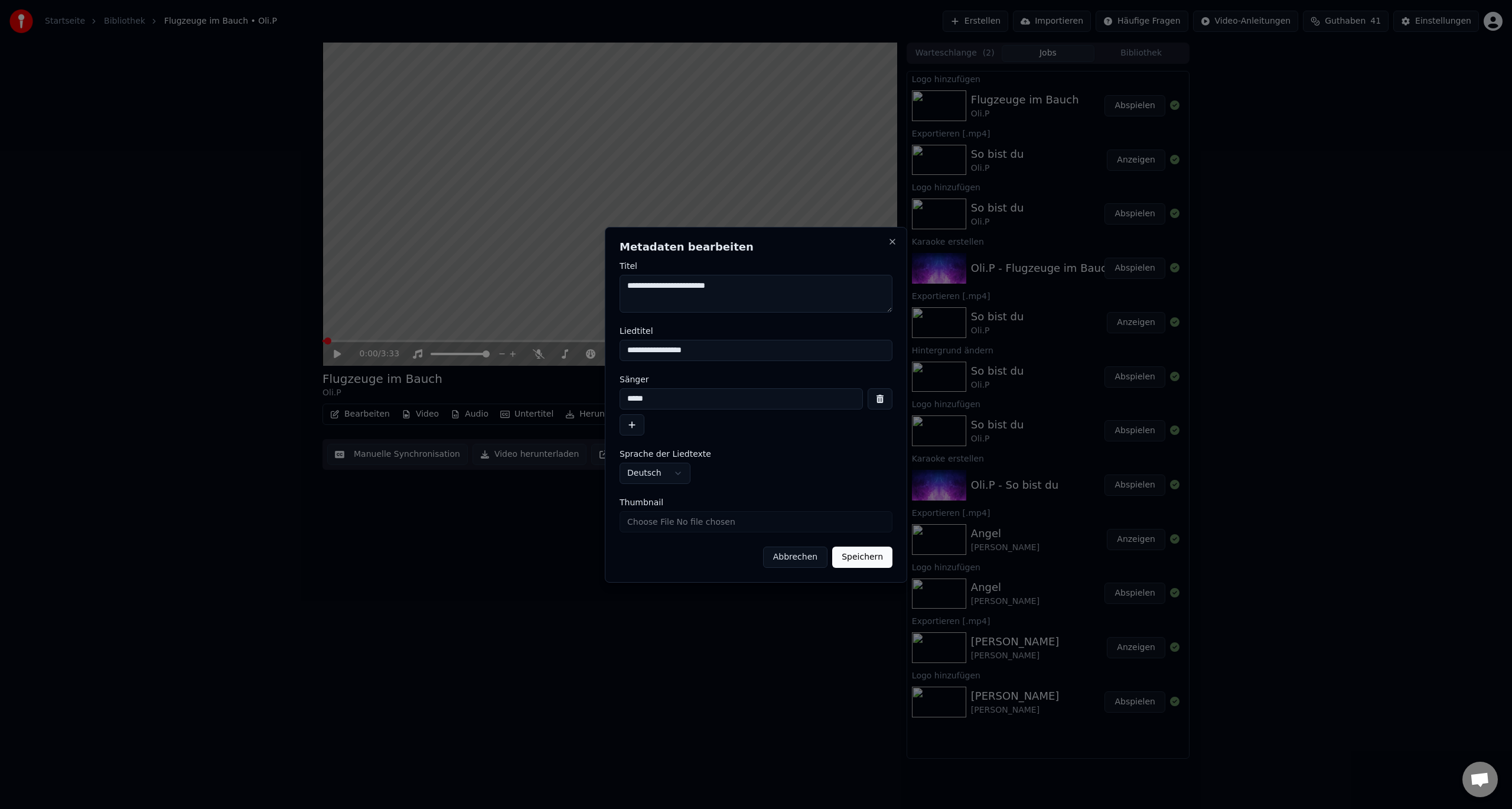
drag, startPoint x: 654, startPoint y: 286, endPoint x: 617, endPoint y: 286, distance: 37.0
click at [617, 286] on div "**********" at bounding box center [756, 404] width 302 height 355
type textarea "**********"
click at [859, 554] on button "Speichern" at bounding box center [862, 557] width 60 height 21
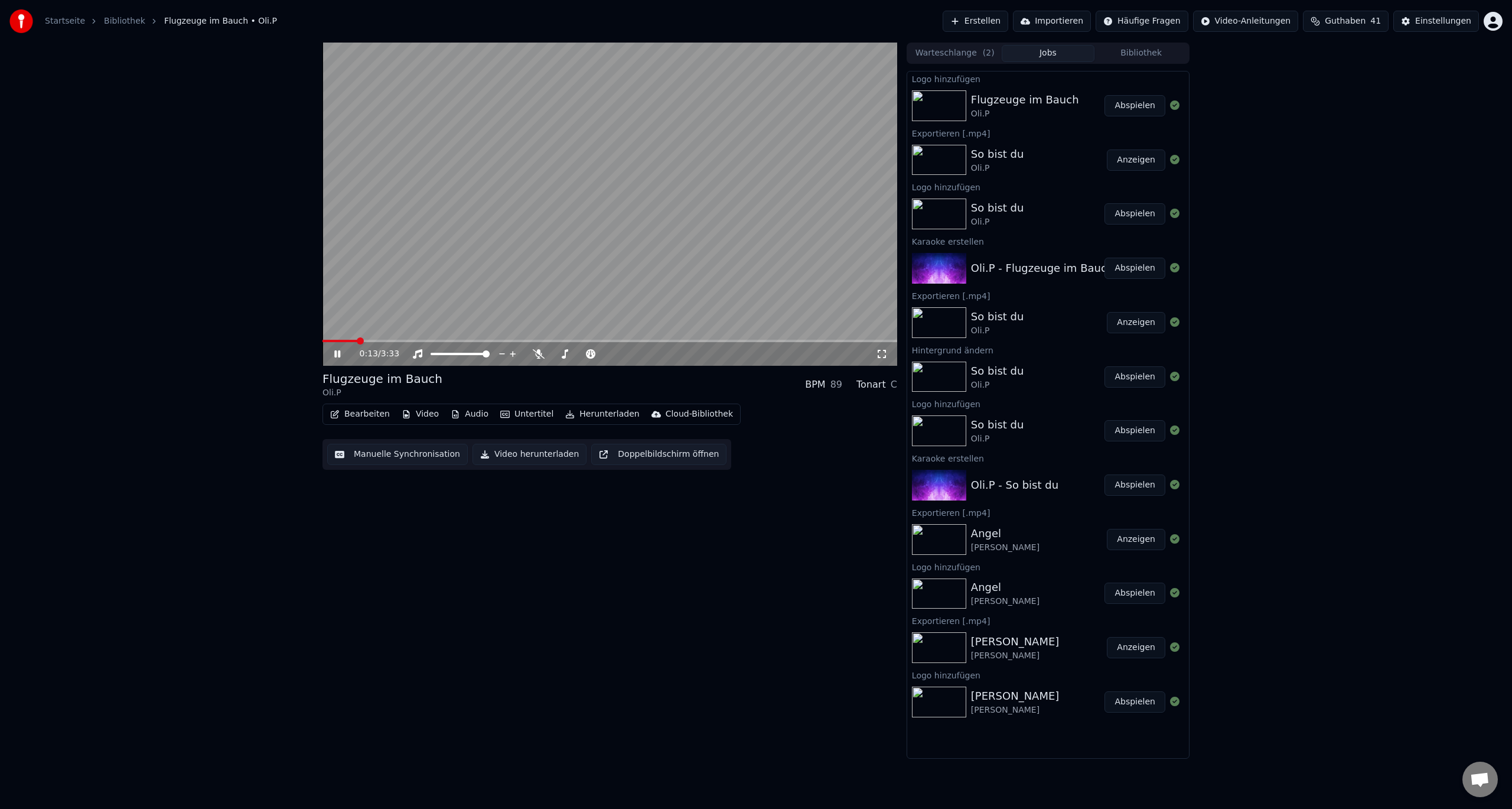
click at [358, 340] on span at bounding box center [610, 341] width 575 height 2
click at [377, 341] on span at bounding box center [610, 341] width 575 height 2
click at [406, 341] on span at bounding box center [610, 341] width 575 height 2
click at [417, 341] on span at bounding box center [610, 341] width 575 height 2
click at [435, 340] on video at bounding box center [610, 204] width 575 height 323
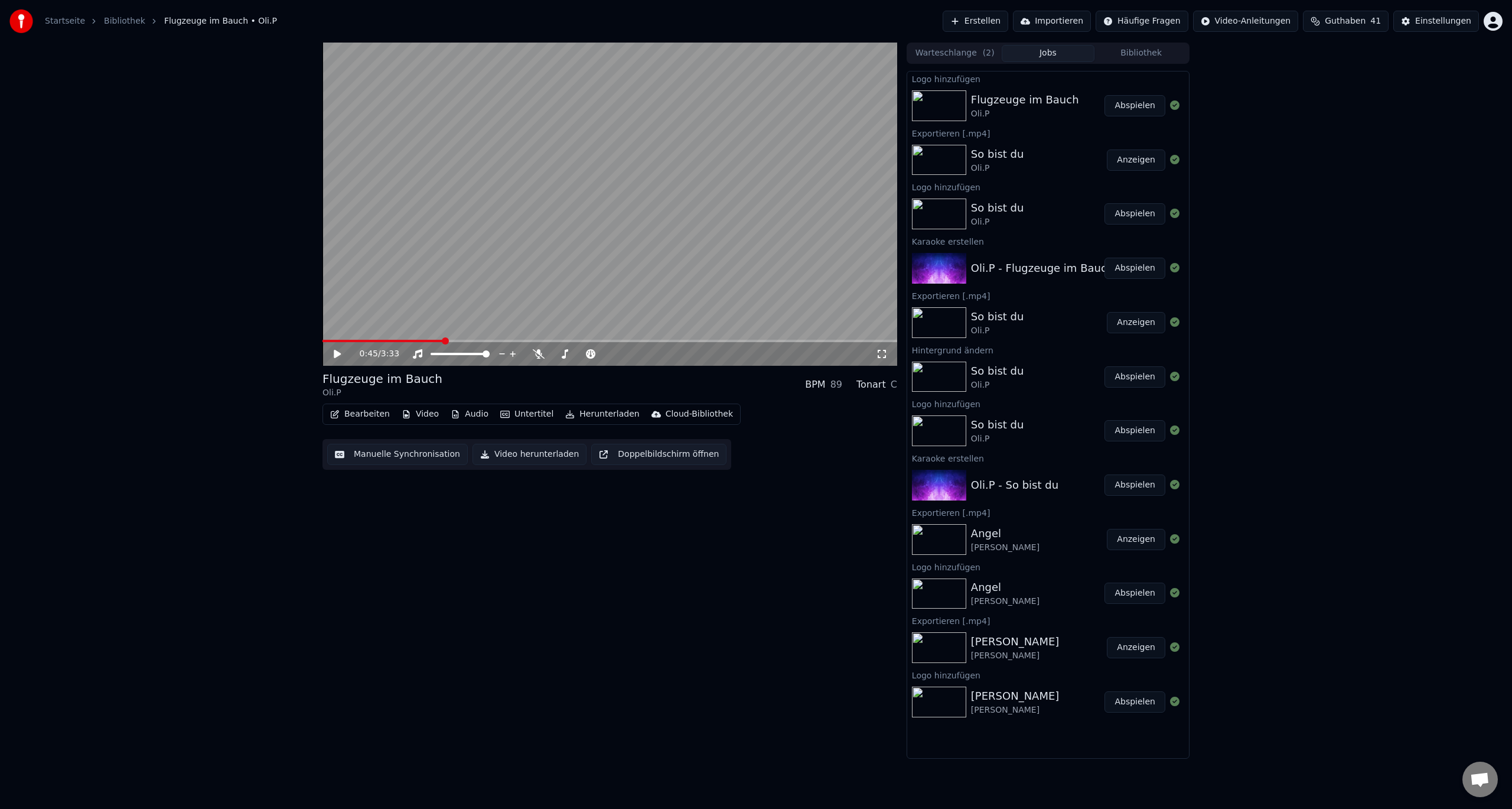
click at [444, 342] on span at bounding box center [610, 341] width 575 height 2
click at [459, 341] on span at bounding box center [610, 341] width 575 height 2
click at [472, 341] on span at bounding box center [610, 341] width 575 height 2
click at [461, 342] on span at bounding box center [392, 341] width 139 height 2
click at [345, 355] on icon at bounding box center [345, 354] width 27 height 10
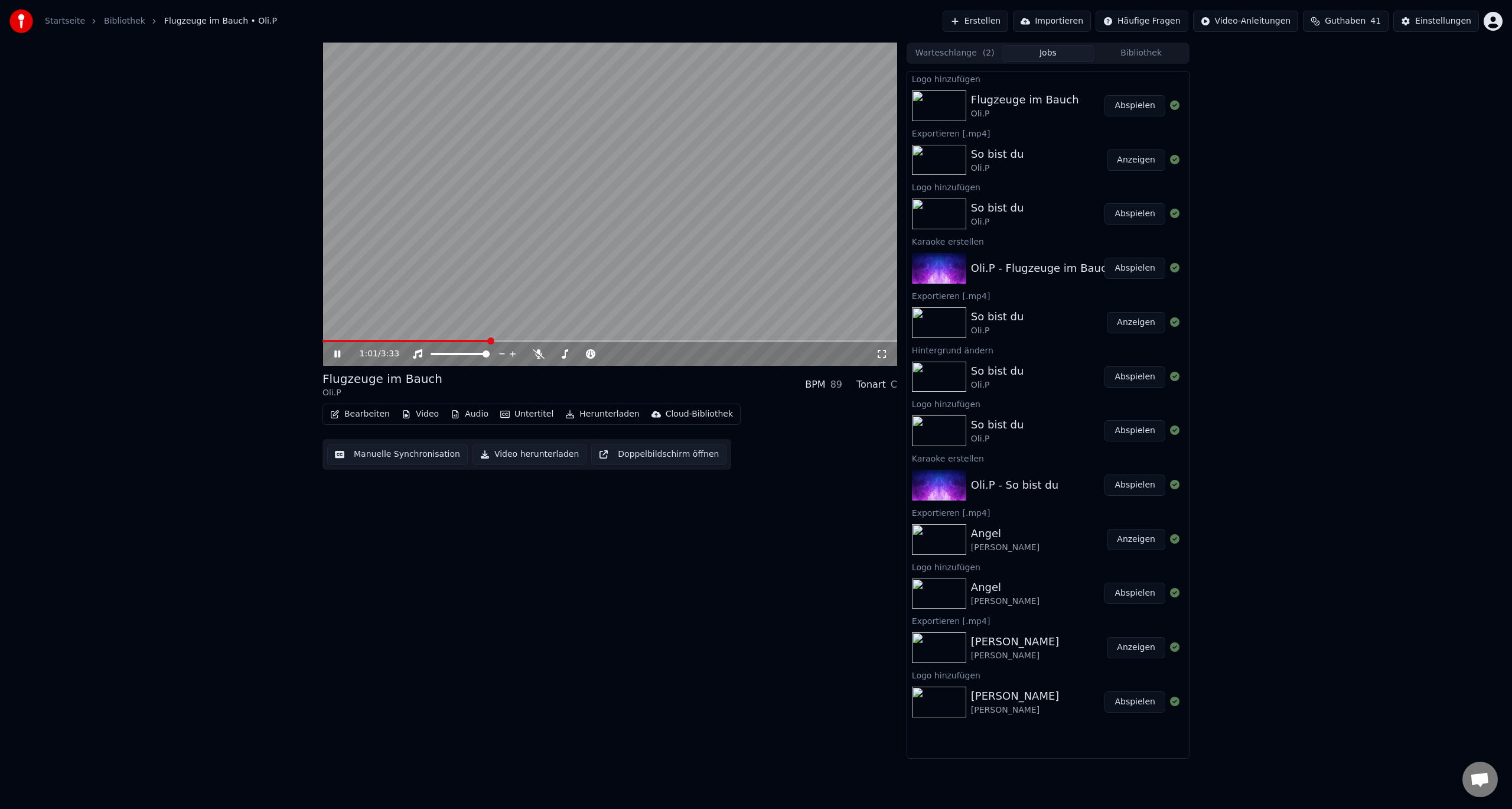
click at [340, 355] on icon at bounding box center [338, 353] width 6 height 7
click at [592, 412] on button "Herunterladen" at bounding box center [602, 414] width 83 height 17
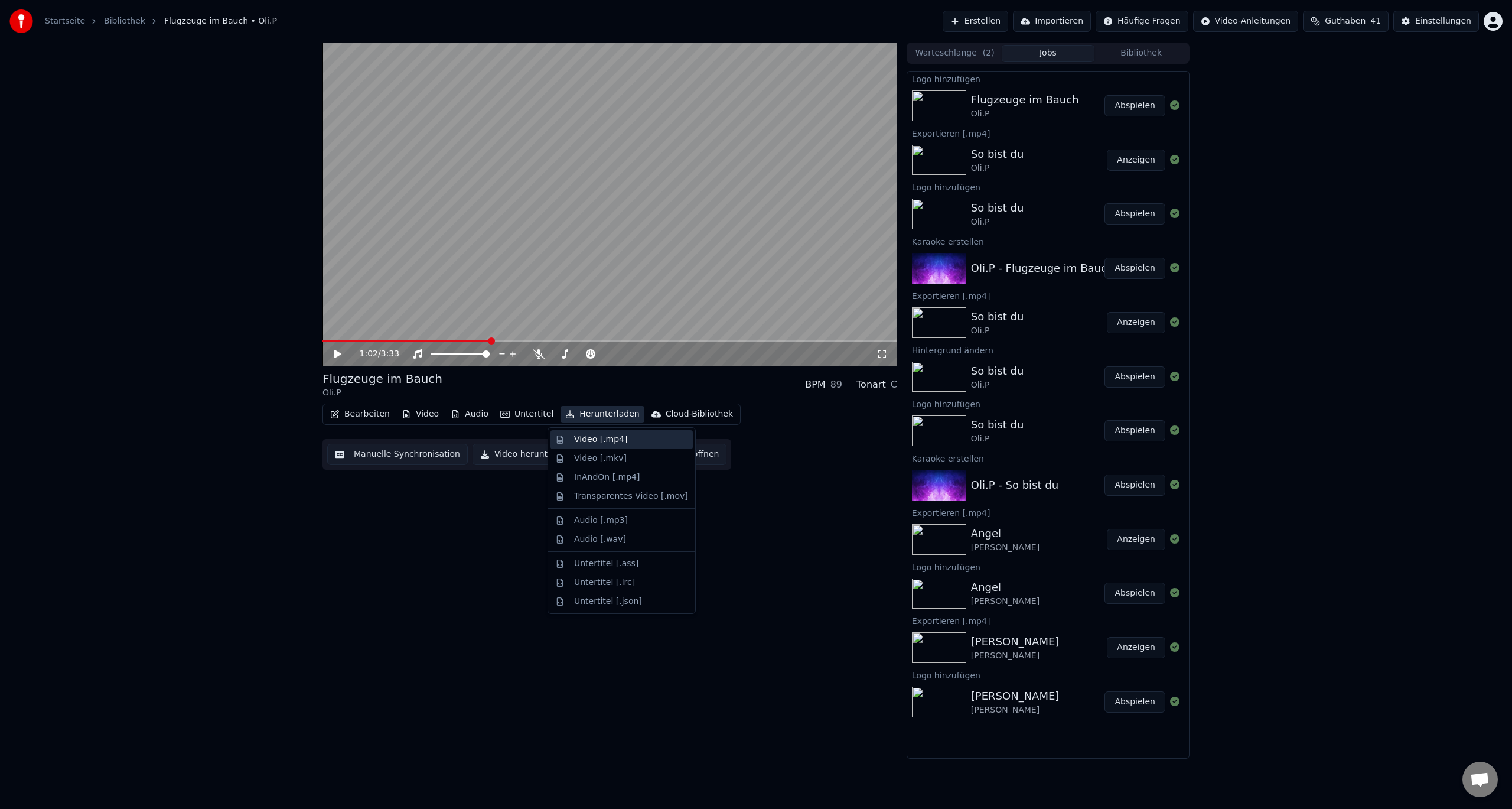
click at [603, 442] on div "Video [.mp4]" at bounding box center [600, 439] width 53 height 12
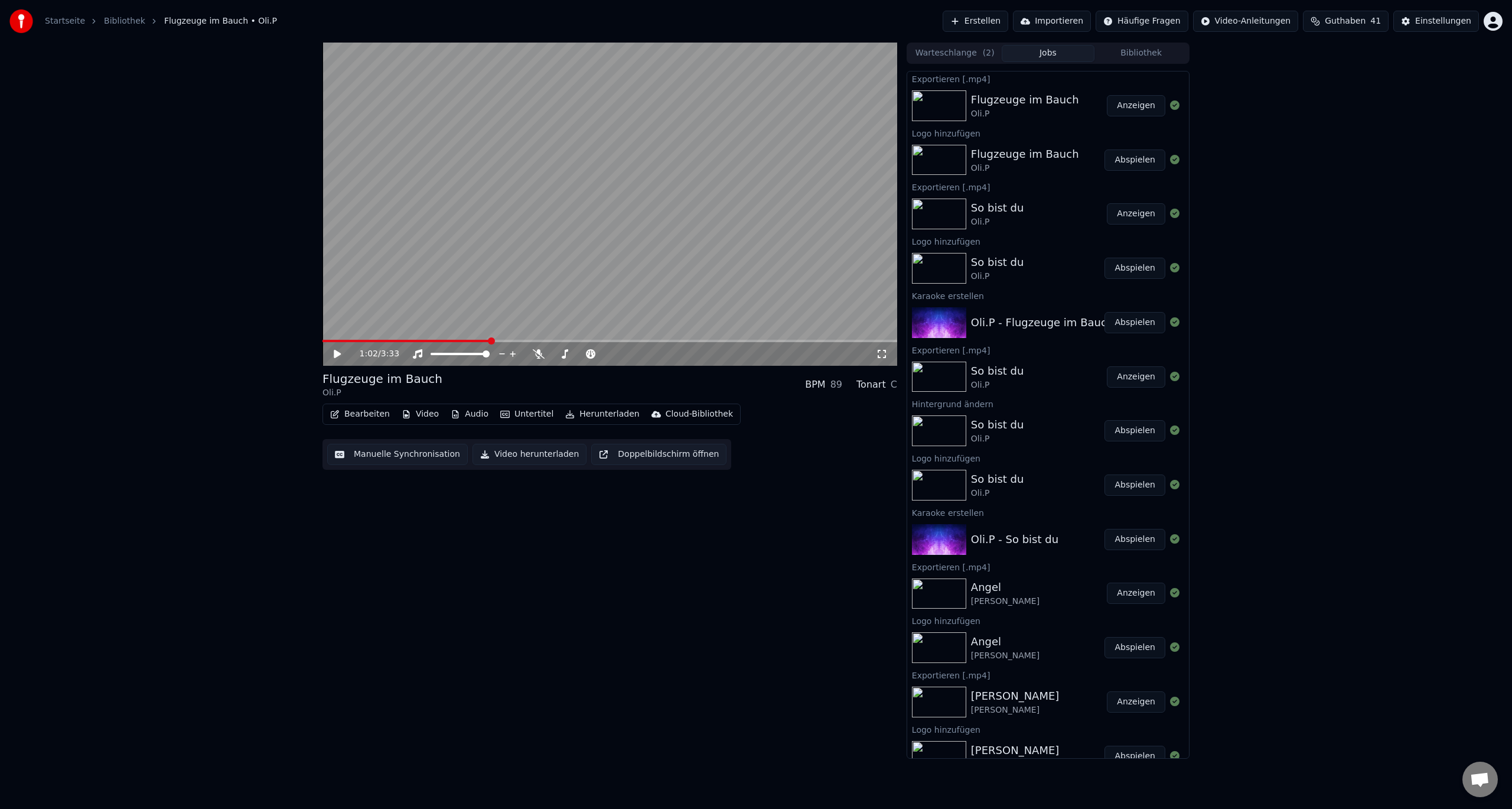
click at [1145, 107] on button "Anzeigen" at bounding box center [1136, 105] width 59 height 21
